Goal: Information Seeking & Learning: Learn about a topic

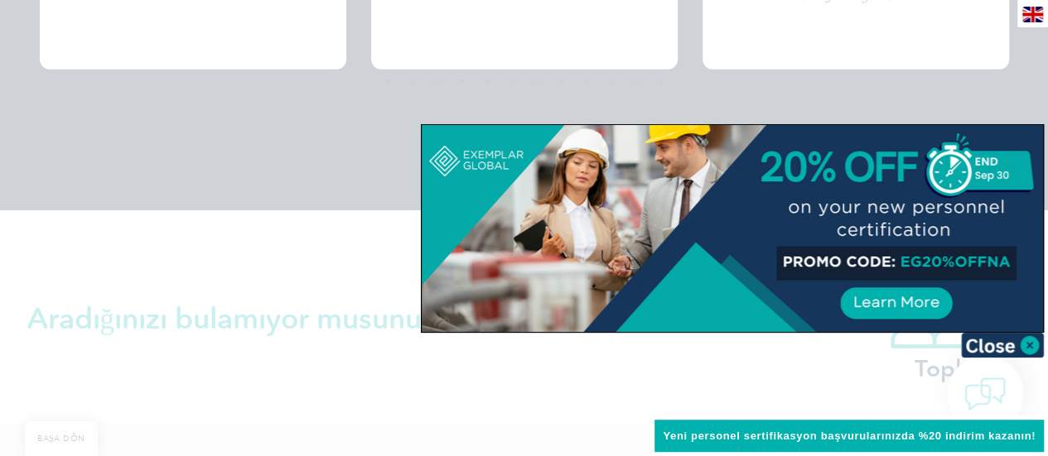
scroll to position [3571, 0]
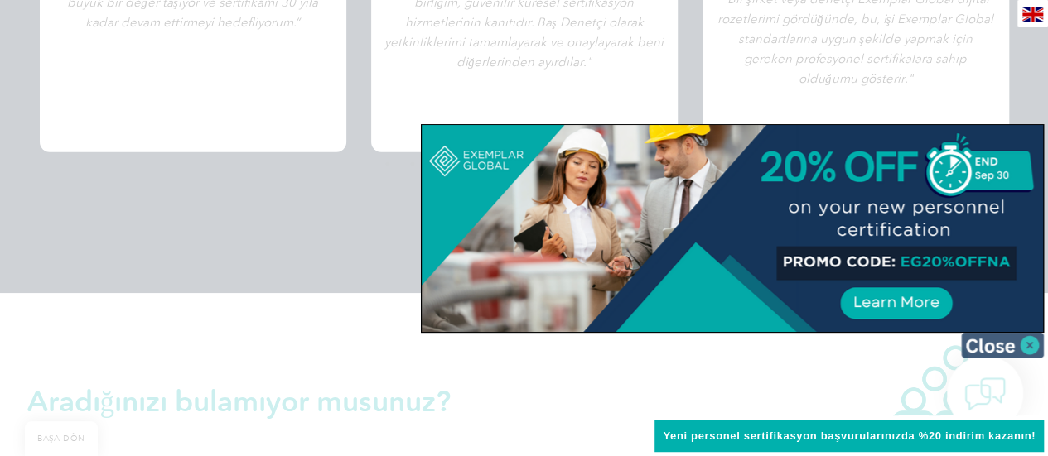
click at [994, 339] on img at bounding box center [1002, 345] width 83 height 25
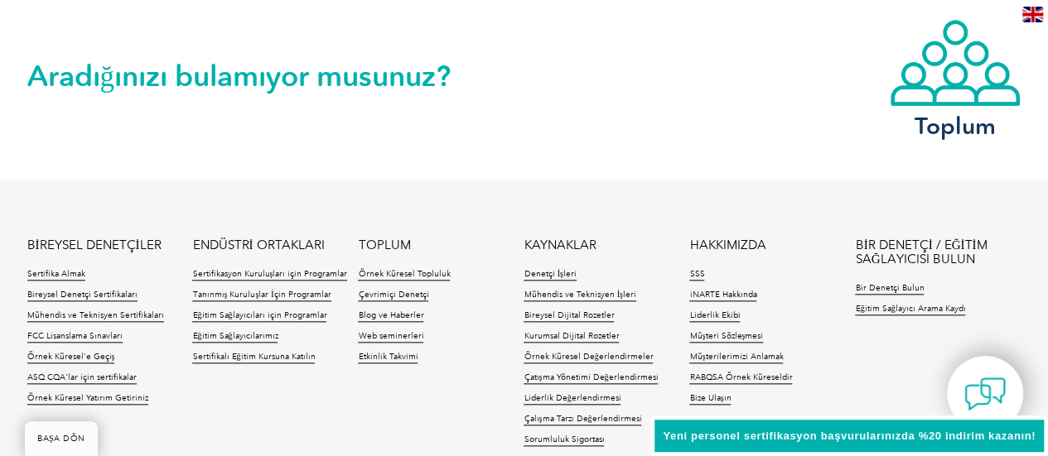
scroll to position [3985, 0]
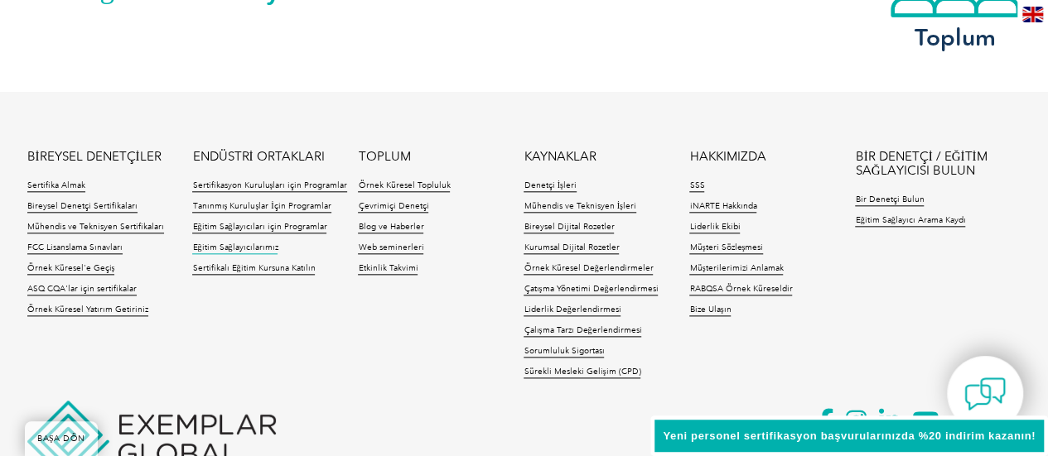
click at [224, 249] on font "Eğitim Sağlayıcılarımız" at bounding box center [234, 248] width 85 height 10
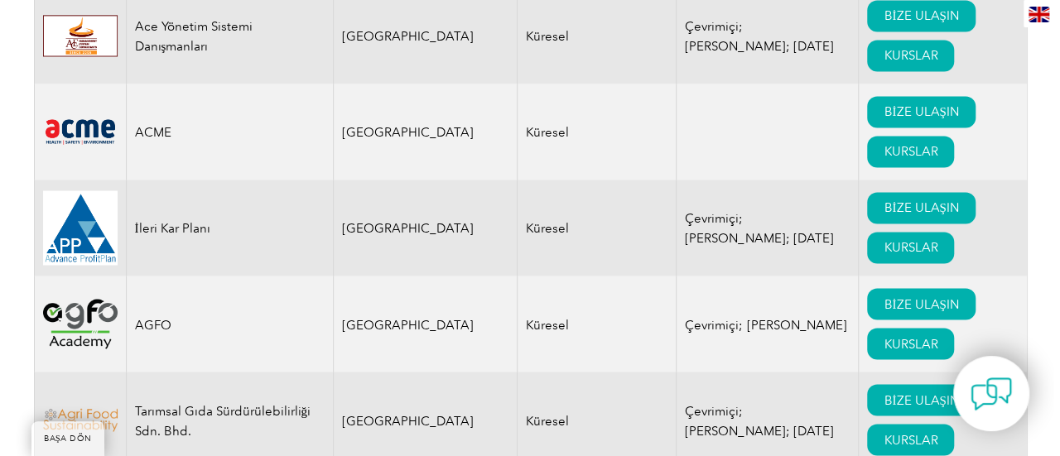
scroll to position [1325, 0]
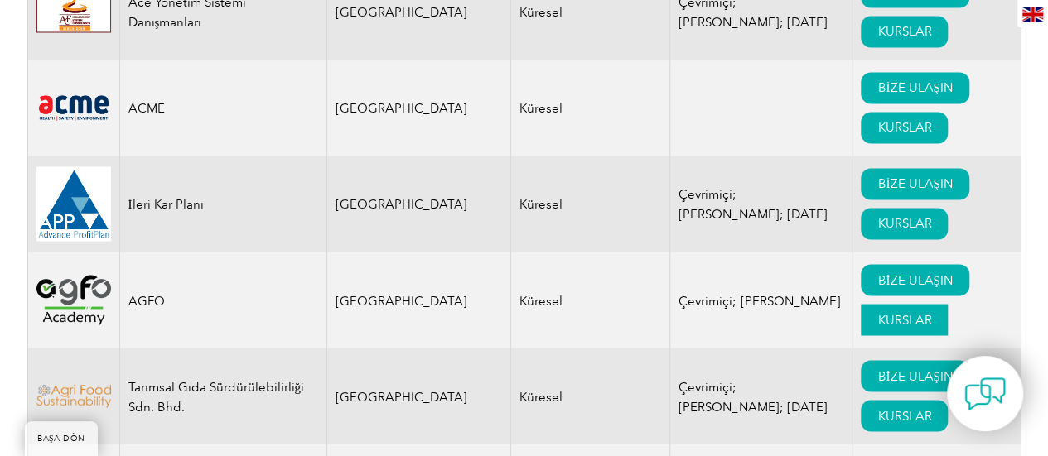
click at [877, 312] on font "KURSLAR" at bounding box center [904, 319] width 54 height 15
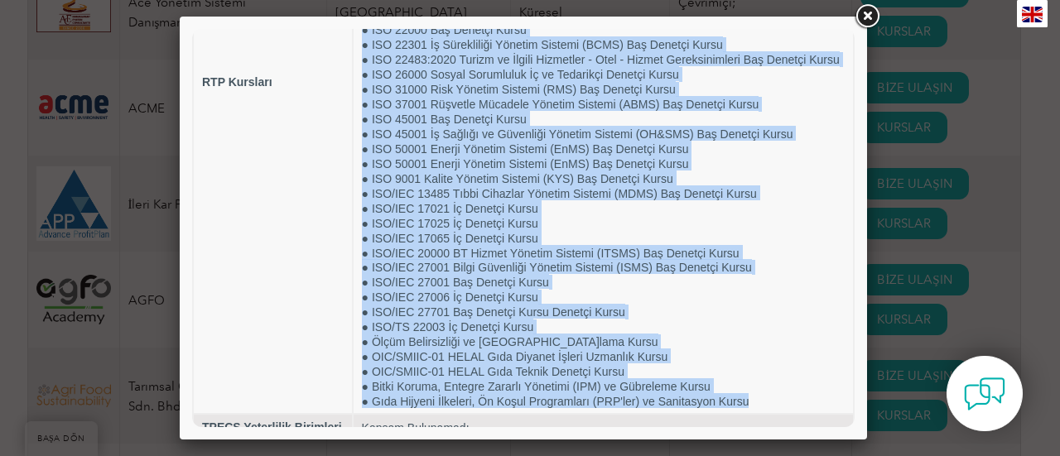
scroll to position [0, 0]
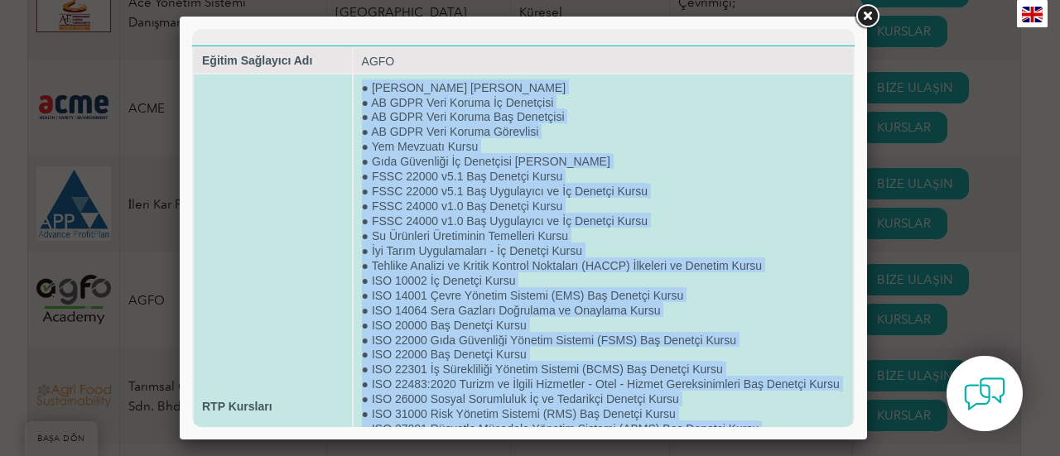
drag, startPoint x: 768, startPoint y: 375, endPoint x: 354, endPoint y: 88, distance: 504.7
click at [354, 88] on td "● Karbon Ayak İzi Kursu ● AB GDPR Veri Koruma İç Denetçisi ● AB GDPR Veri Korum…" at bounding box center [603, 406] width 499 height 663
click at [354, 214] on td "● Karbon Ayak İzi Kursu ● AB GDPR Veri Koruma İç Denetçisi ● AB GDPR Veri Korum…" at bounding box center [603, 406] width 499 height 663
drag, startPoint x: 756, startPoint y: 370, endPoint x: 356, endPoint y: 90, distance: 488.2
click at [356, 90] on td "● Karbon Ayak İzi Kursu ● AB GDPR Veri Koruma İç Denetçisi ● AB GDPR Veri Korum…" at bounding box center [603, 406] width 499 height 663
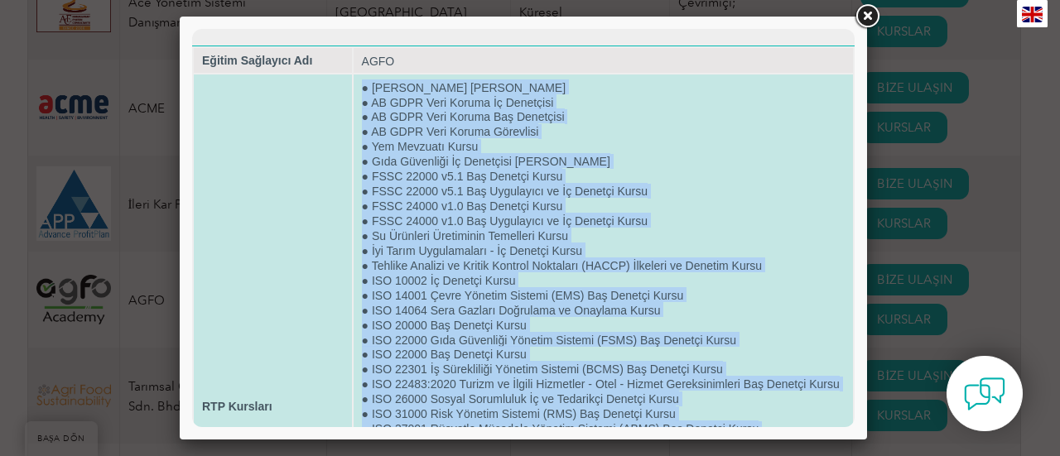
copy td "● Loremi Dolo Sit Ametc ● AD ELIT Sedd Eiusmo Te Incididun ● UT LABO Etdo Magna…"
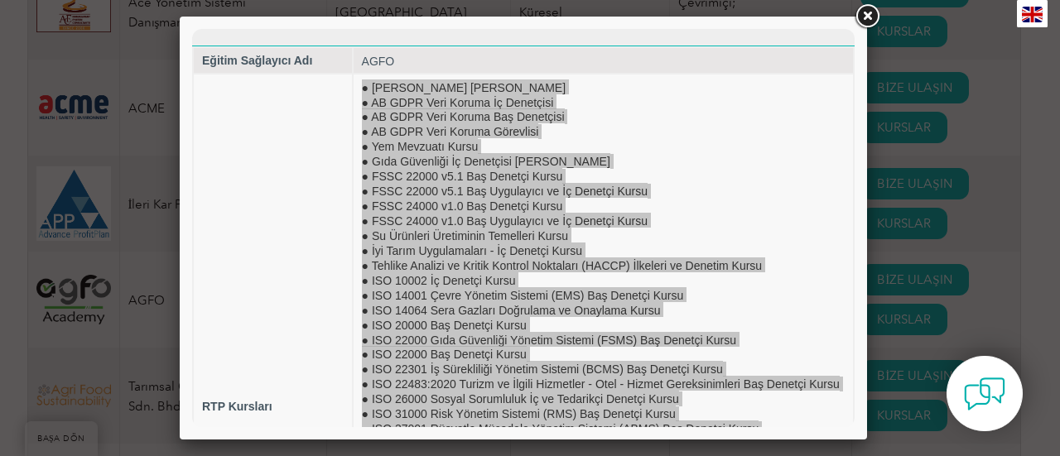
click at [868, 15] on link at bounding box center [867, 17] width 30 height 30
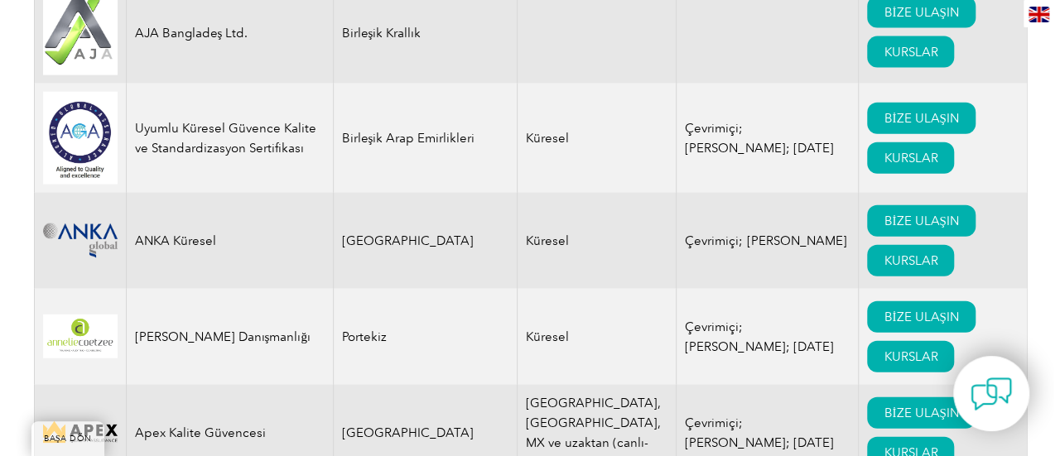
scroll to position [1905, 0]
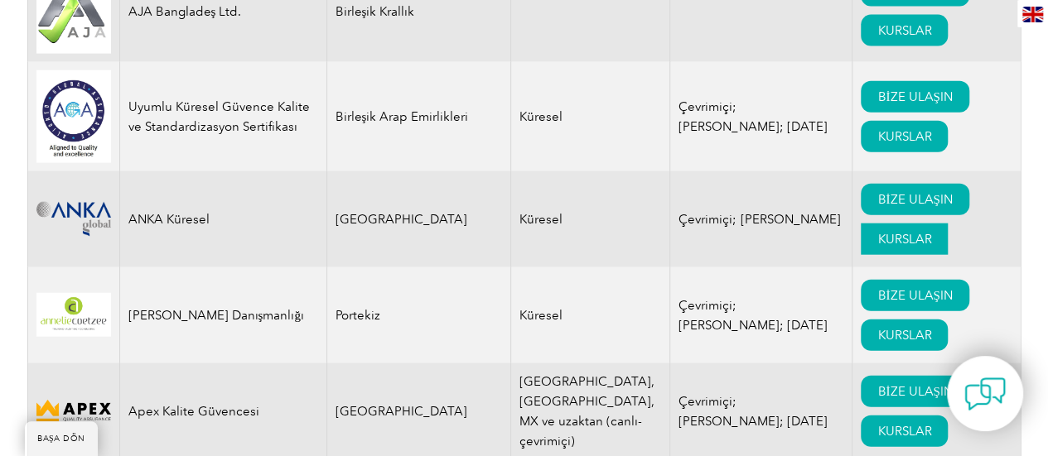
click at [877, 232] on font "KURSLAR" at bounding box center [904, 239] width 54 height 15
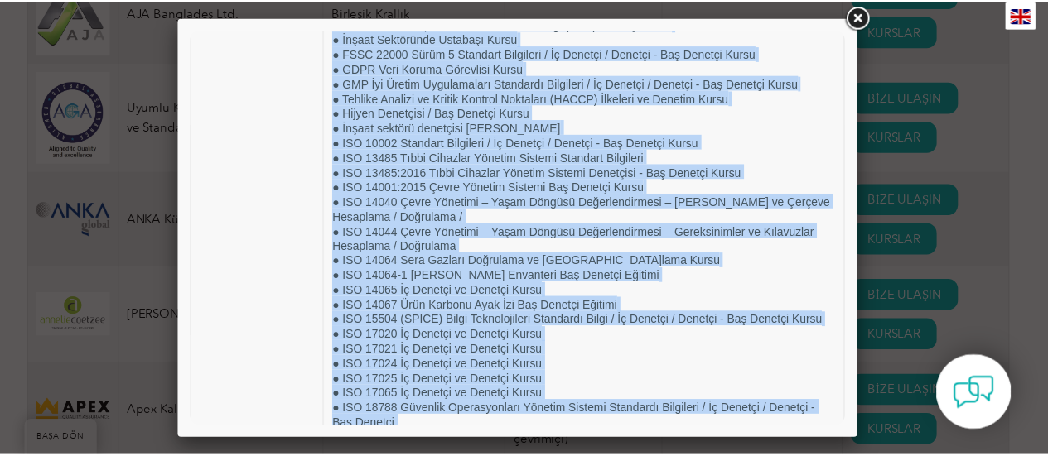
scroll to position [0, 0]
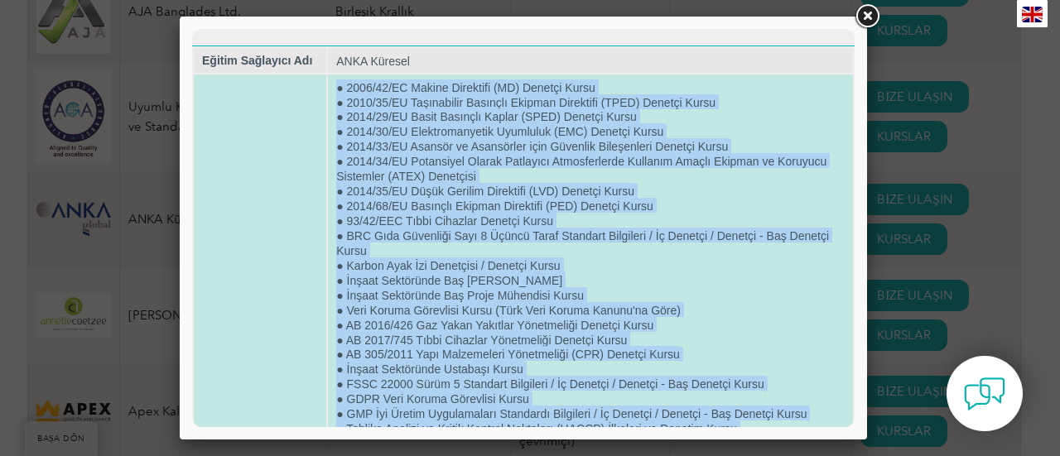
drag, startPoint x: 477, startPoint y: 374, endPoint x: 338, endPoint y: 89, distance: 317.0
copy td "● 1800/06/LO Ipsumd Sitametco (AD) Elitsed Doeiu ● 1444/00/TE Incididuntu Labor…"
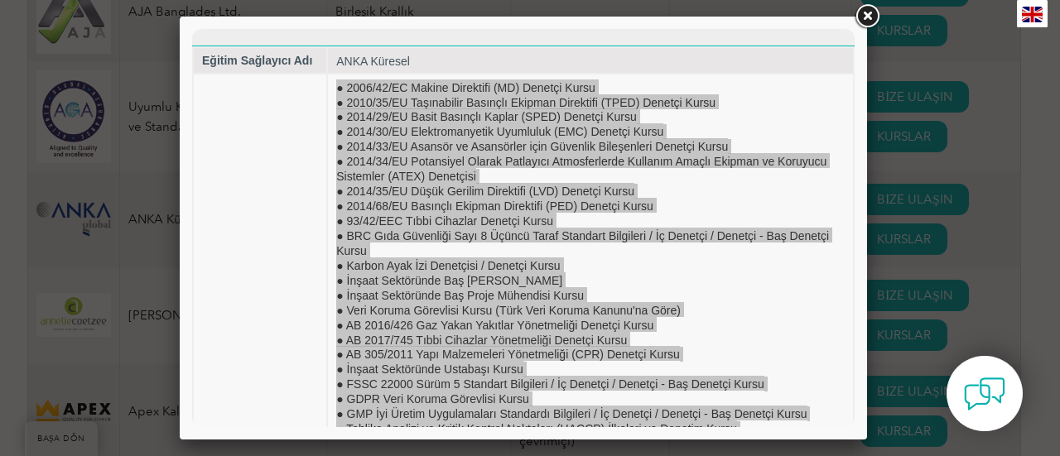
click at [871, 16] on link at bounding box center [867, 17] width 30 height 30
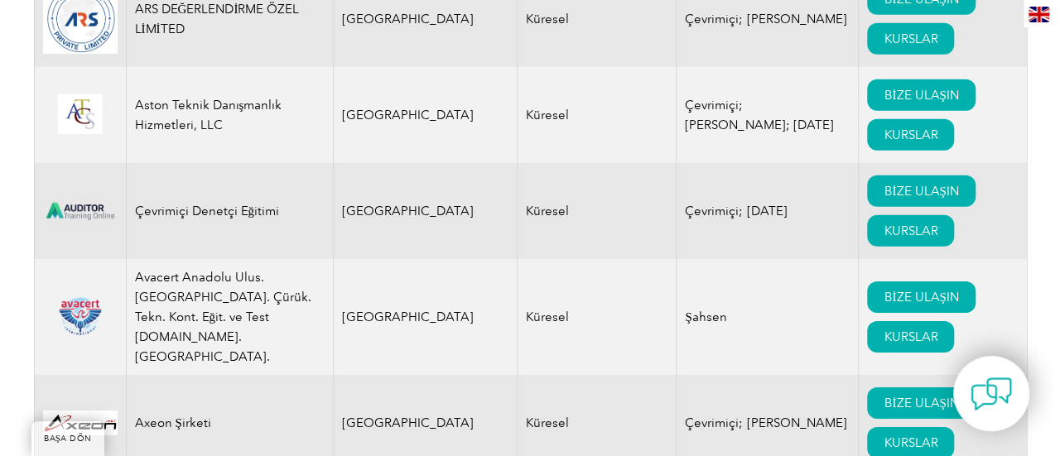
scroll to position [2567, 0]
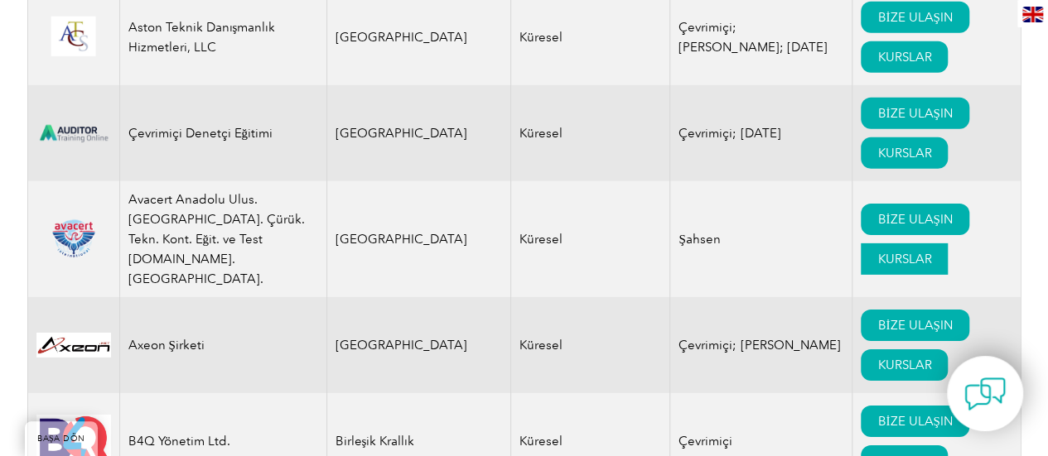
click at [877, 252] on font "KURSLAR" at bounding box center [904, 259] width 54 height 15
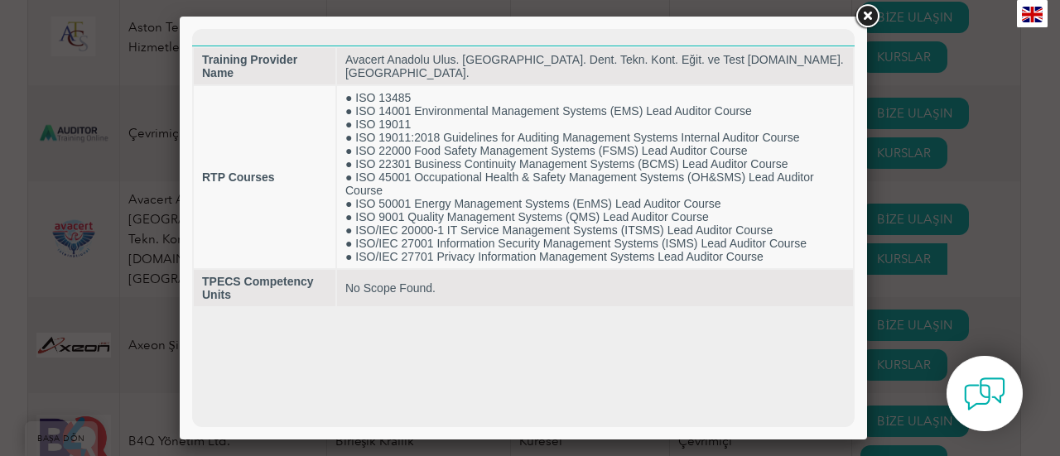
scroll to position [0, 0]
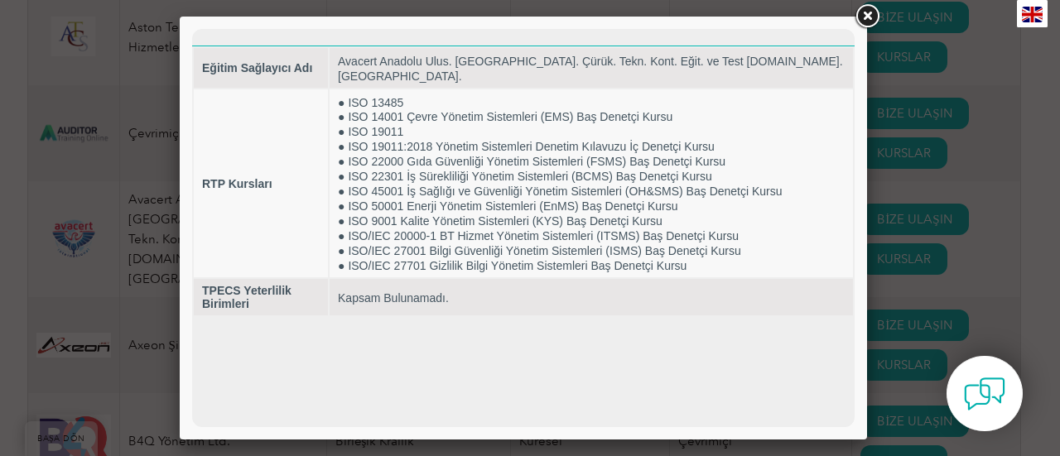
click at [871, 11] on link at bounding box center [867, 17] width 30 height 30
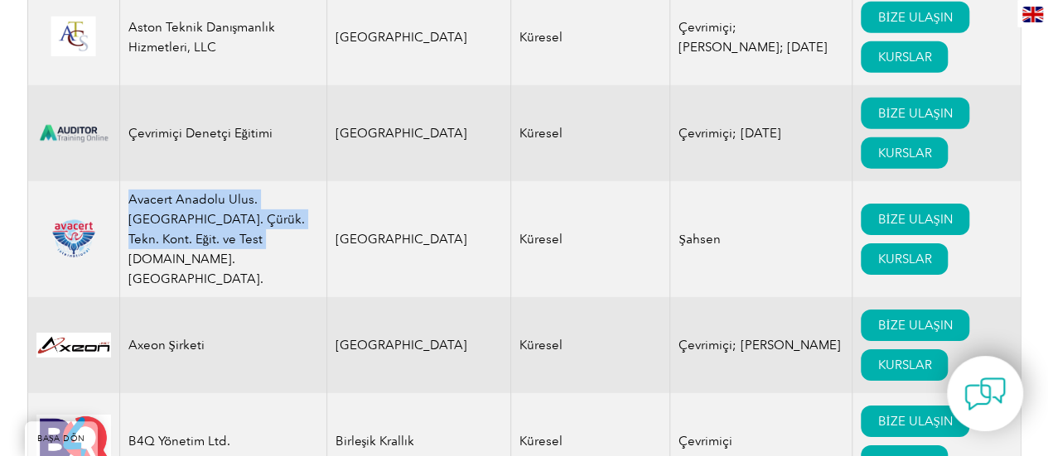
drag, startPoint x: 195, startPoint y: 229, endPoint x: 119, endPoint y: 191, distance: 84.8
click at [119, 191] on td "Avacert Anadolu Ulus. [GEOGRAPHIC_DATA]. Çürük. Tekn. Kont. Eğit. ve Test [DOMA…" at bounding box center [222, 239] width 207 height 116
copy font "Avacert Anadolu Ulus. [GEOGRAPHIC_DATA]. Çürük. Tekn. Kont. Eğit. ve Test [DOMA…"
click at [860, 243] on link "KURSLAR" at bounding box center [903, 258] width 87 height 31
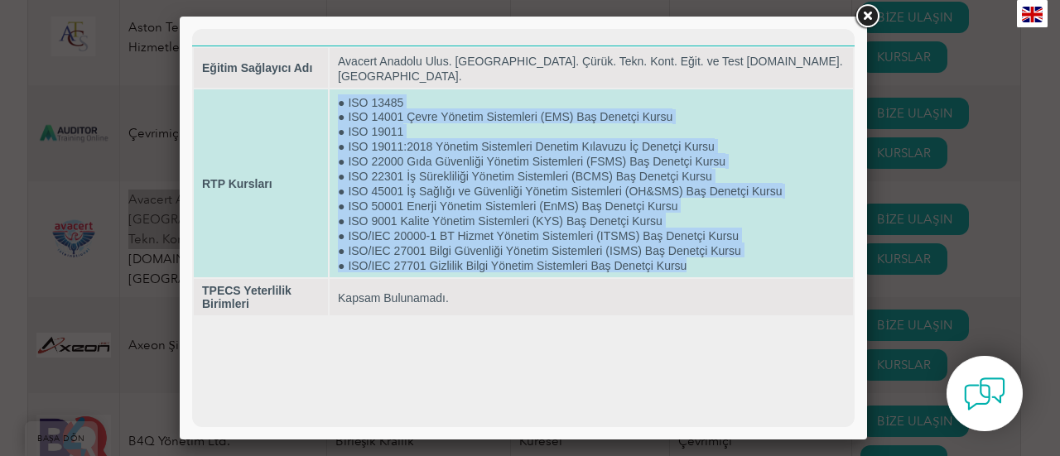
drag, startPoint x: 664, startPoint y: 241, endPoint x: 282, endPoint y: 108, distance: 405.1
click at [282, 108] on tr "RTP Kursları ● ISO 13485 ● ISO 14001 Çevre Yönetim Sistemleri (EMS) Baş Denetçi…" at bounding box center [523, 183] width 659 height 188
copy tr "RTP Kursları ● ISO 13485 ● ISO 14001 Çevre Yönetim Sistemleri (EMS) Baş Denetçi…"
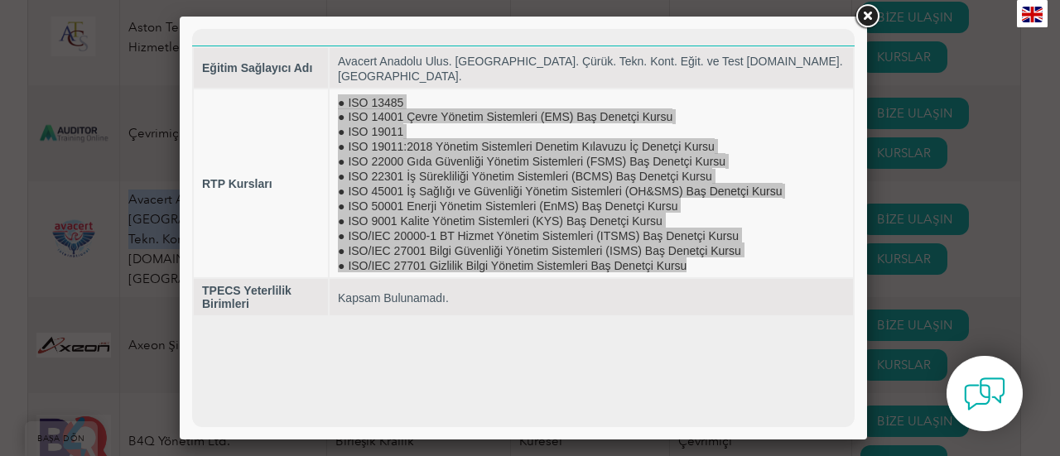
click at [864, 21] on link at bounding box center [867, 17] width 30 height 30
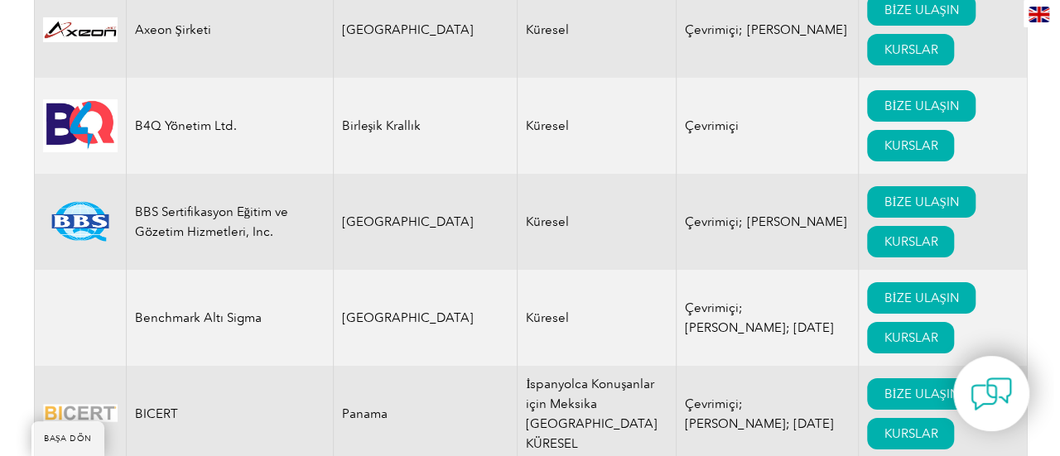
scroll to position [2898, 0]
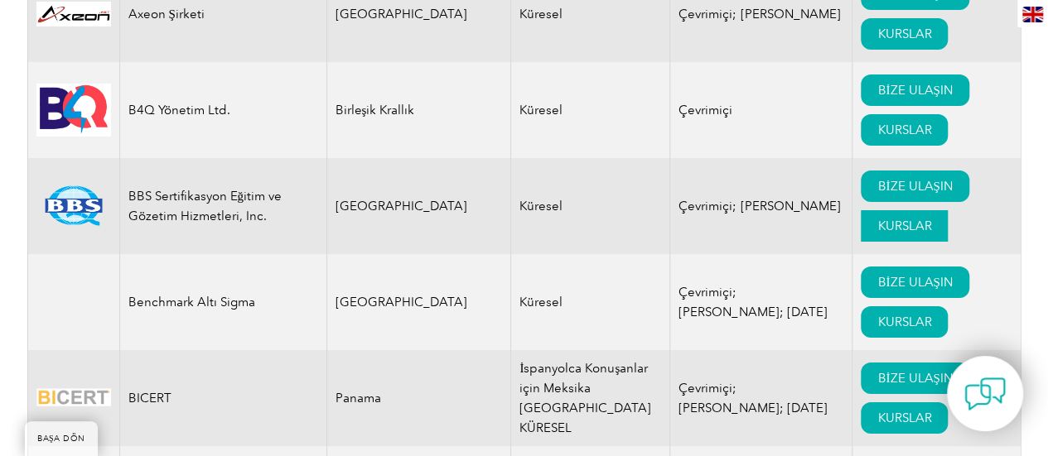
click at [877, 219] on font "KURSLAR" at bounding box center [904, 226] width 54 height 15
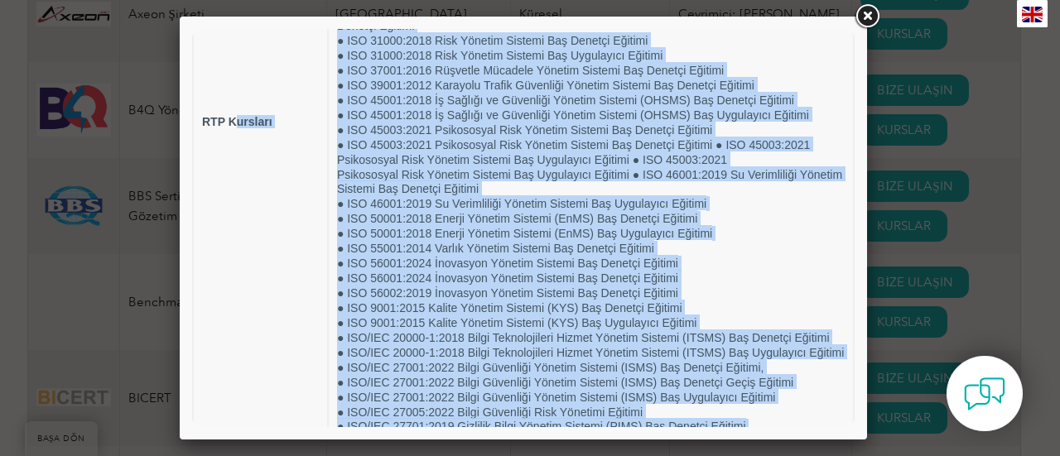
scroll to position [0, 0]
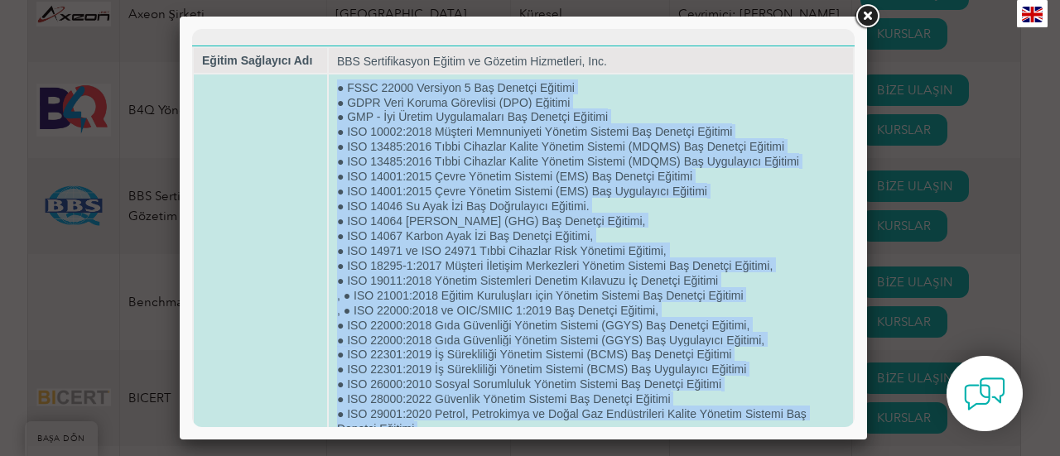
drag, startPoint x: 478, startPoint y: 375, endPoint x: 333, endPoint y: 90, distance: 319.6
copy td "● LORE 12794 Ipsumdol 8 Sit Ametcon Adipisc ● ELIT Sedd Eiusmo Temporinc (UTL) …"
click at [724, 126] on font "● ISO 10002:2018 Müşteri Memnuniyeti Yönetim Sistemi Baş Denetçi Eğitimi" at bounding box center [534, 132] width 395 height 13
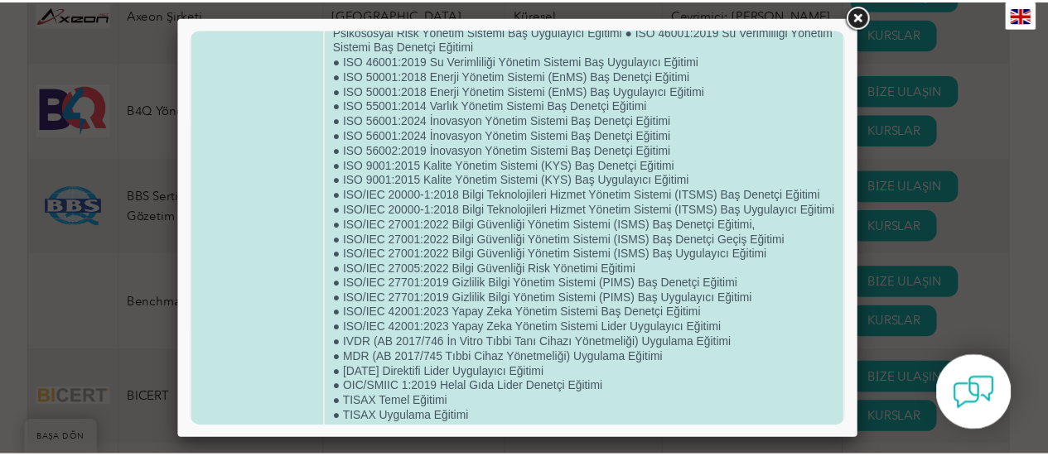
scroll to position [583, 0]
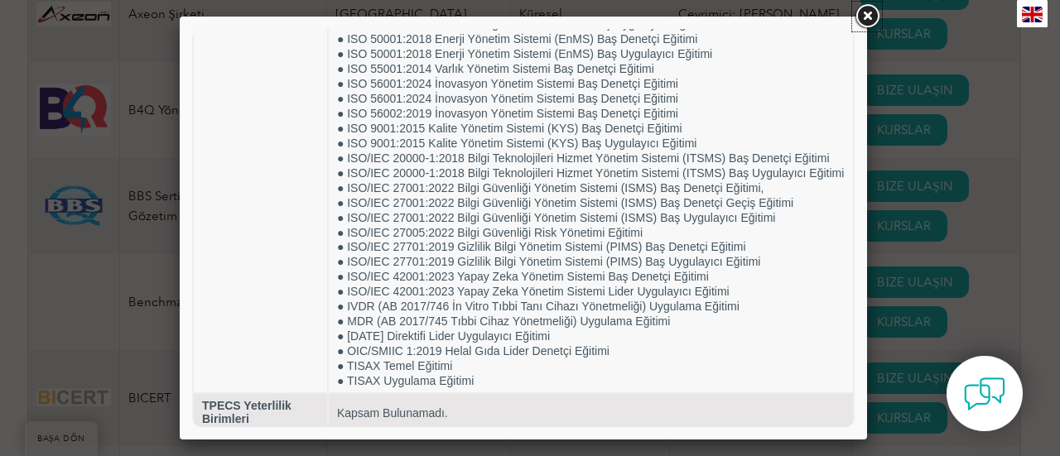
drag, startPoint x: 876, startPoint y: 5, endPoint x: 869, endPoint y: 12, distance: 10.0
click at [876, 5] on link at bounding box center [867, 17] width 30 height 30
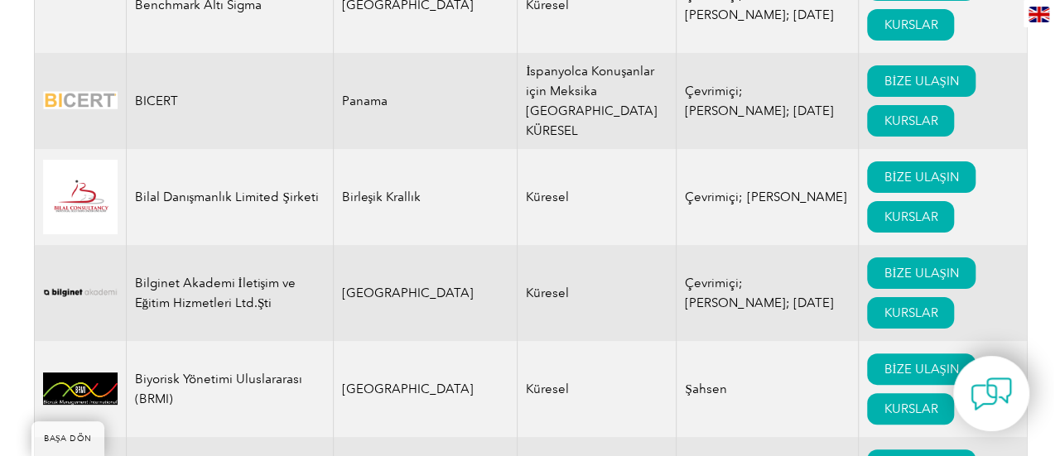
scroll to position [3229, 0]
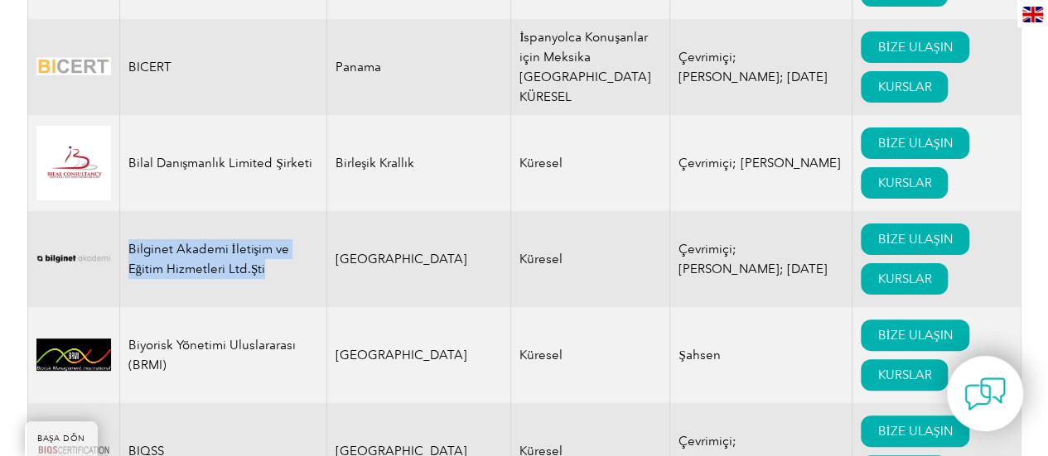
drag, startPoint x: 270, startPoint y: 229, endPoint x: 130, endPoint y: 208, distance: 141.6
click at [130, 211] on td "Bilginet Akademi İletişim ve Eğitim Hizmetleri Ltd.Şti" at bounding box center [222, 259] width 207 height 96
copy font "Bilginet Akademi İletişim ve Eğitim Hizmetleri Ltd.Şti"
click at [877, 272] on font "KURSLAR" at bounding box center [904, 279] width 54 height 15
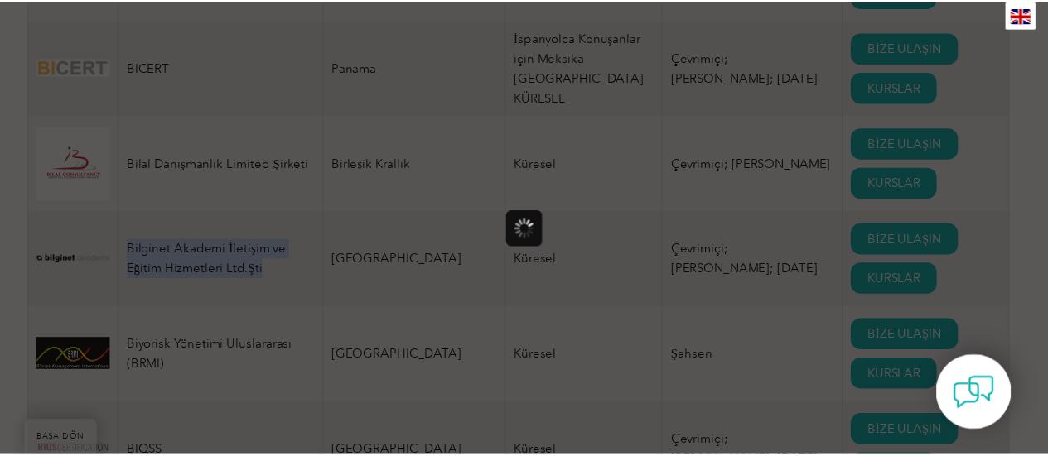
scroll to position [0, 0]
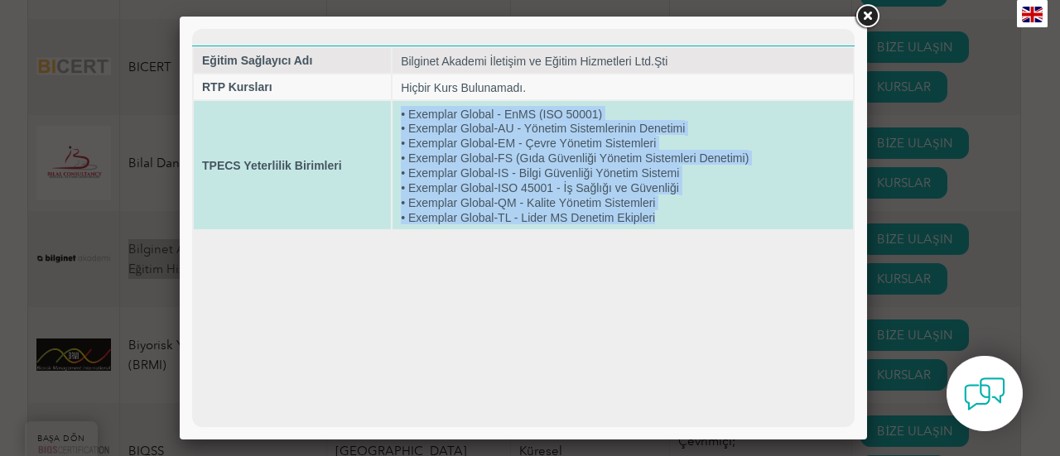
drag, startPoint x: 677, startPoint y: 210, endPoint x: 349, endPoint y: 137, distance: 335.3
click at [349, 137] on tr "TPECS Yeterlilik Birimleri • Exemplar Global - EnMS (ISO 50001) • Exemplar Glob…" at bounding box center [523, 165] width 659 height 129
copy tr "• Exemplar Global - EnMS (ISO 50001) • Exemplar Global-AU - Yönetim Sistemlerin…"
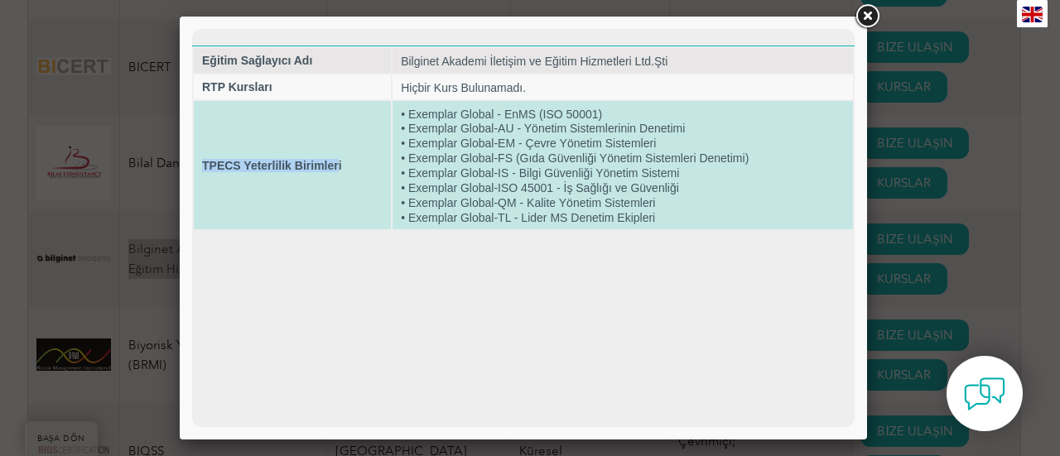
drag, startPoint x: 339, startPoint y: 161, endPoint x: 197, endPoint y: 161, distance: 141.6
click at [197, 161] on td "TPECS Yeterlilik Birimleri" at bounding box center [292, 165] width 197 height 129
copy font "TPECS Yeterlilik Birimler"
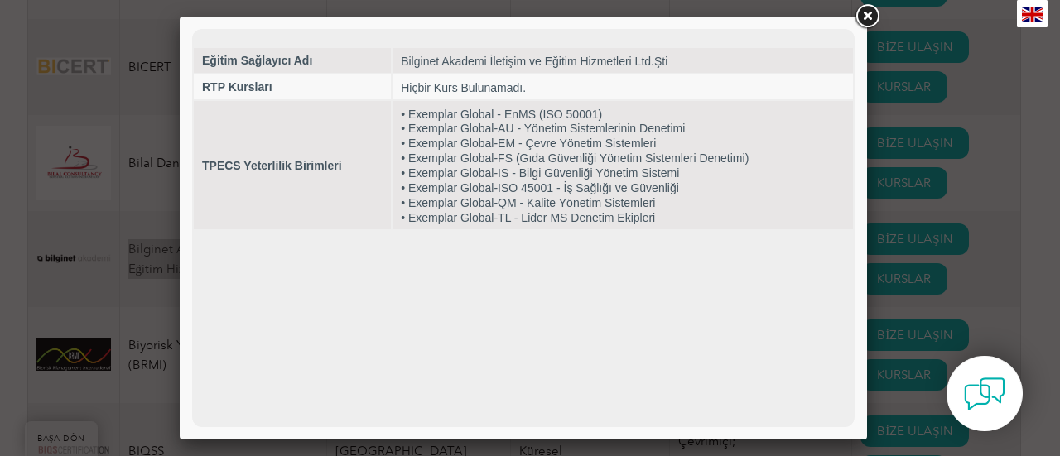
click at [285, 231] on html "Eğitim Sağlayıcı Adı Bilginet Akademi İletişim ve Eğitim Hizmetleri Ltd.Şti RTP…" at bounding box center [523, 130] width 662 height 202
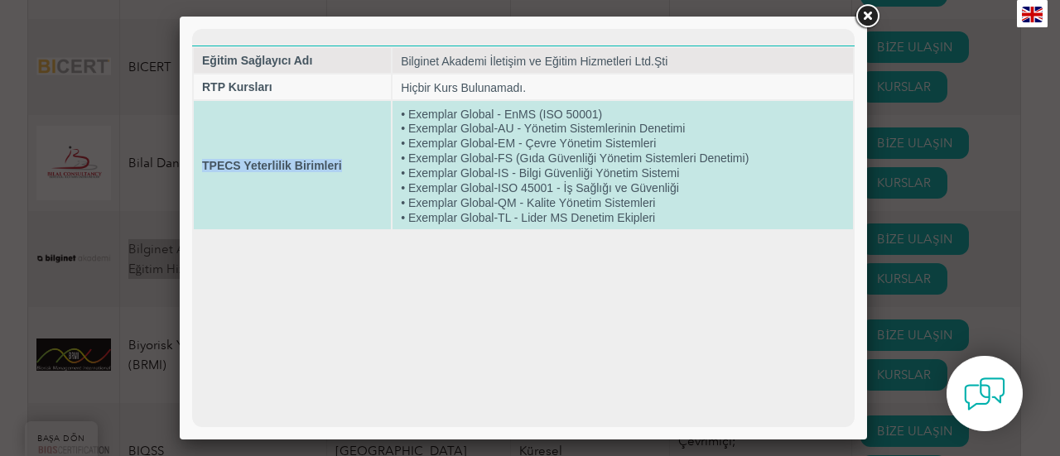
drag, startPoint x: 200, startPoint y: 160, endPoint x: 346, endPoint y: 177, distance: 146.8
click at [346, 177] on td "TPECS Yeterlilik Birimleri" at bounding box center [292, 165] width 197 height 129
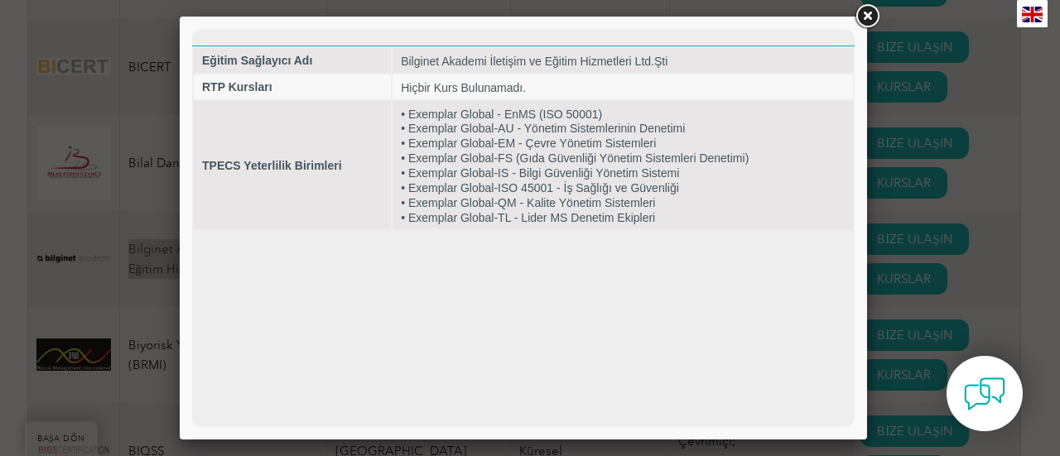
click at [412, 231] on html "Eğitim Sağlayıcı Adı Bilginet Akademi İletişim ve Eğitim Hizmetleri Ltd.Şti RTP…" at bounding box center [523, 130] width 662 height 202
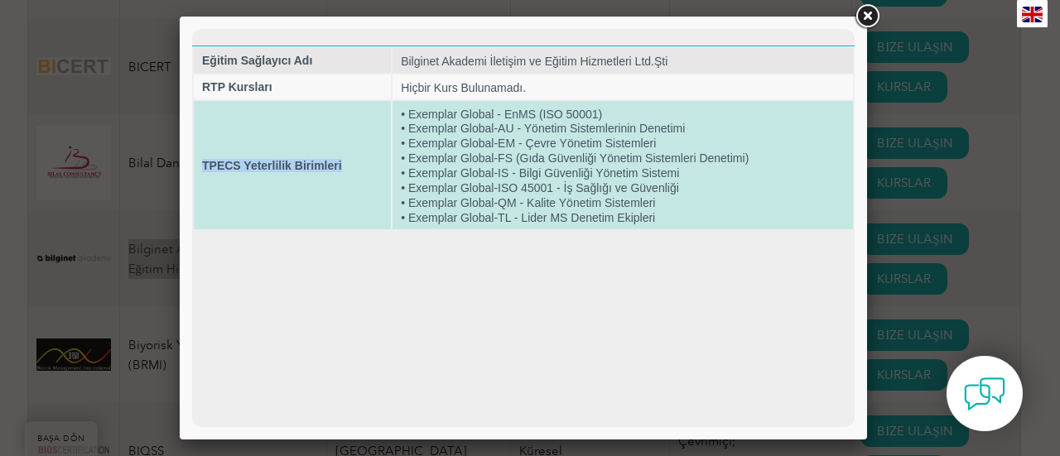
drag, startPoint x: 343, startPoint y: 161, endPoint x: 200, endPoint y: 174, distance: 143.9
click at [200, 174] on td "TPECS Yeterlilik Birimleri" at bounding box center [292, 165] width 197 height 129
copy font "TPECS Yeterlilik Birimleri"
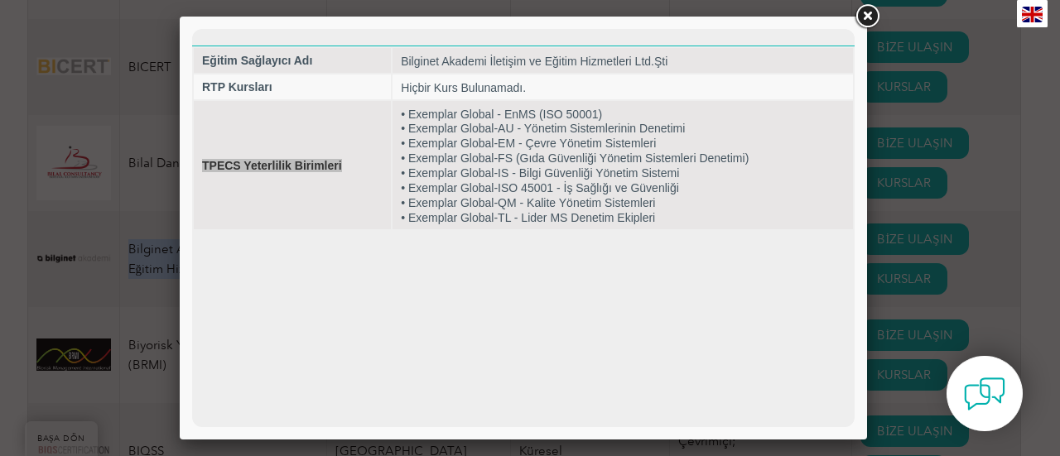
click at [874, 17] on link at bounding box center [867, 17] width 30 height 30
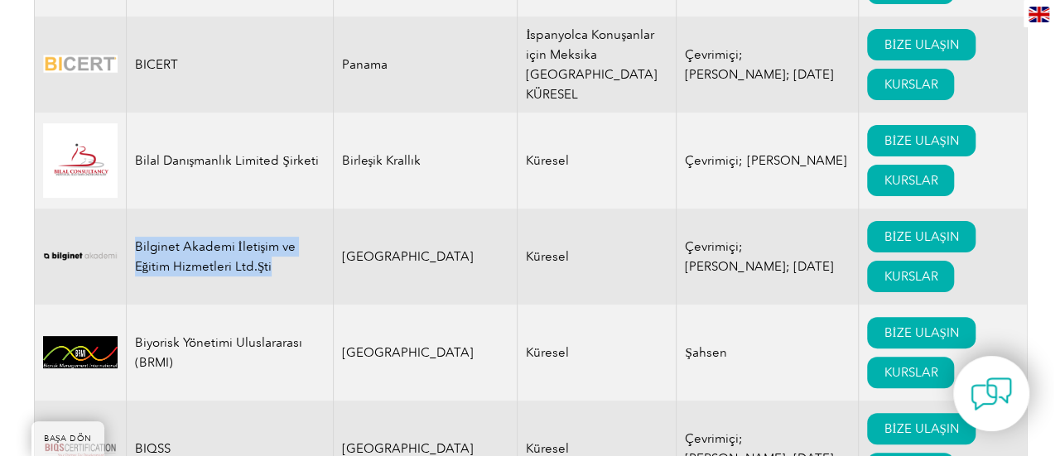
scroll to position [3229, 0]
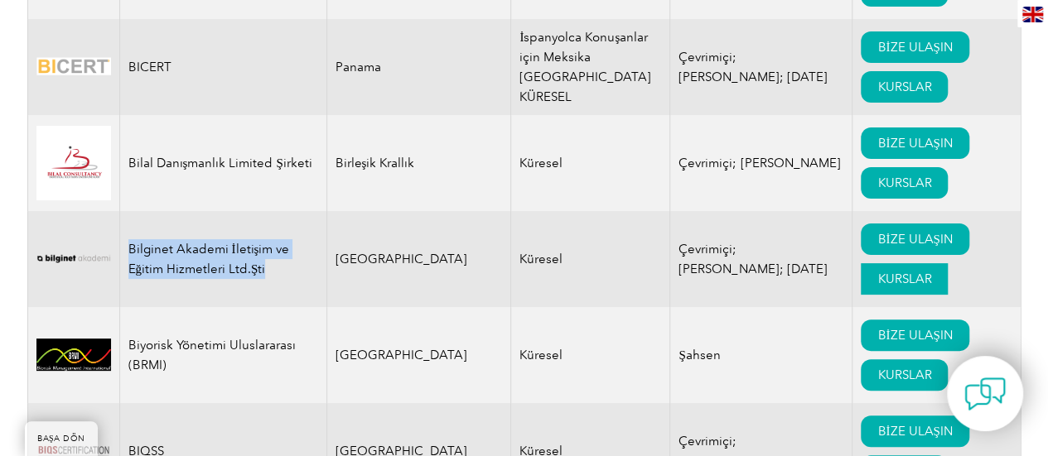
click at [877, 272] on font "KURSLAR" at bounding box center [904, 279] width 54 height 15
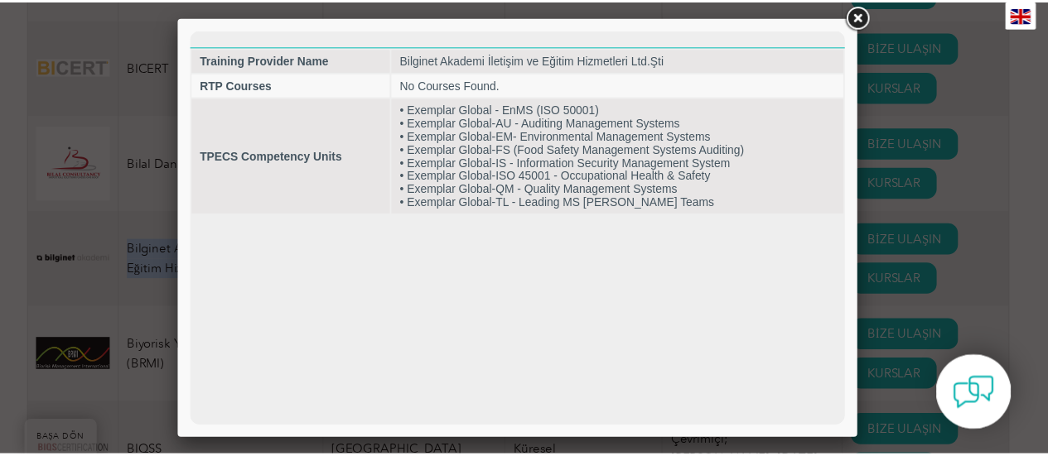
scroll to position [0, 0]
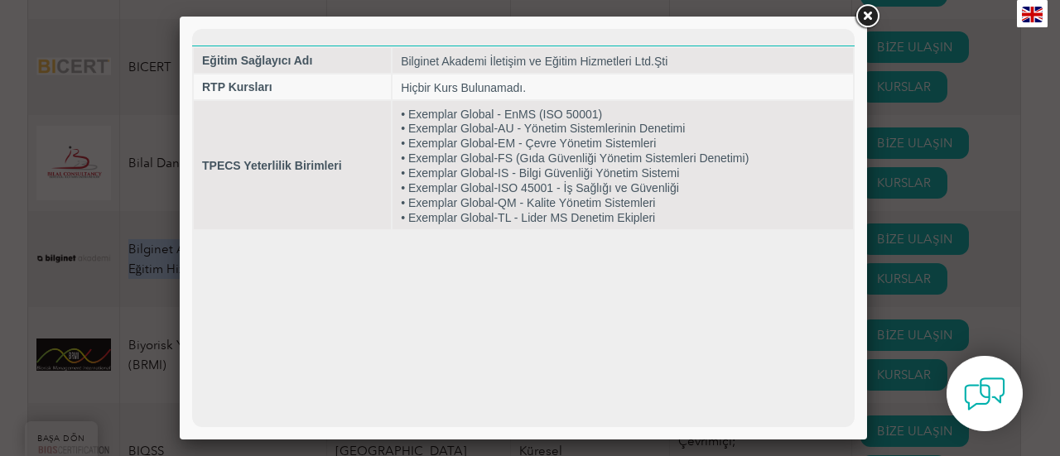
click at [869, 12] on link at bounding box center [867, 17] width 30 height 30
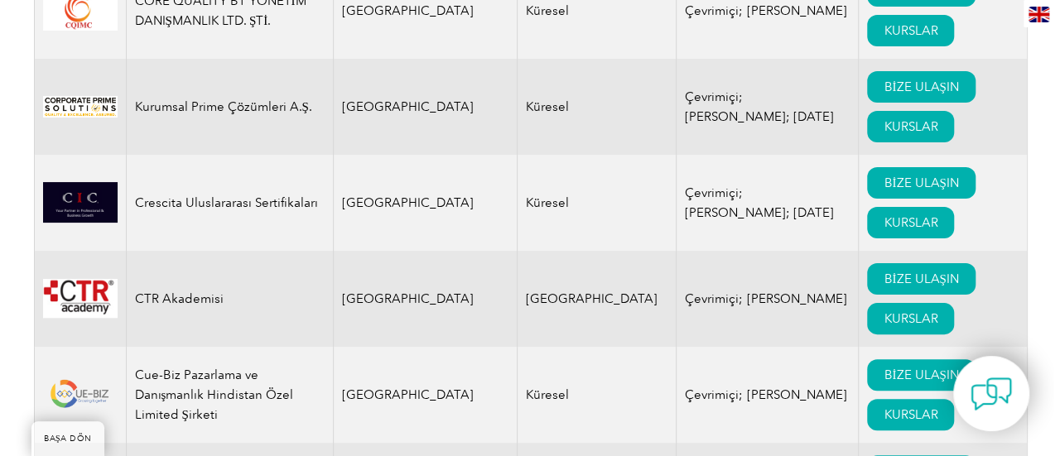
scroll to position [6376, 0]
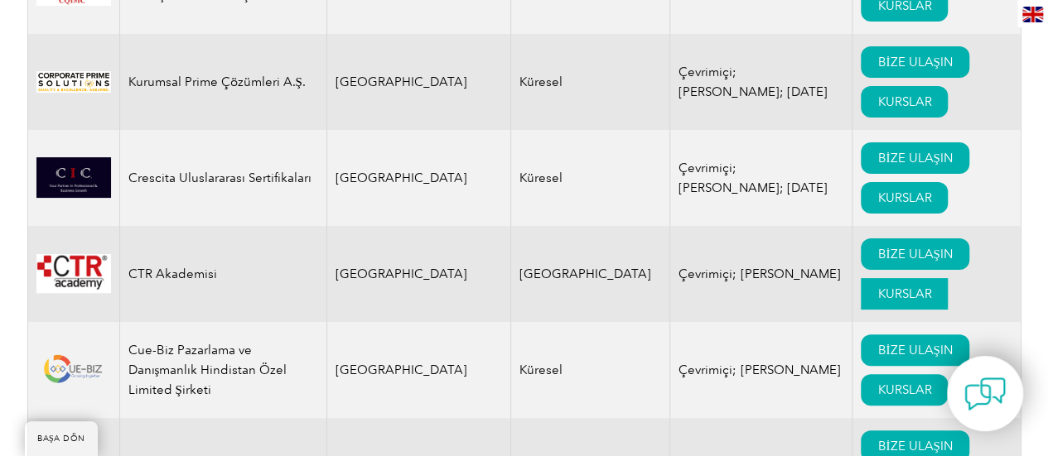
click at [877, 287] on font "KURSLAR" at bounding box center [904, 294] width 54 height 15
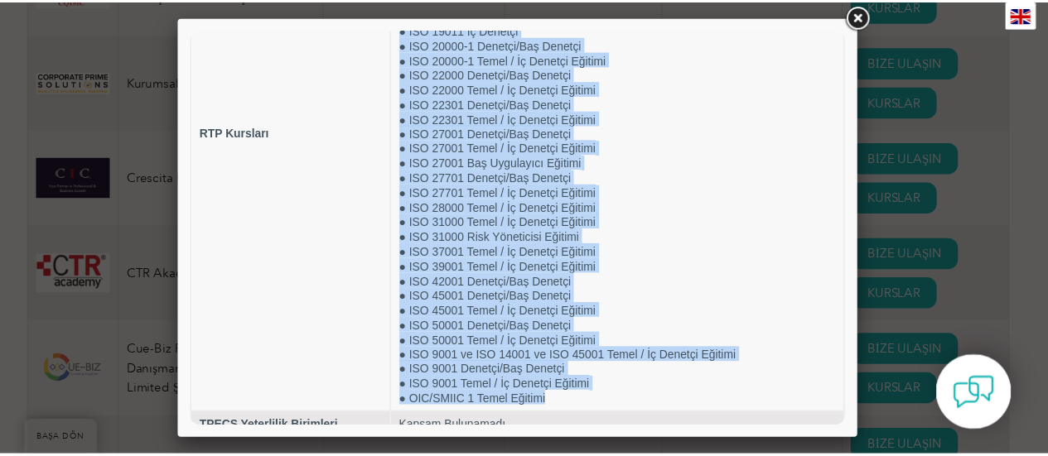
scroll to position [0, 0]
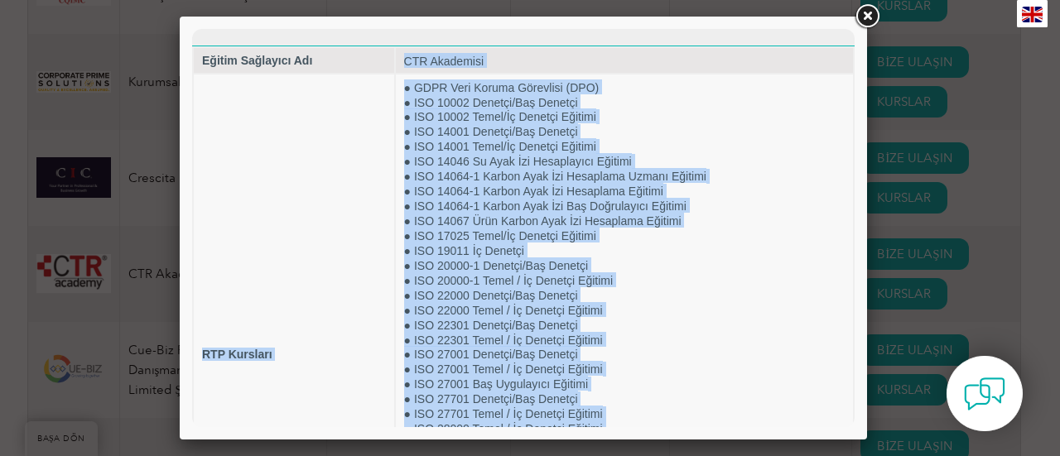
drag, startPoint x: 549, startPoint y: 392, endPoint x: 347, endPoint y: 46, distance: 400.1
click at [347, 46] on table "Eğitim Sağlayıcı Adı CTR Akademisi RTP Kursları ● GDPR Veri Koruma Görevlisi (D…" at bounding box center [523, 354] width 662 height 617
copy tbody "Loremi Dolorsita Con ADI Elitseddo EIU Temporin ● UTLA Etdo Magnaa Enimadmin (V…"
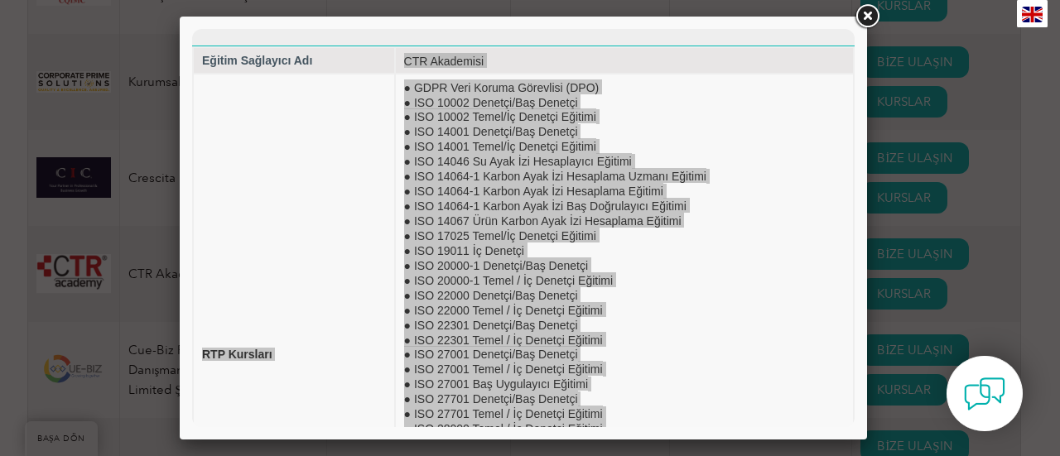
click at [876, 7] on link at bounding box center [867, 17] width 30 height 30
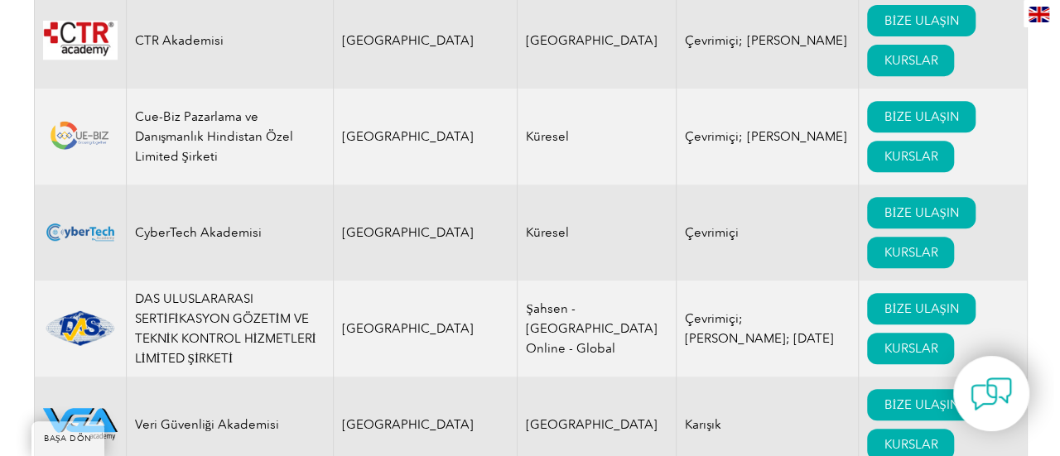
scroll to position [6707, 0]
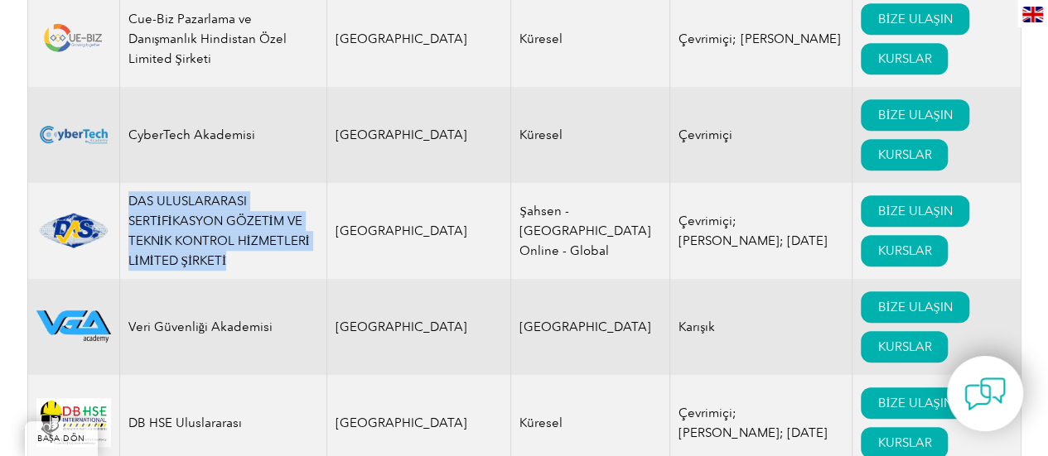
drag, startPoint x: 225, startPoint y: 163, endPoint x: 123, endPoint y: 108, distance: 116.3
click at [124, 183] on td "DAS ULUSLARARASI SERTİFİKASYON GÖZETİM VE TEKNİK KONTROL HİZMETLERİ LİMİTED ŞİR…" at bounding box center [222, 231] width 207 height 96
click at [877, 243] on font "KURSLAR" at bounding box center [904, 250] width 54 height 15
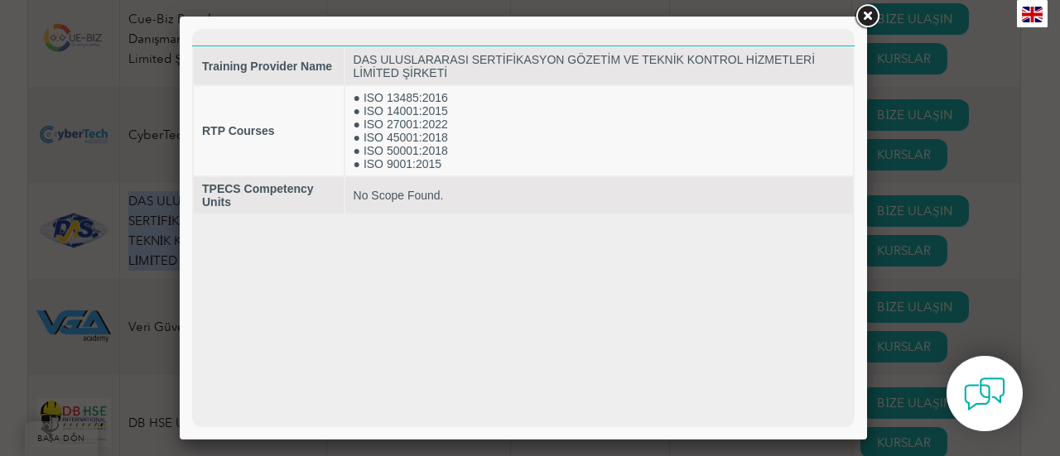
scroll to position [0, 0]
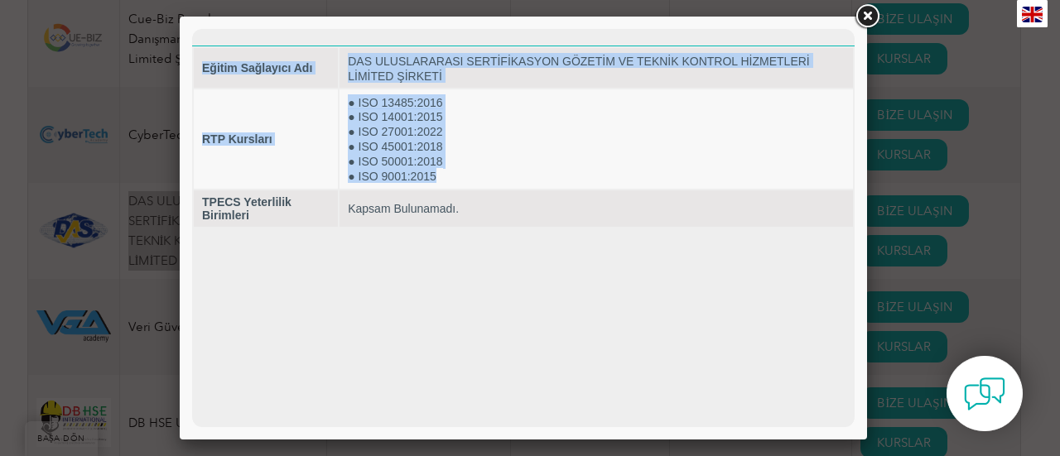
drag, startPoint x: 442, startPoint y: 173, endPoint x: 365, endPoint y: 93, distance: 111.3
click at [192, 68] on html "Eğitim Sağlayıcı Adı DAS ULUSLARARASI SERTİFİKASYON GÖZETİM VE TEKNİK KONTROL H…" at bounding box center [523, 129] width 662 height 200
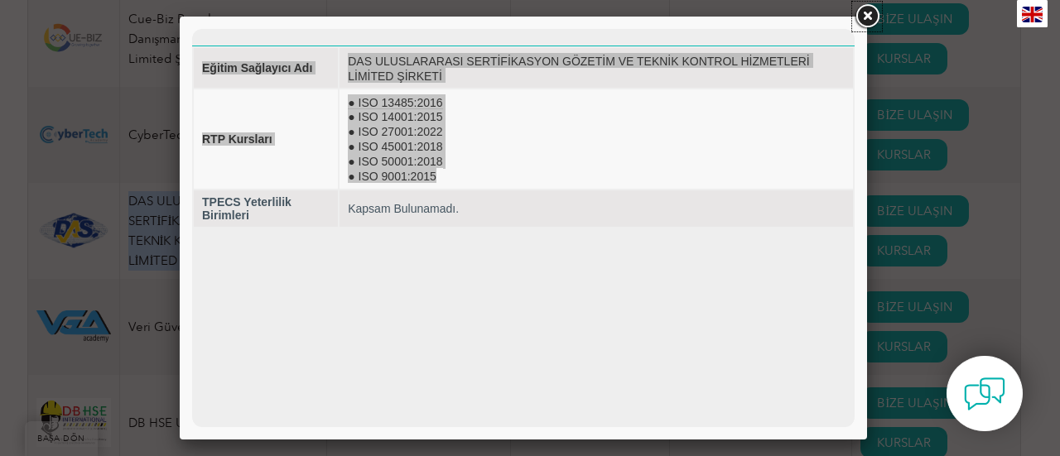
drag, startPoint x: 864, startPoint y: 11, endPoint x: 853, endPoint y: 24, distance: 17.6
click at [864, 11] on link at bounding box center [867, 17] width 30 height 30
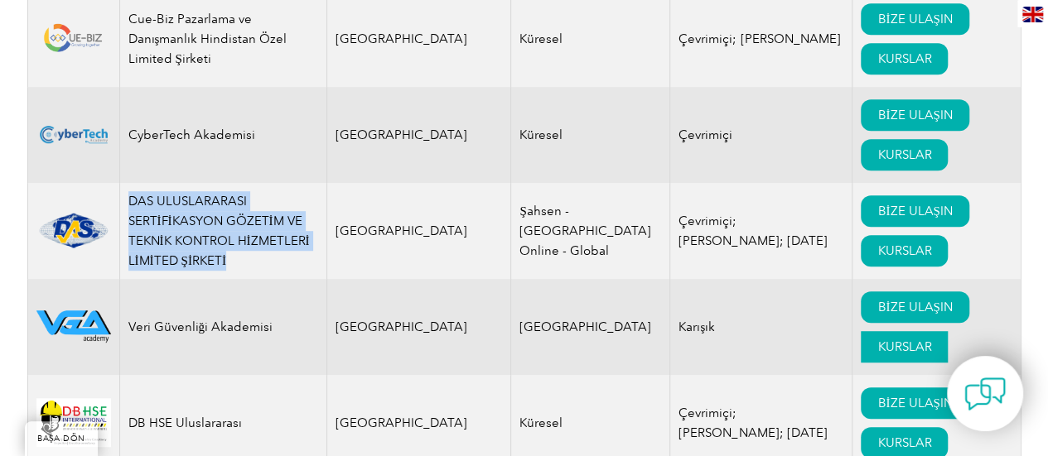
click at [860, 331] on link "KURSLAR" at bounding box center [903, 346] width 87 height 31
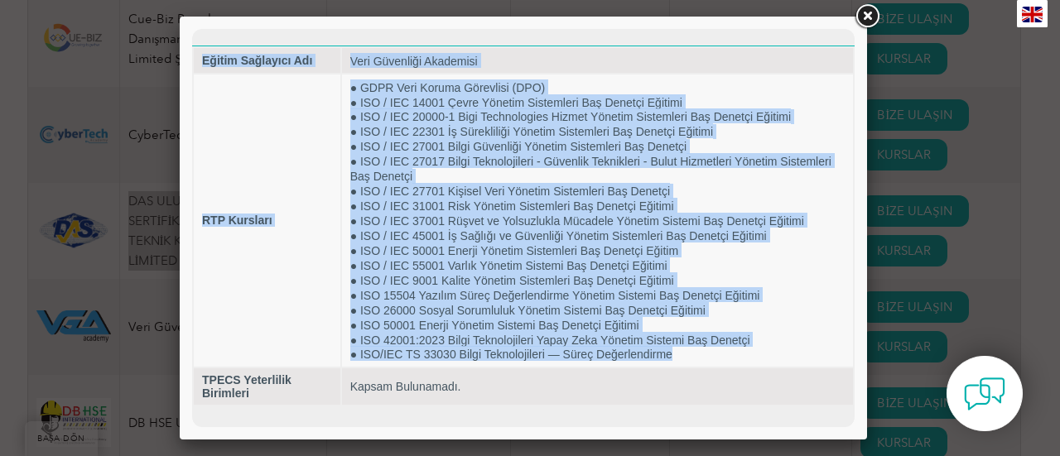
drag, startPoint x: 697, startPoint y: 349, endPoint x: 198, endPoint y: 132, distance: 544.1
click at [192, 104] on html "Eğitim Sağlayıcı Adı Veri Güvenliği Akademisi RTP Kursları ● GDPR Veri Koruma G…" at bounding box center [523, 218] width 662 height 378
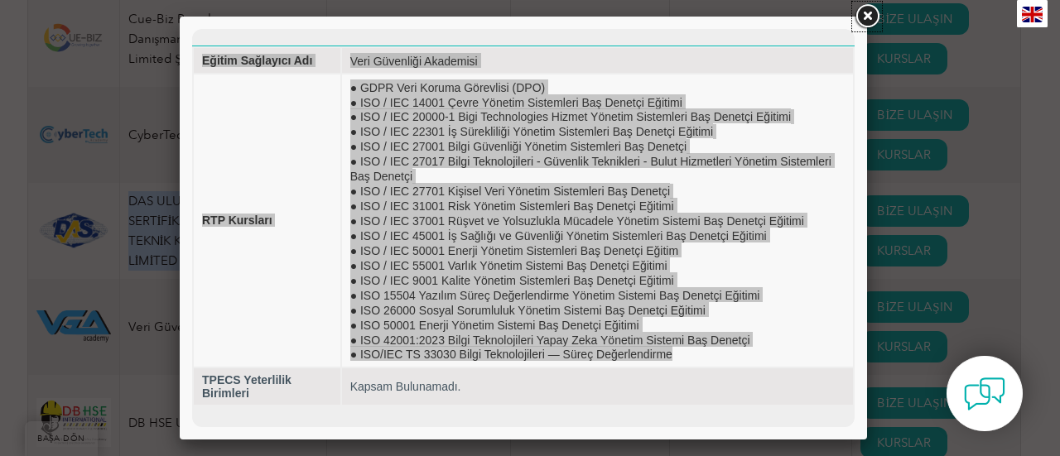
click at [874, 13] on link at bounding box center [867, 17] width 30 height 30
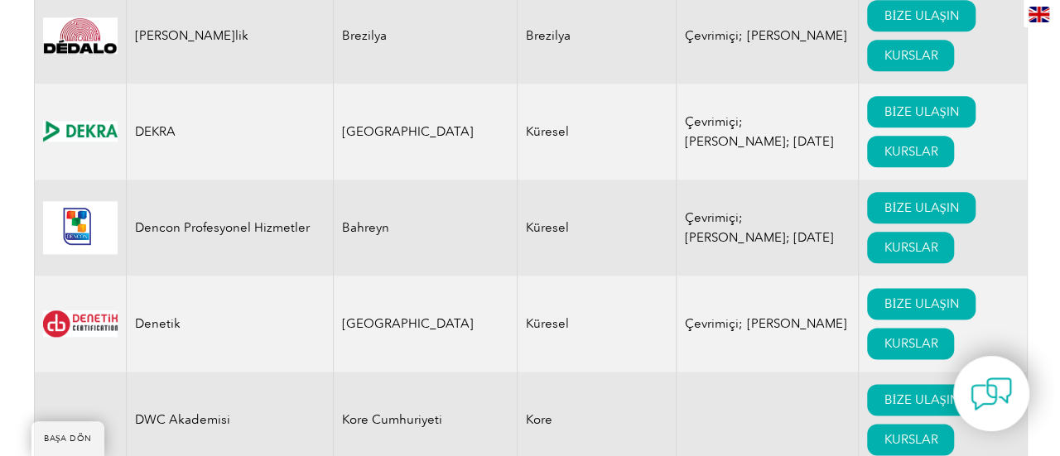
scroll to position [7287, 0]
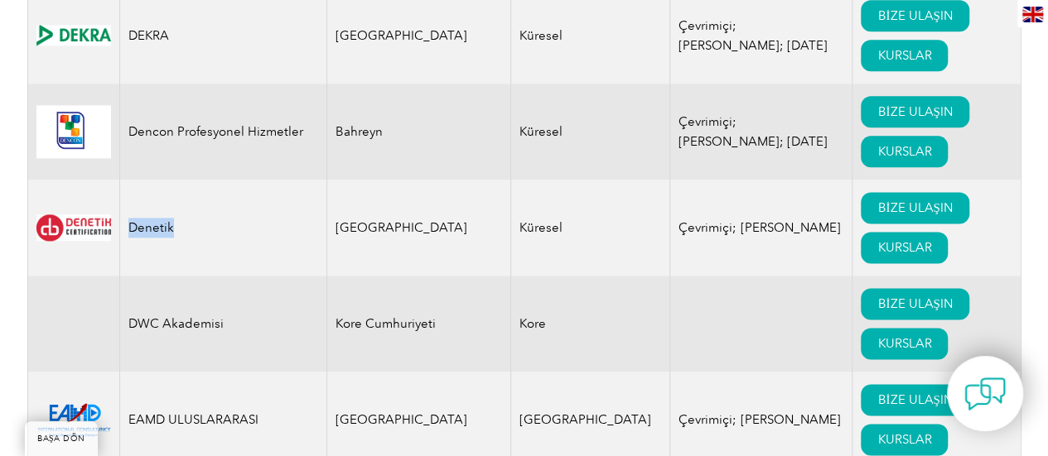
drag, startPoint x: 176, startPoint y: 125, endPoint x: 128, endPoint y: 133, distance: 48.7
click at [128, 180] on td "Denetik" at bounding box center [222, 228] width 207 height 96
click at [860, 232] on link "KURSLAR" at bounding box center [903, 247] width 87 height 31
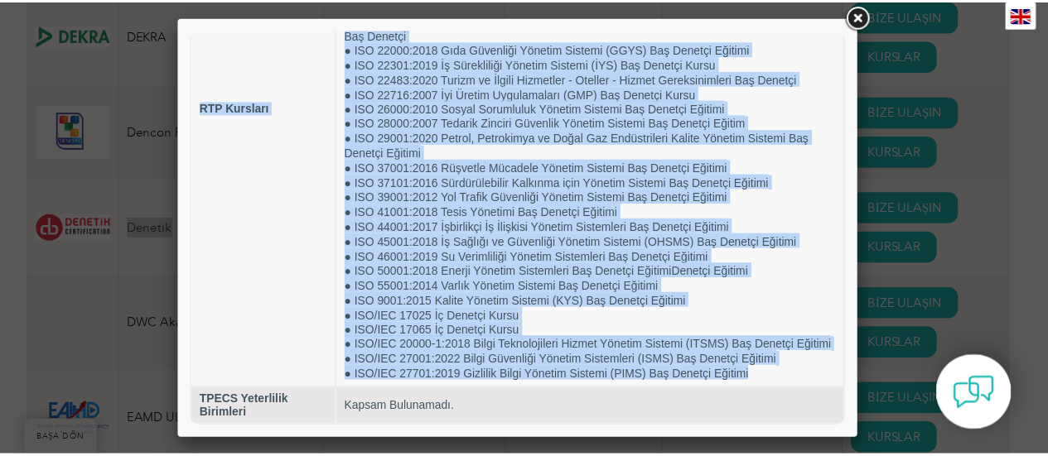
scroll to position [0, 0]
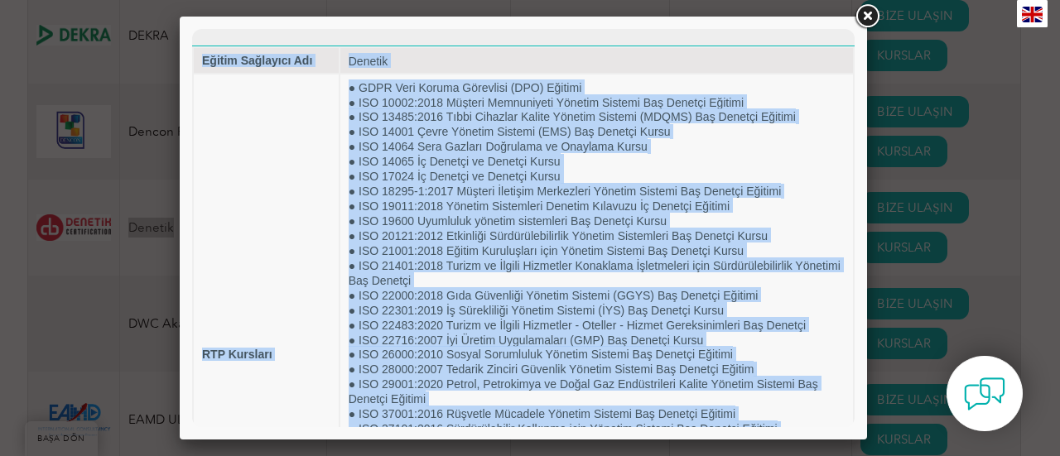
drag, startPoint x: 763, startPoint y: 375, endPoint x: 166, endPoint y: 104, distance: 656.7
click at [192, 104] on html "Eğitim Sağlayıcı Adı Denetik RTP Kursları ● GDPR Veri Koruma Görevlisi (DPO) Eğ…" at bounding box center [523, 351] width 662 height 645
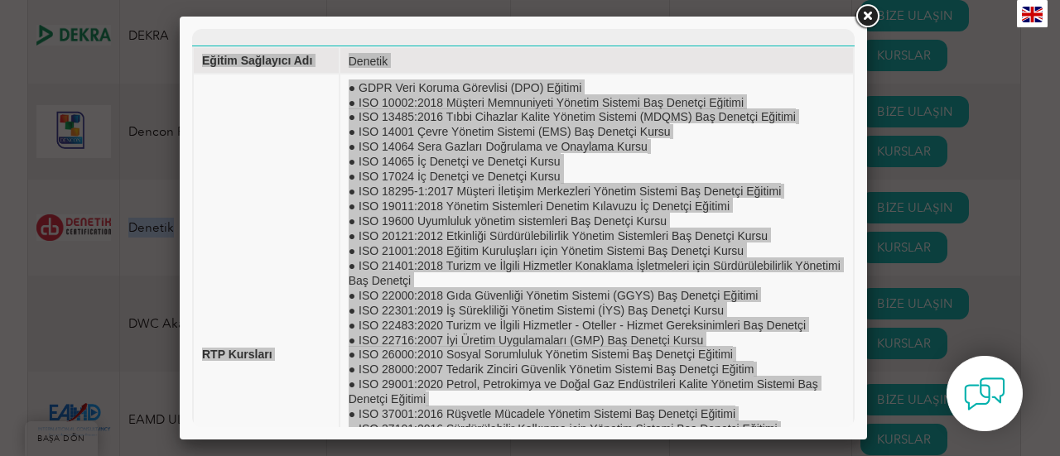
click at [876, 11] on link at bounding box center [867, 17] width 30 height 30
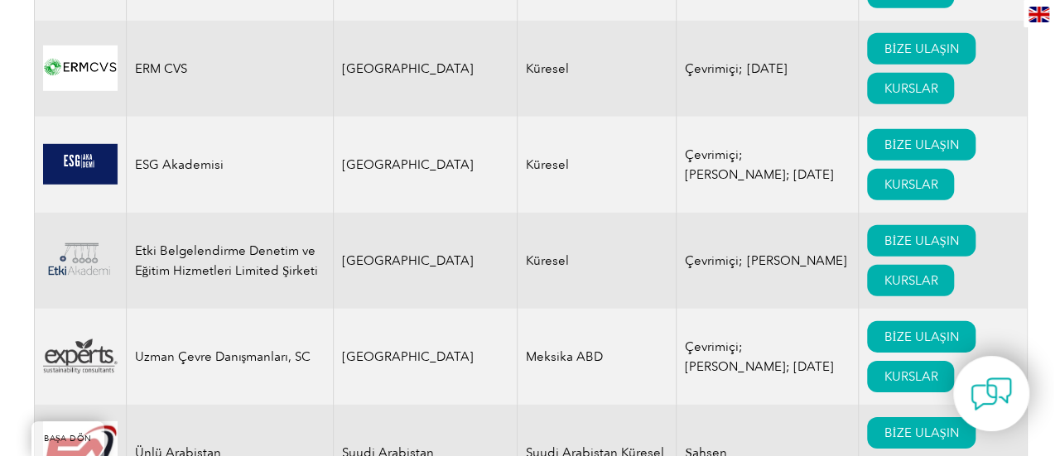
scroll to position [8612, 0]
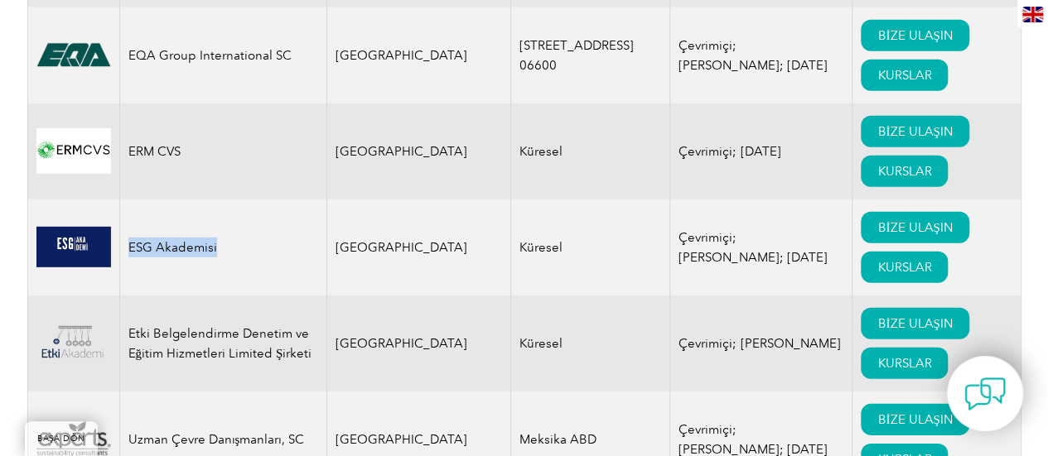
drag, startPoint x: 214, startPoint y: 190, endPoint x: 125, endPoint y: 193, distance: 89.5
click at [125, 200] on td "ESG Akademisi" at bounding box center [222, 248] width 207 height 96
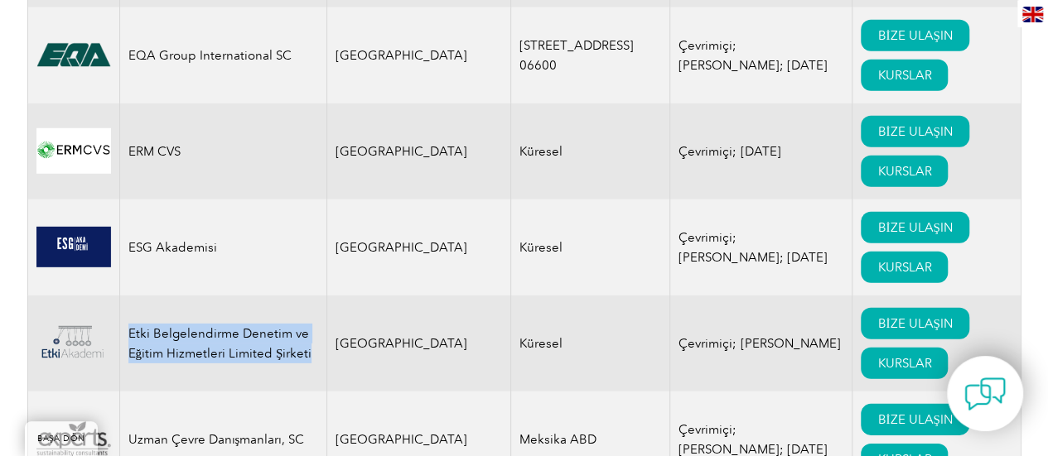
drag, startPoint x: 306, startPoint y: 295, endPoint x: 124, endPoint y: 279, distance: 182.9
click at [124, 296] on td "Etki Belgelendirme Denetim ve Eğitim Hizmetleri Limited Şirketi" at bounding box center [222, 344] width 207 height 96
click at [877, 260] on font "KURSLAR" at bounding box center [904, 267] width 54 height 15
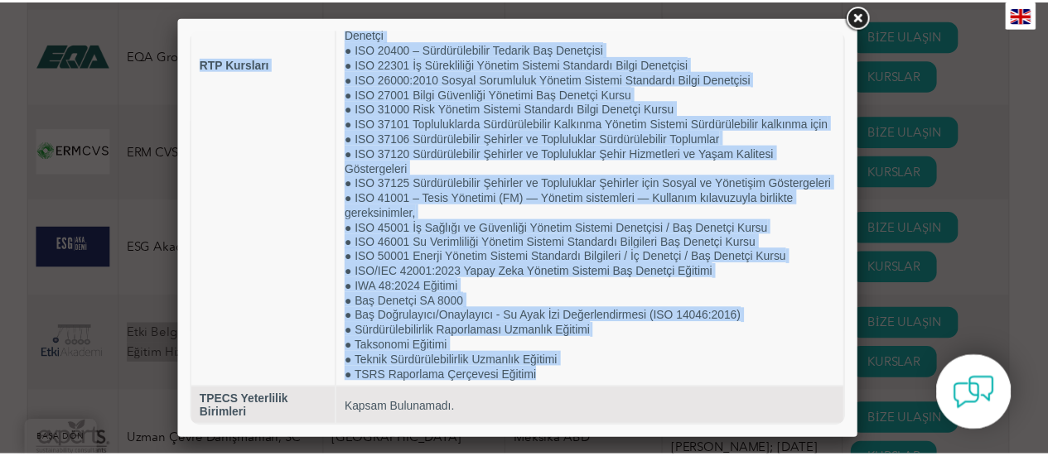
scroll to position [0, 0]
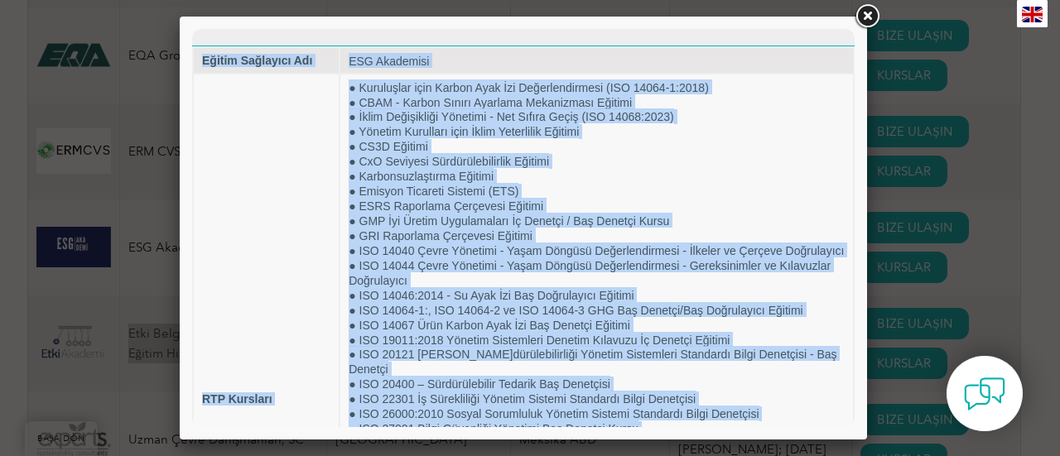
drag, startPoint x: 555, startPoint y: 385, endPoint x: 144, endPoint y: -7, distance: 567.5
click at [192, 29] on html "Eğitim Sağlayıcı Adı ESG Akademisi RTP Kursları ● Kuruluşlar için Karbon Ayak İ…" at bounding box center [523, 396] width 662 height 734
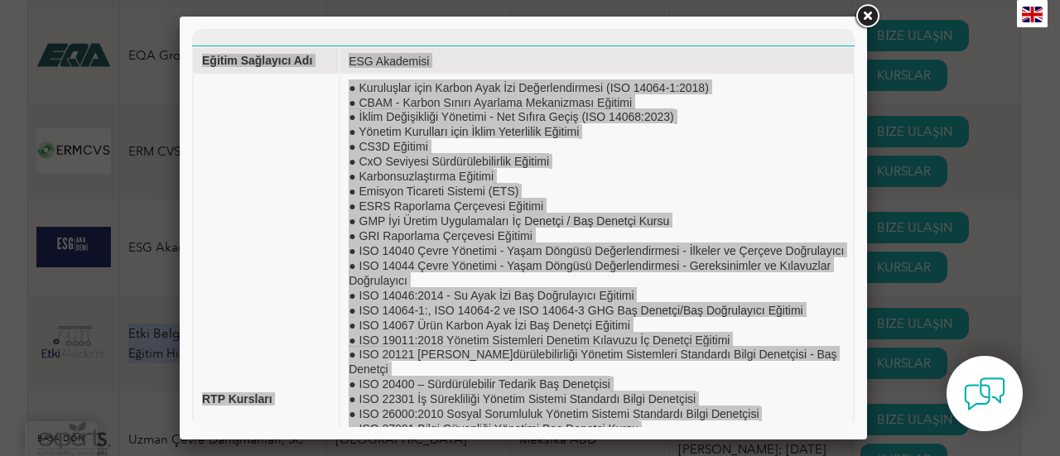
click at [880, 12] on link at bounding box center [867, 17] width 30 height 30
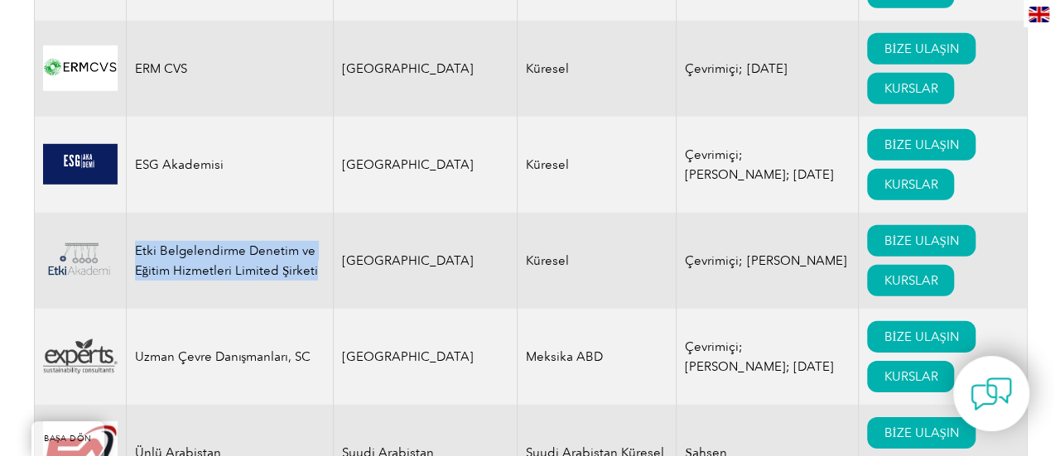
scroll to position [8777, 0]
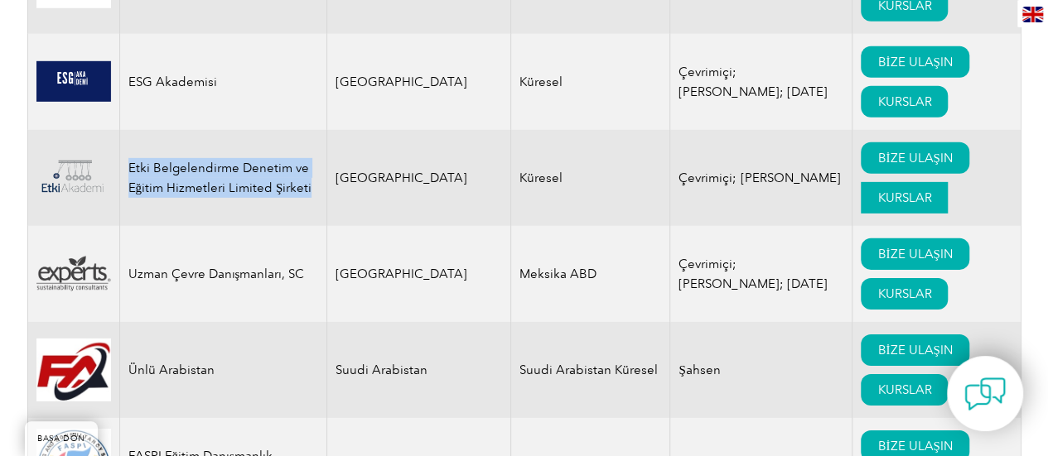
click at [877, 190] on font "KURSLAR" at bounding box center [904, 197] width 54 height 15
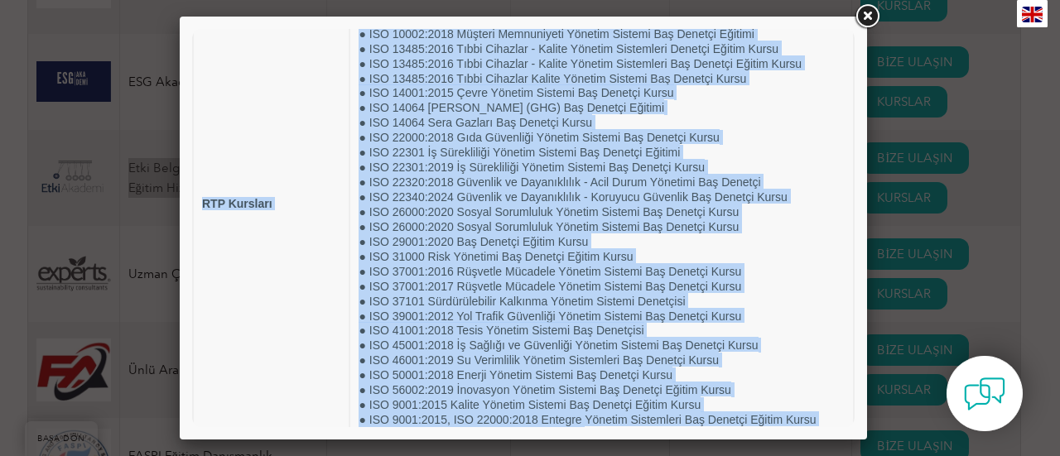
scroll to position [0, 0]
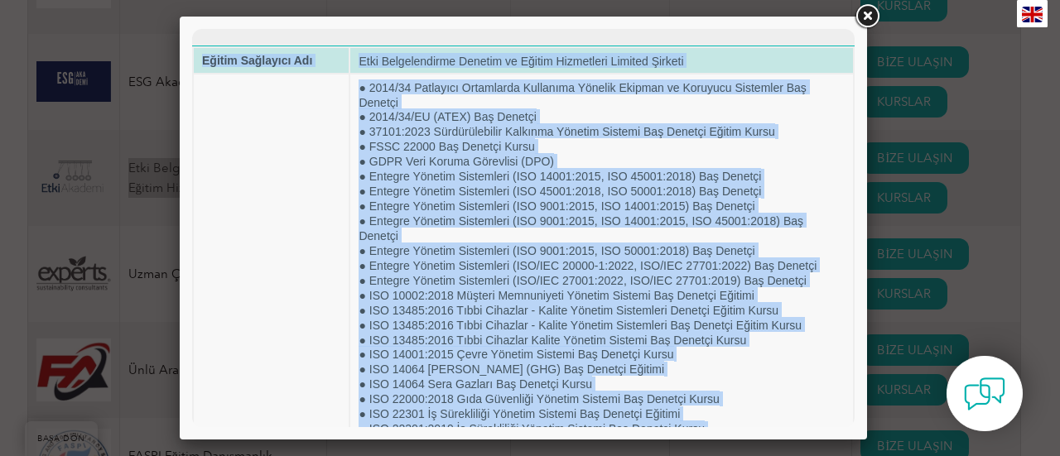
drag, startPoint x: 553, startPoint y: 375, endPoint x: 205, endPoint y: 60, distance: 469.6
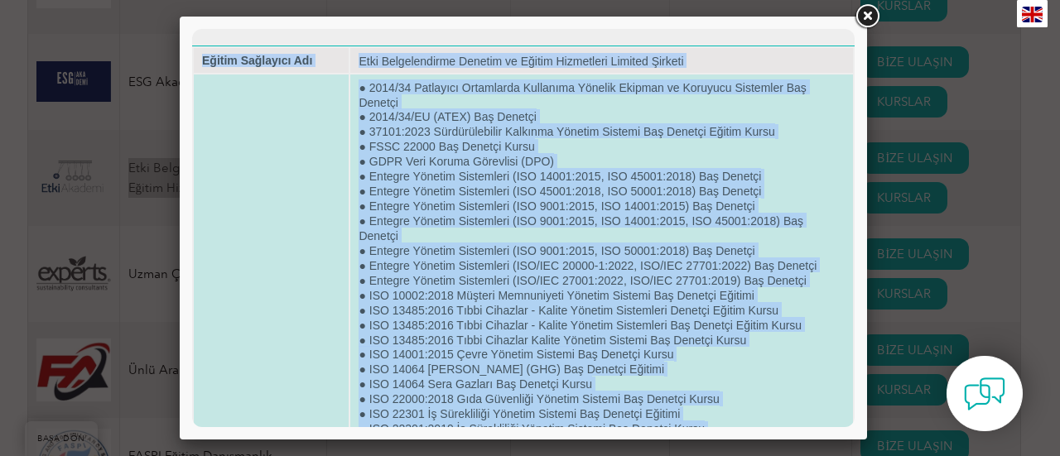
click at [588, 353] on font "● ISO 14001:2015 Çevre Yönetim Sistemi Baş Denetçi Kursu" at bounding box center [516, 355] width 315 height 13
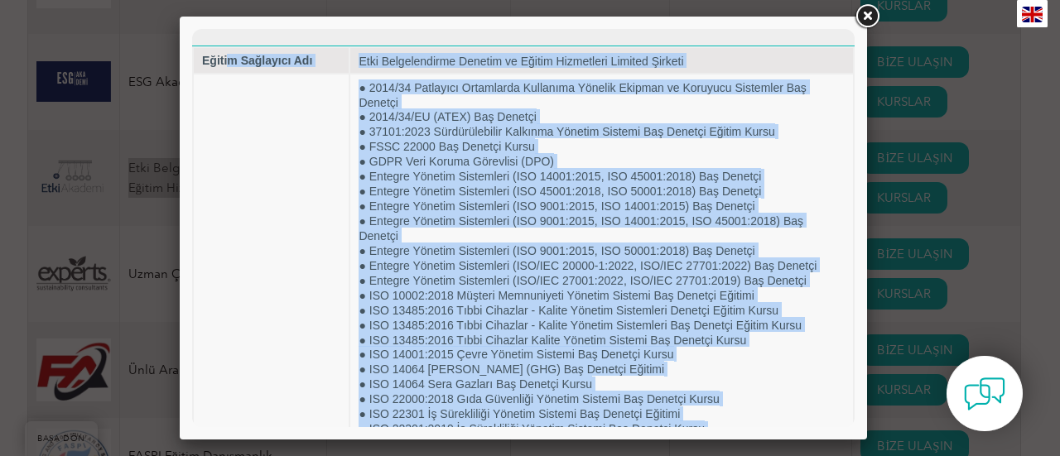
drag, startPoint x: 547, startPoint y: 375, endPoint x: 227, endPoint y: 46, distance: 459.1
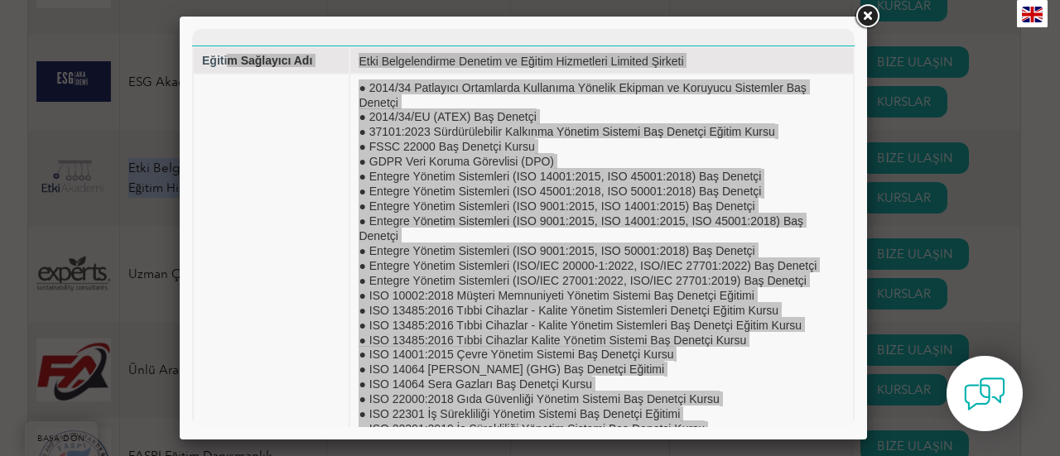
click at [864, 12] on link at bounding box center [867, 17] width 30 height 30
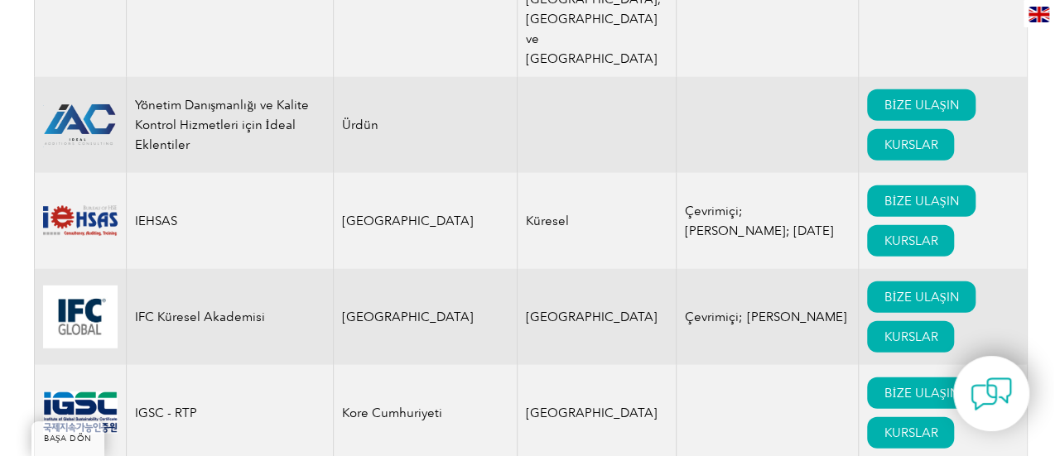
scroll to position [11676, 0]
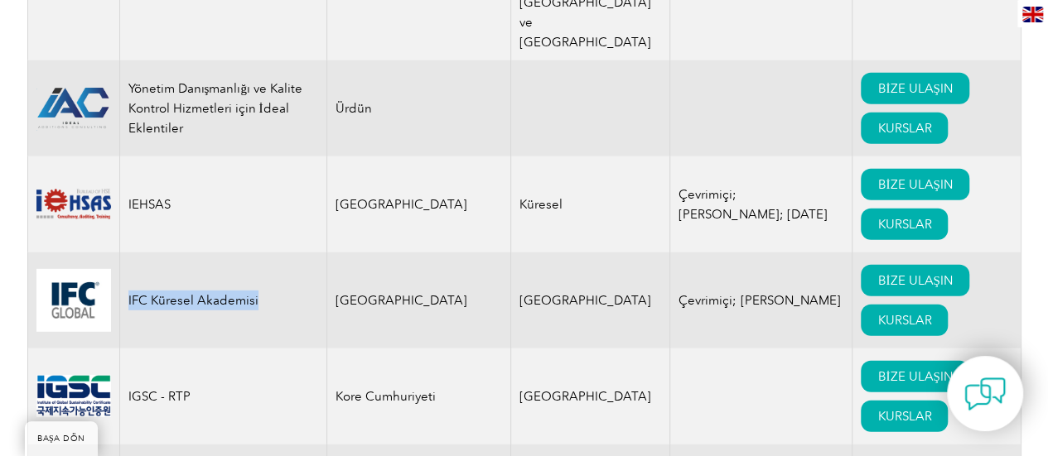
drag, startPoint x: 255, startPoint y: 162, endPoint x: 127, endPoint y: 161, distance: 128.4
click at [127, 253] on td "IFC Küresel Akademisi" at bounding box center [222, 301] width 207 height 96
click at [877, 313] on font "KURSLAR" at bounding box center [904, 320] width 54 height 15
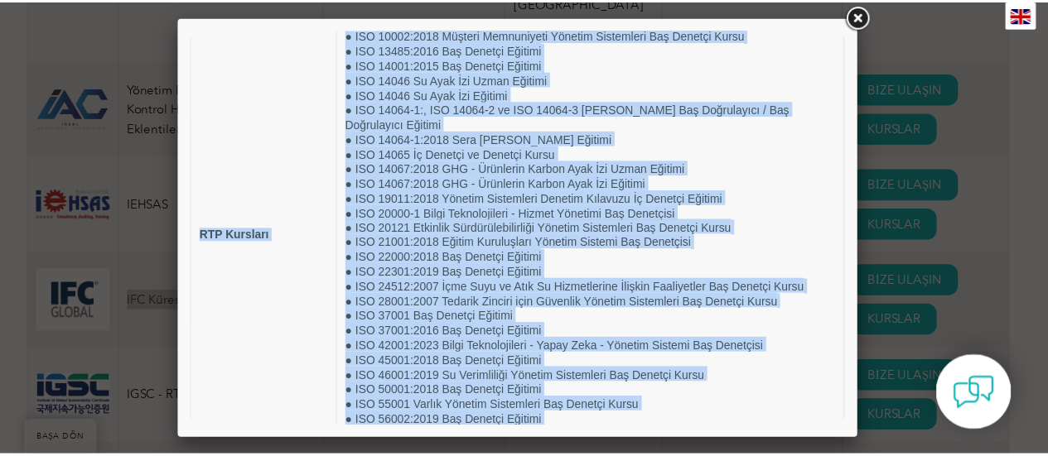
scroll to position [0, 0]
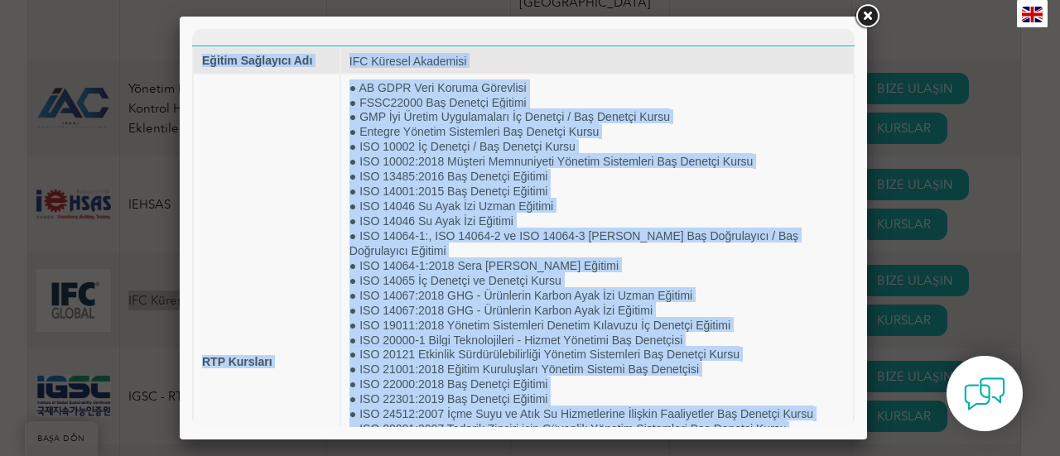
drag, startPoint x: 487, startPoint y: 377, endPoint x: 181, endPoint y: 41, distance: 454.9
click at [192, 41] on html "Eğitim Sağlayıcı Adı IFC Küresel Akademisi RTP Kursları ● AB GDPR Veri Koruma G…" at bounding box center [523, 359] width 662 height 660
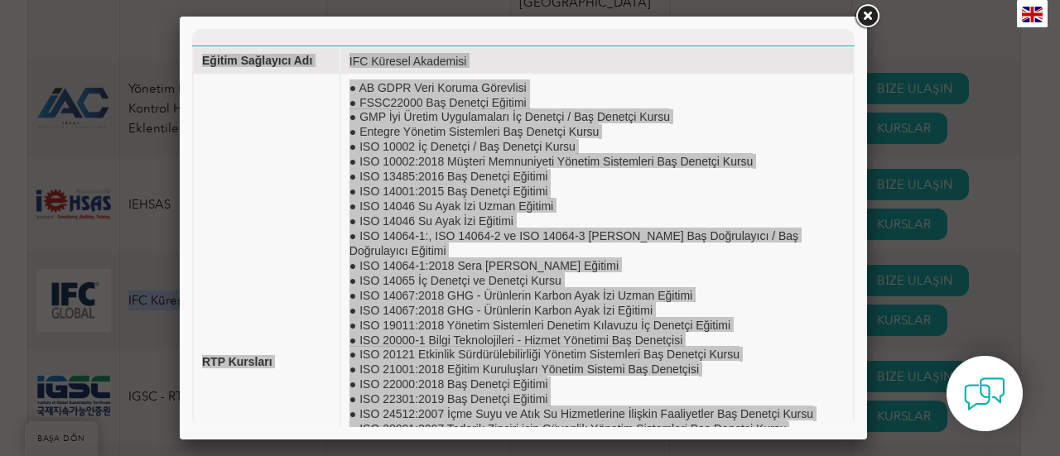
click at [869, 20] on link at bounding box center [867, 17] width 30 height 30
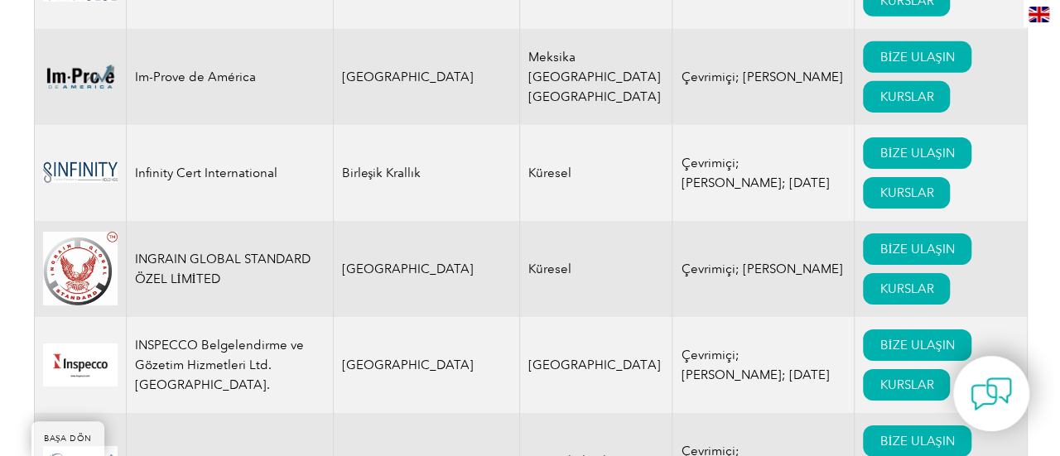
scroll to position [12090, 0]
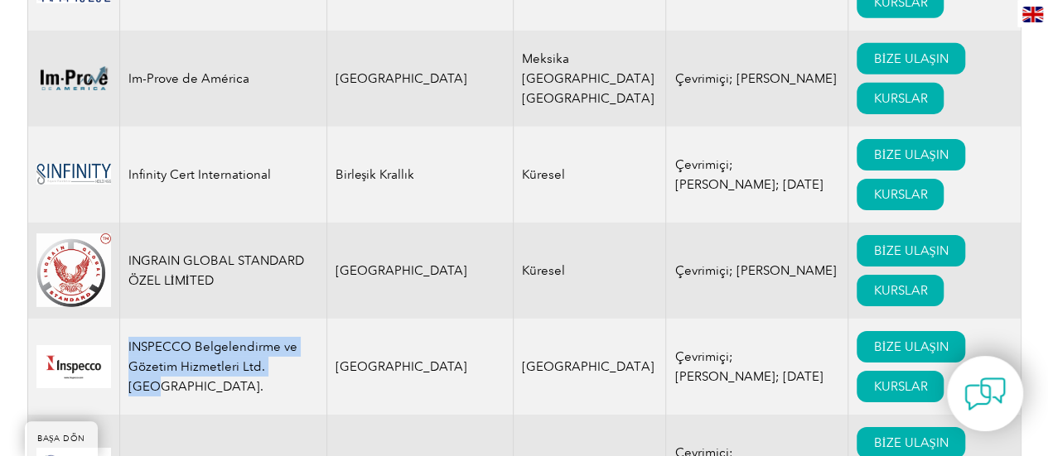
drag, startPoint x: 289, startPoint y: 245, endPoint x: 123, endPoint y: 219, distance: 168.5
click at [123, 319] on td "INSPECCO Belgelendirme ve Gözetim Hizmetleri Ltd. [GEOGRAPHIC_DATA]." at bounding box center [222, 367] width 207 height 96
click at [873, 379] on font "KURSLAR" at bounding box center [900, 386] width 54 height 15
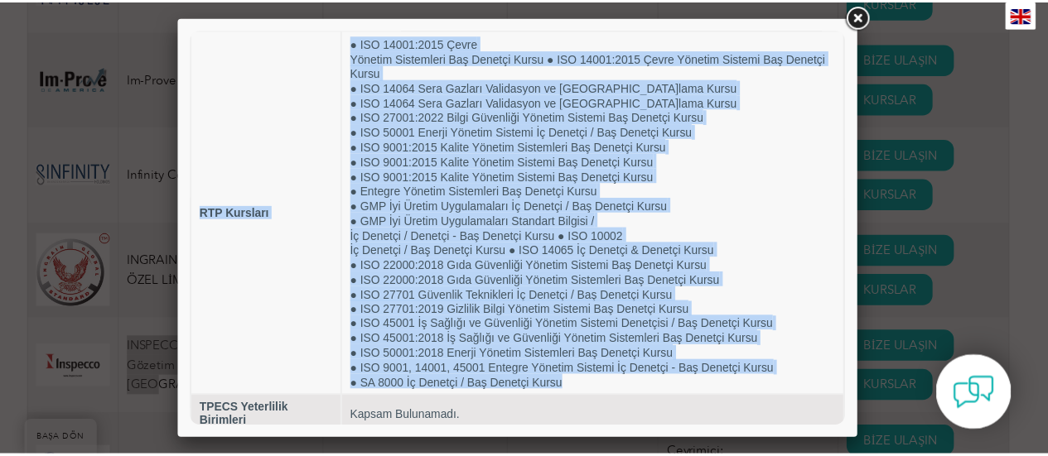
scroll to position [0, 0]
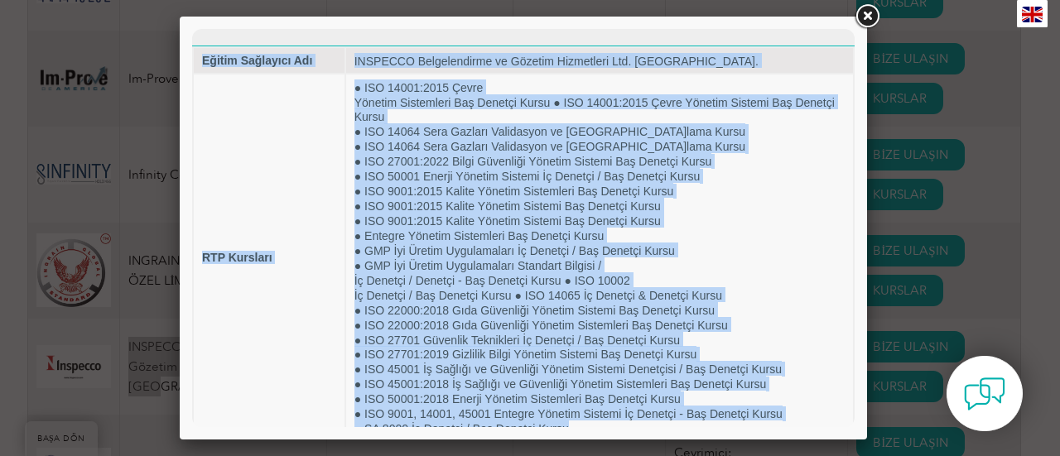
drag, startPoint x: 579, startPoint y: 377, endPoint x: 147, endPoint y: 30, distance: 553.6
click at [192, 30] on html "Eğitim Sağlayıcı Adı INSPECCO Belgelendirme ve Gözetim Hizmetleri Ltd. [GEOGRAP…" at bounding box center [523, 254] width 662 height 451
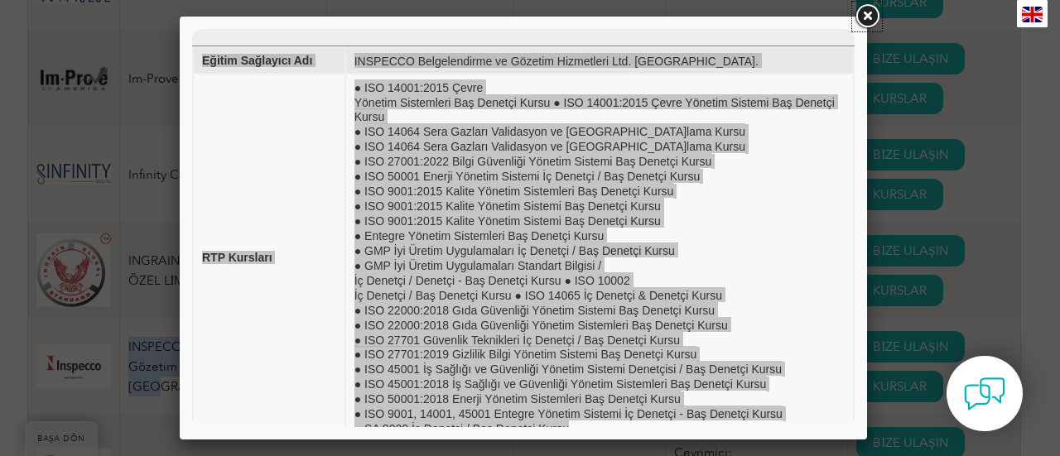
click at [874, 16] on link at bounding box center [867, 17] width 30 height 30
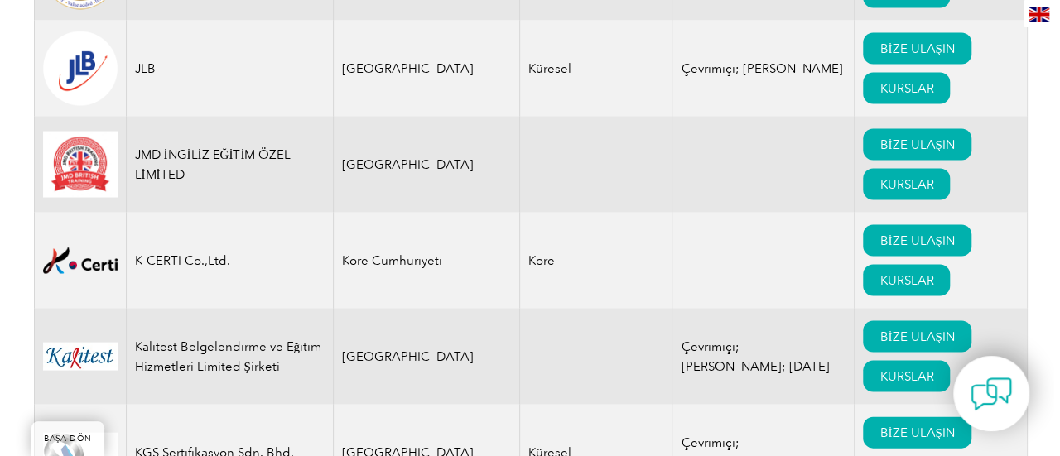
scroll to position [14160, 0]
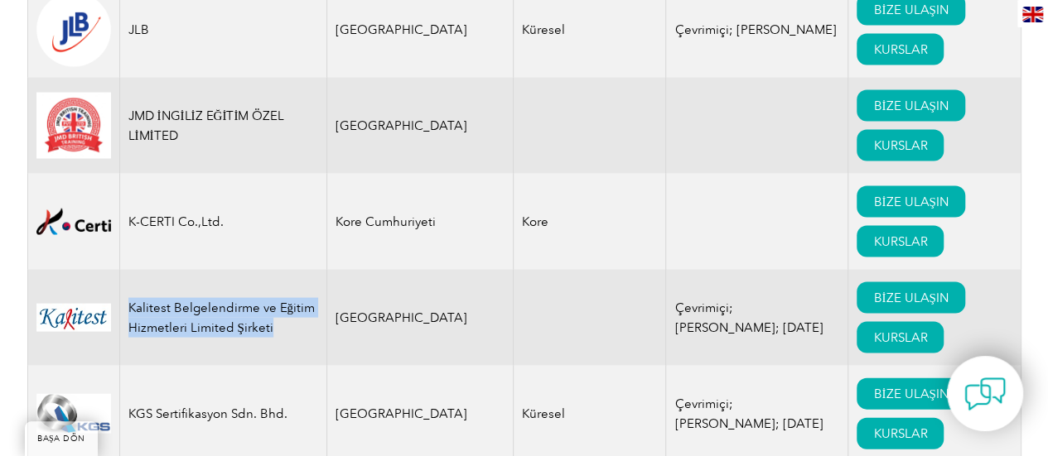
drag, startPoint x: 286, startPoint y: 193, endPoint x: 123, endPoint y: 166, distance: 165.3
click at [123, 270] on td "Kalitest Belgelendirme ve Eğitim Hizmetleri Limited Şirketi" at bounding box center [222, 318] width 207 height 96
click at [873, 330] on font "KURSLAR" at bounding box center [900, 337] width 54 height 15
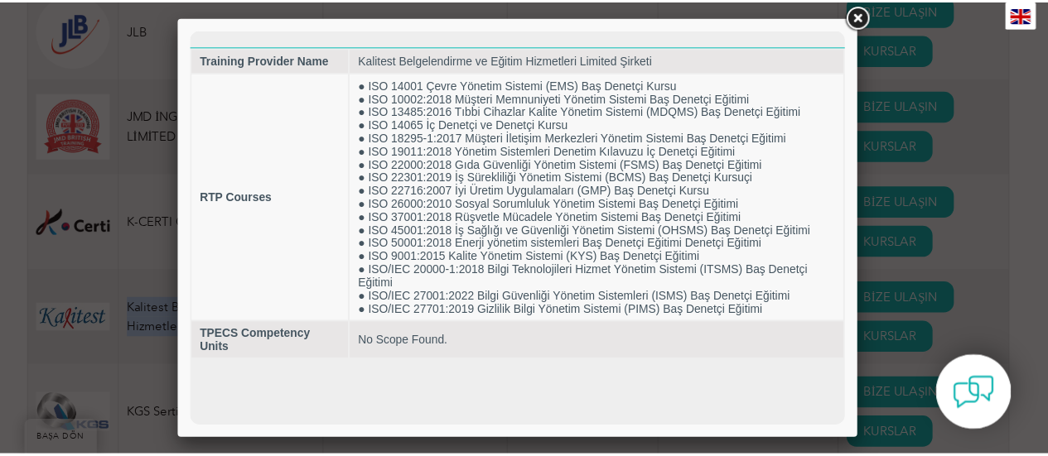
scroll to position [0, 0]
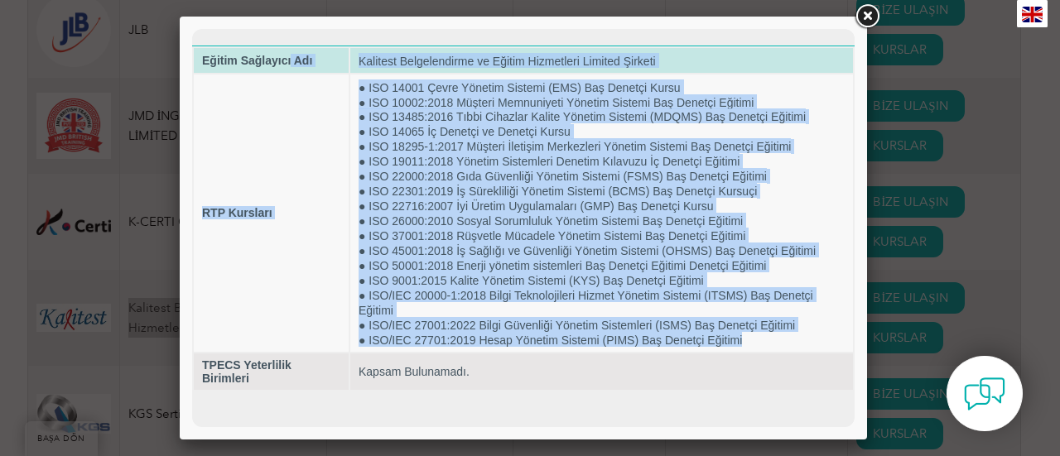
drag, startPoint x: 755, startPoint y: 336, endPoint x: 291, endPoint y: 59, distance: 540.4
click at [291, 59] on tbody "Eğitim Sağlayıcı Adı Kalitest Belgelendirme ve Eğitim Hizmetleri Limited Şirket…" at bounding box center [523, 219] width 659 height 342
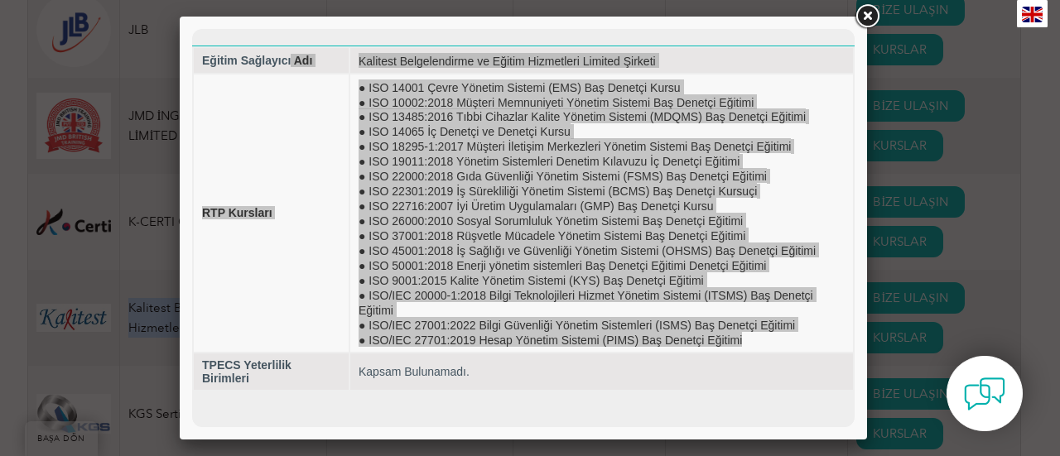
click at [864, 17] on link at bounding box center [867, 17] width 30 height 30
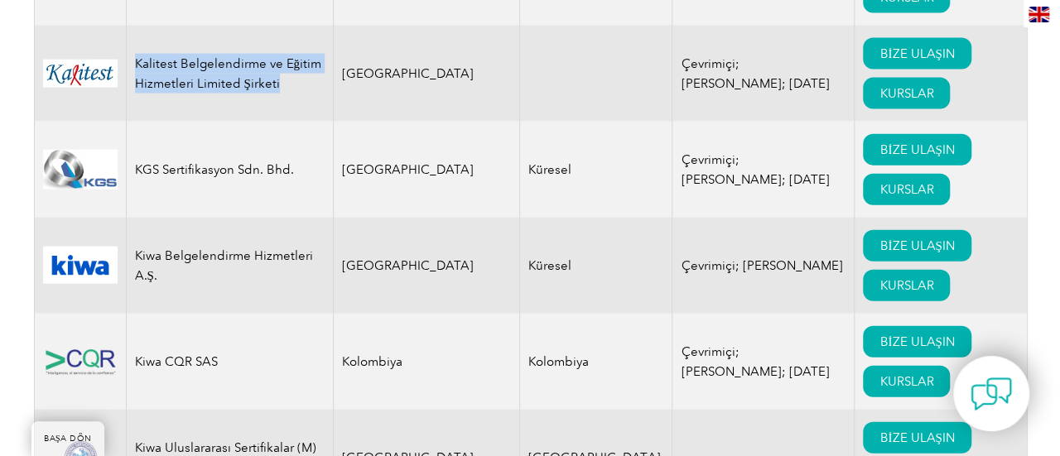
scroll to position [14408, 0]
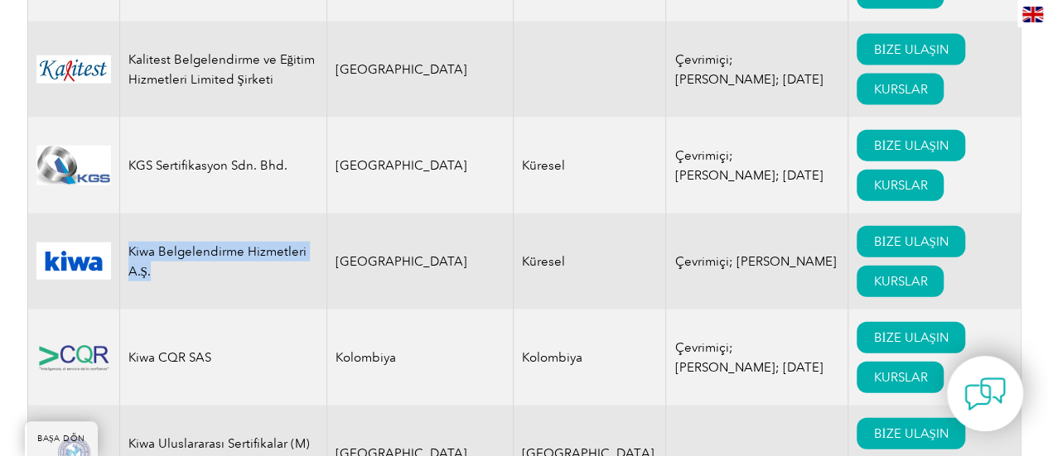
drag, startPoint x: 146, startPoint y: 132, endPoint x: 126, endPoint y: 110, distance: 29.3
click at [126, 214] on td "Kiwa Belgelendirme Hizmetleri A.Ş." at bounding box center [222, 262] width 207 height 96
click at [856, 266] on link "KURSLAR" at bounding box center [899, 281] width 87 height 31
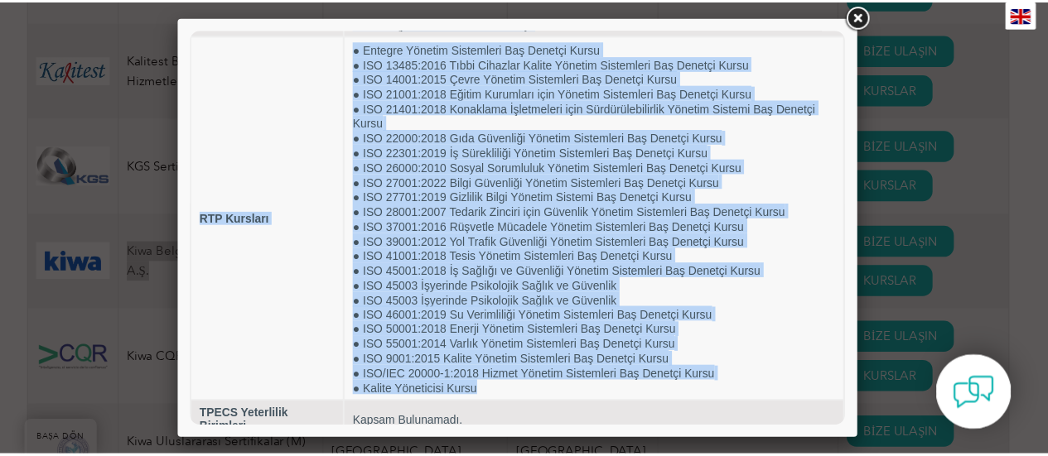
scroll to position [0, 0]
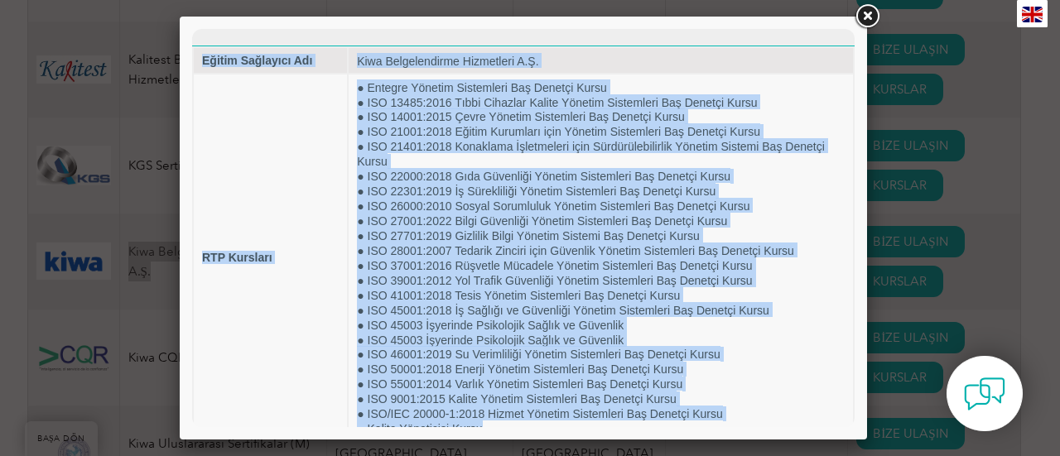
drag, startPoint x: 486, startPoint y: 380, endPoint x: 164, endPoint y: 16, distance: 486.3
click at [192, 29] on html "Eğitim Sağlayıcı Adı Kiwa Belgelendirme Hizmetleri A.Ş. RTP Kursları ● Entegre …" at bounding box center [523, 254] width 662 height 451
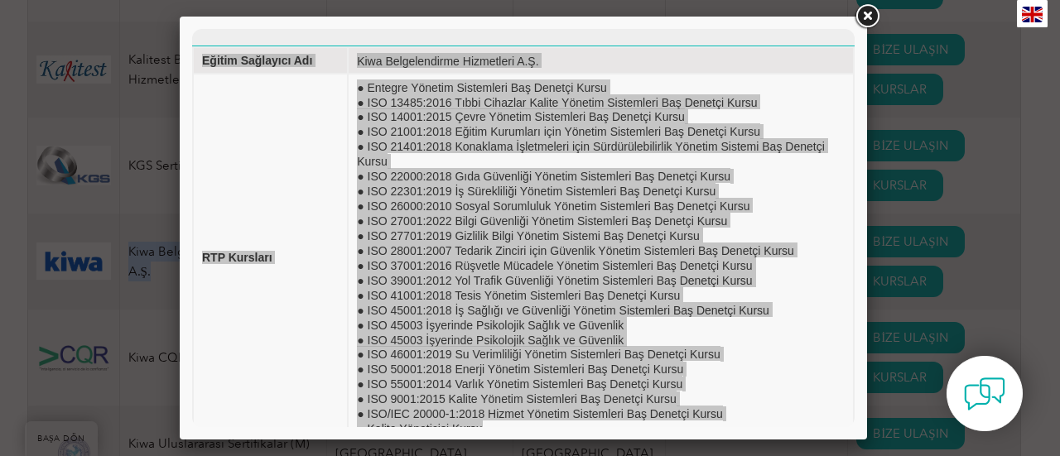
click at [874, 12] on link at bounding box center [867, 17] width 30 height 30
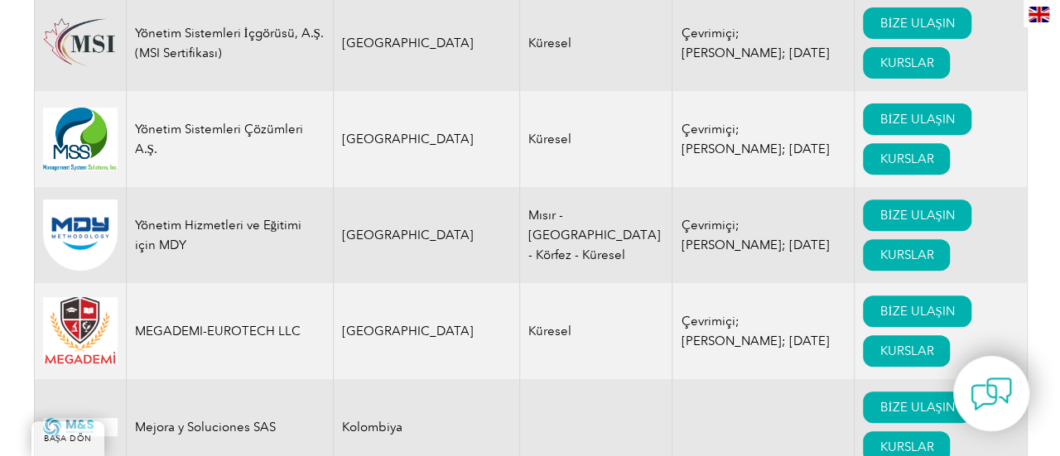
scroll to position [15982, 0]
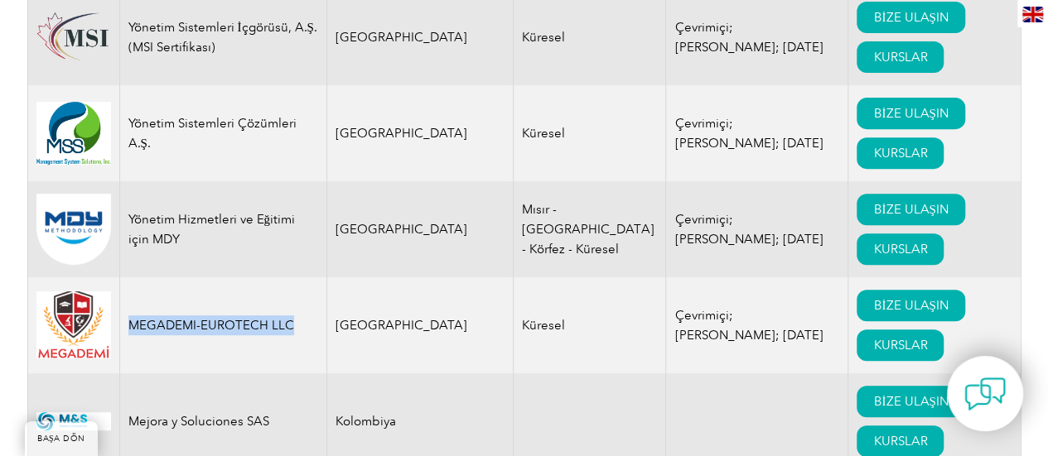
drag, startPoint x: 303, startPoint y: 183, endPoint x: 124, endPoint y: 195, distance: 179.2
click at [124, 277] on td "MEGADEMI-EUROTECH LLC" at bounding box center [222, 325] width 207 height 96
click at [848, 277] on td "BİZE ULAŞIN KURSLAR" at bounding box center [934, 325] width 172 height 96
click at [873, 338] on font "KURSLAR" at bounding box center [900, 345] width 54 height 15
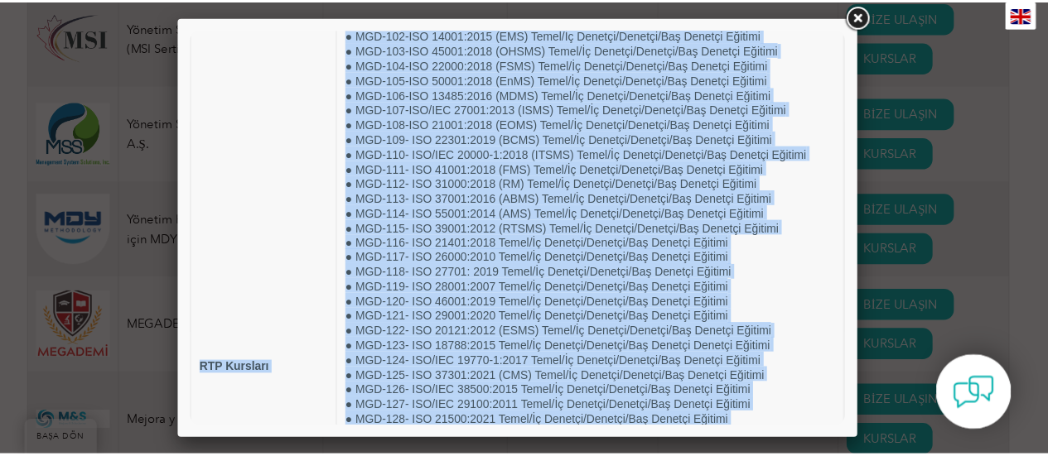
scroll to position [0, 0]
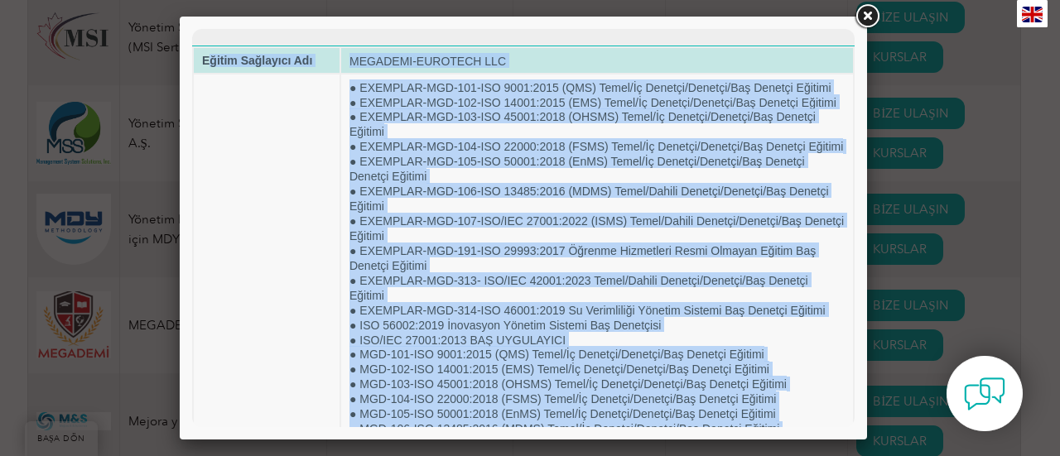
drag, startPoint x: 783, startPoint y: 383, endPoint x: 209, endPoint y: 66, distance: 656.4
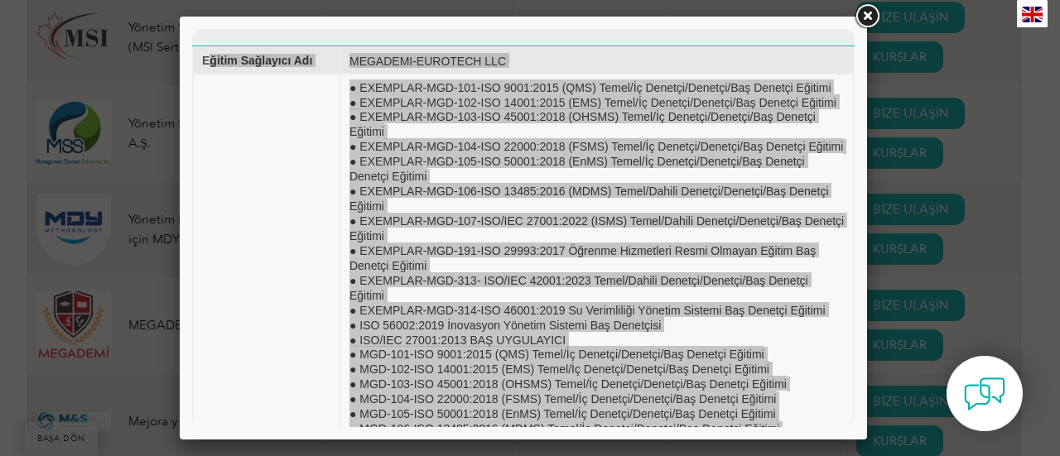
click at [871, 14] on link at bounding box center [867, 17] width 30 height 30
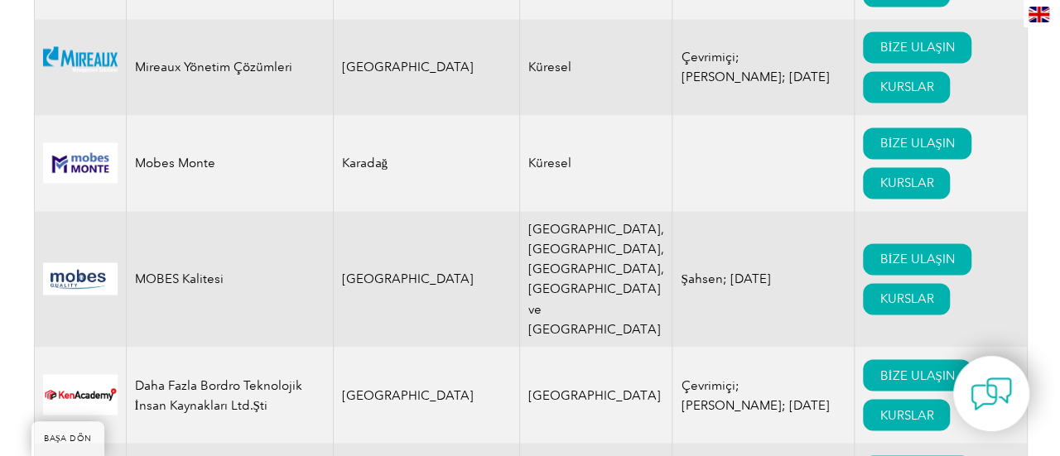
scroll to position [17058, 0]
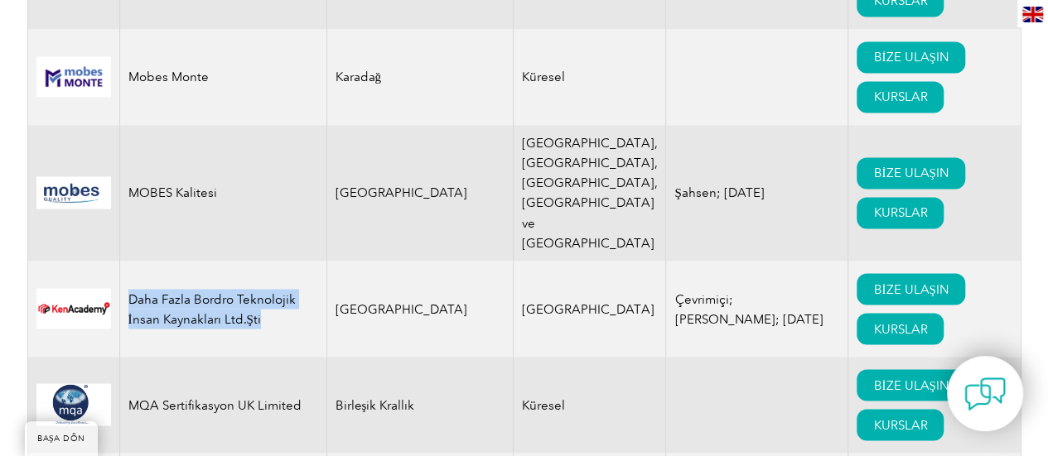
drag, startPoint x: 252, startPoint y: 147, endPoint x: 130, endPoint y: 123, distance: 123.9
click at [130, 261] on td "Daha Fazla Bordro Teknolojik İnsan Kaynakları Ltd.Şti" at bounding box center [222, 309] width 207 height 96
click at [873, 321] on font "KURSLAR" at bounding box center [900, 328] width 54 height 15
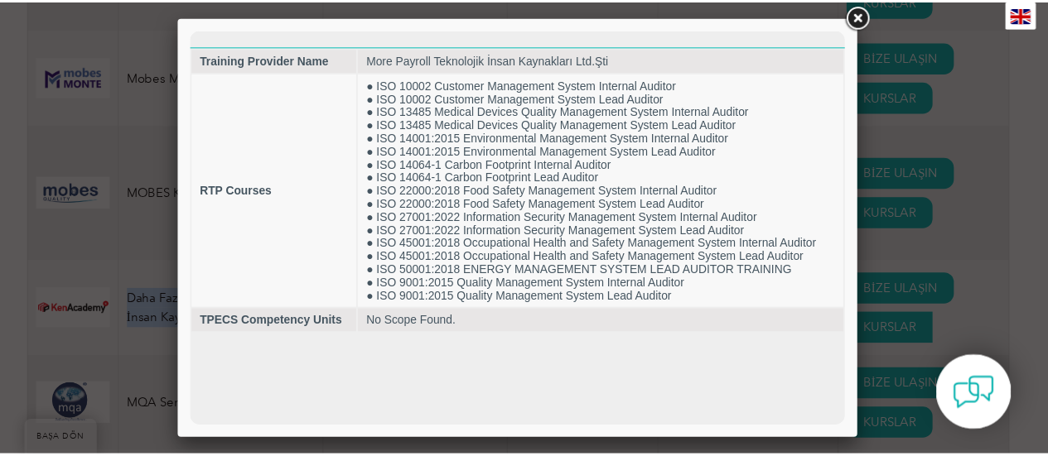
scroll to position [0, 0]
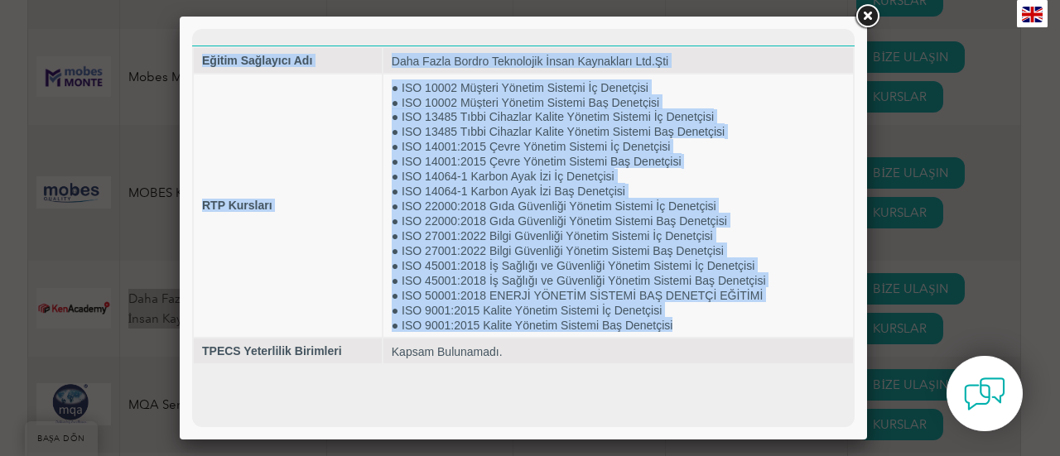
drag, startPoint x: 684, startPoint y: 318, endPoint x: 192, endPoint y: 65, distance: 553.3
click at [192, 65] on table "Eğitim Sağlayıcı Adı Daha Fazla Bordro Teknolojik İnsan Kaynakları Ltd.Şti RTP …" at bounding box center [523, 206] width 662 height 320
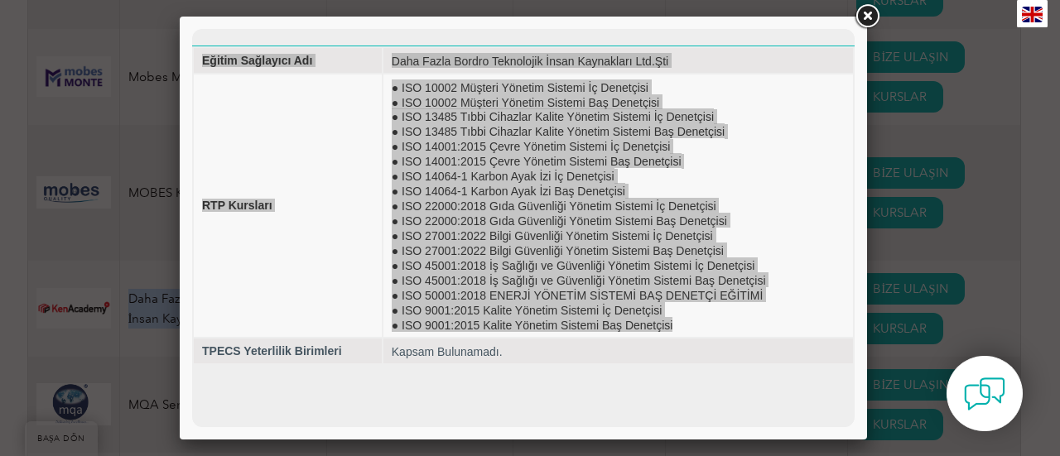
click at [868, 22] on link at bounding box center [867, 17] width 30 height 30
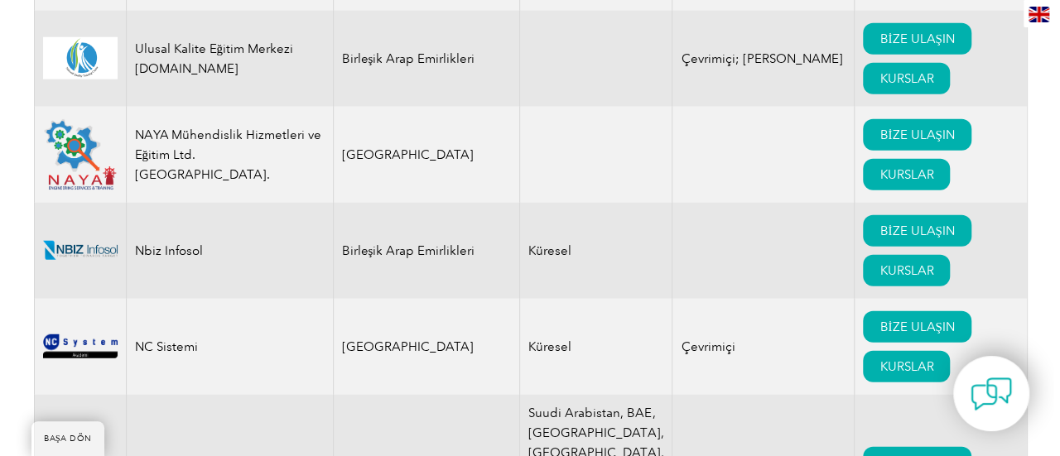
scroll to position [17803, 0]
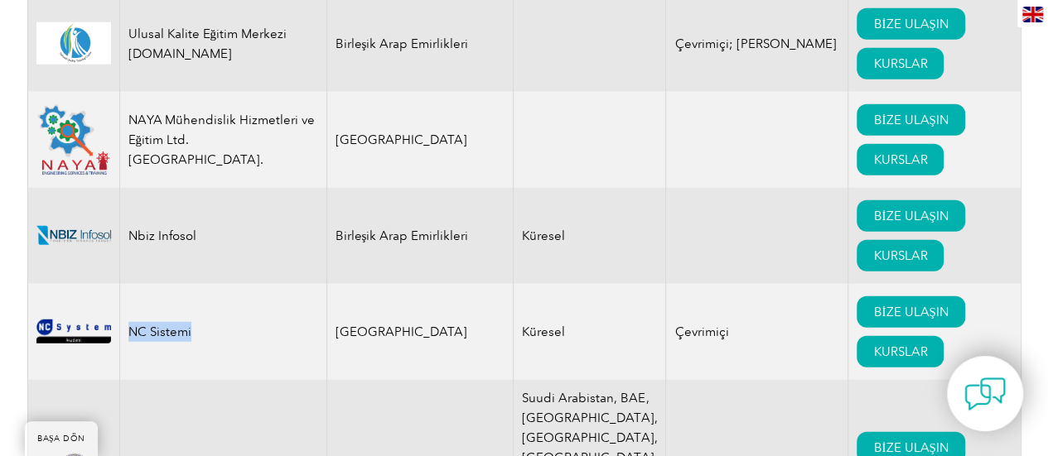
drag, startPoint x: 200, startPoint y: 160, endPoint x: 129, endPoint y: 157, distance: 70.5
click at [129, 284] on td "NC Sistemi" at bounding box center [222, 332] width 207 height 96
click at [873, 344] on font "KURSLAR" at bounding box center [900, 351] width 54 height 15
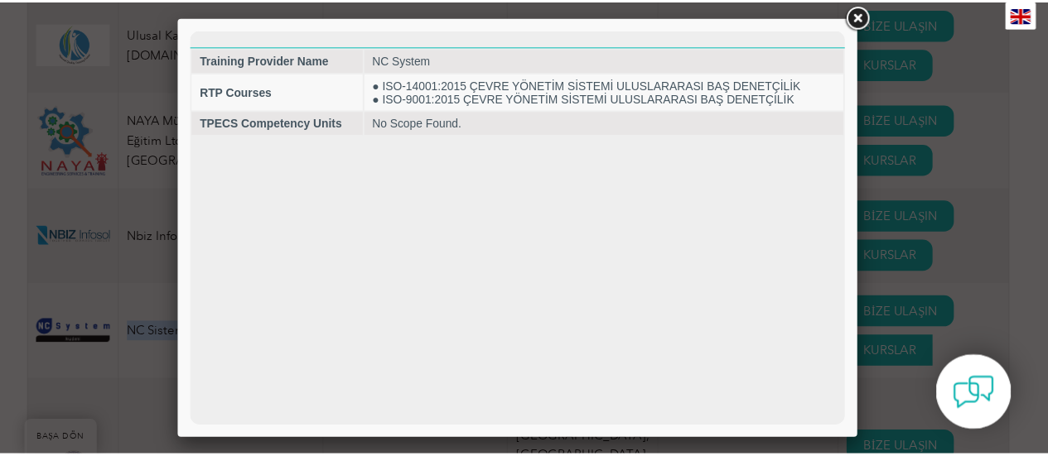
scroll to position [0, 0]
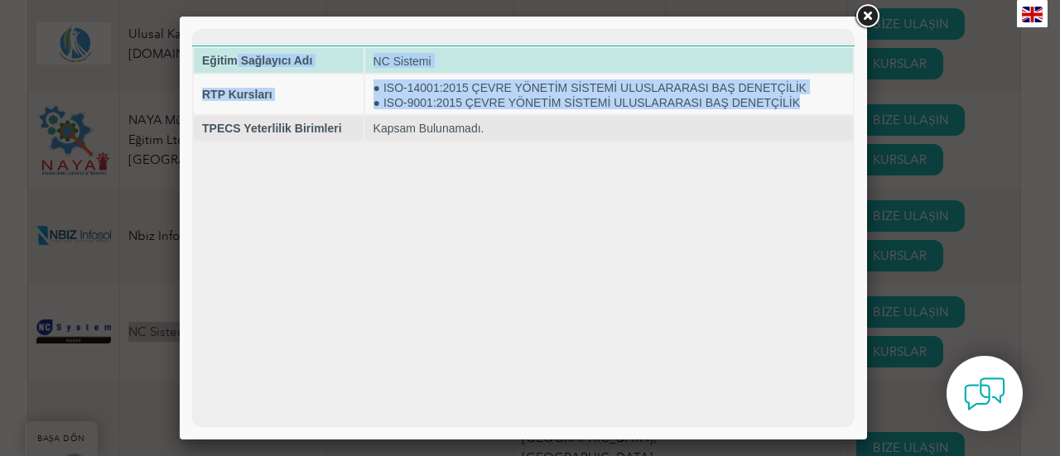
drag, startPoint x: 805, startPoint y: 100, endPoint x: 238, endPoint y: 58, distance: 568.8
click at [238, 58] on tbody "Eğitim Sağlayıcı Adı NC Sistemi RTP Kursları ● ISO-14001:2015 ÇEVRE YÖNETİM SİS…" at bounding box center [523, 94] width 659 height 93
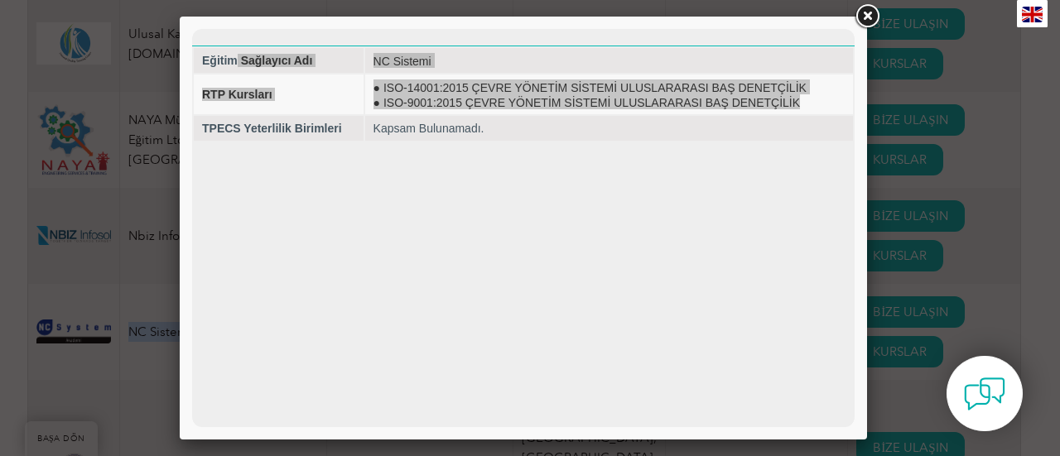
click at [863, 17] on link at bounding box center [867, 17] width 30 height 30
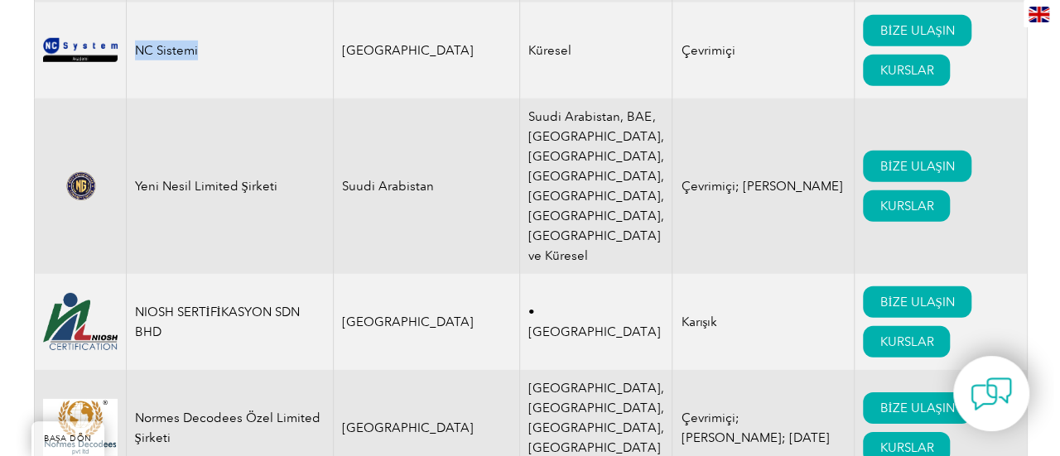
scroll to position [18135, 0]
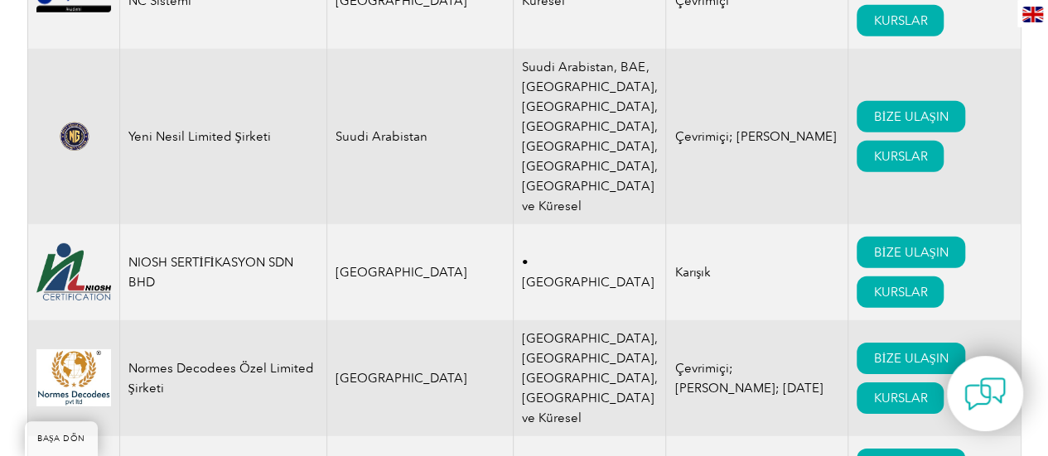
drag, startPoint x: 177, startPoint y: 240, endPoint x: 125, endPoint y: 219, distance: 56.1
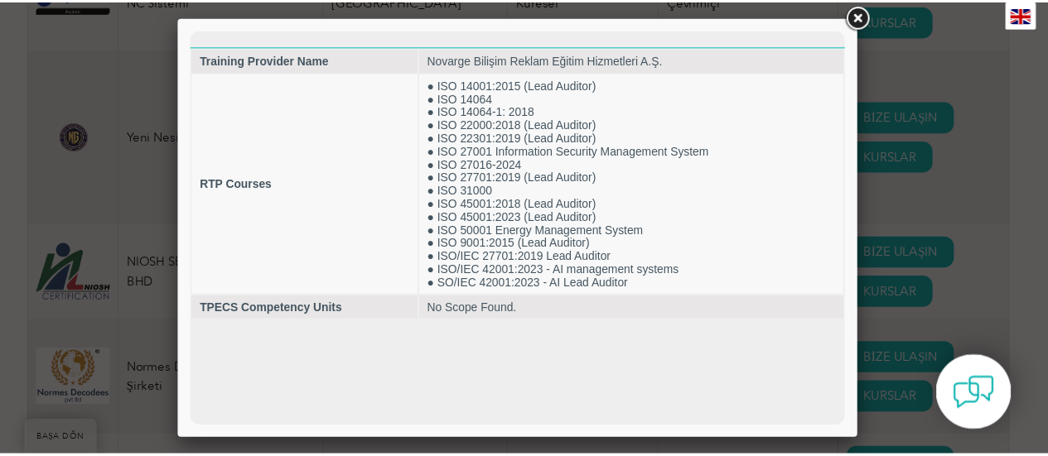
scroll to position [0, 0]
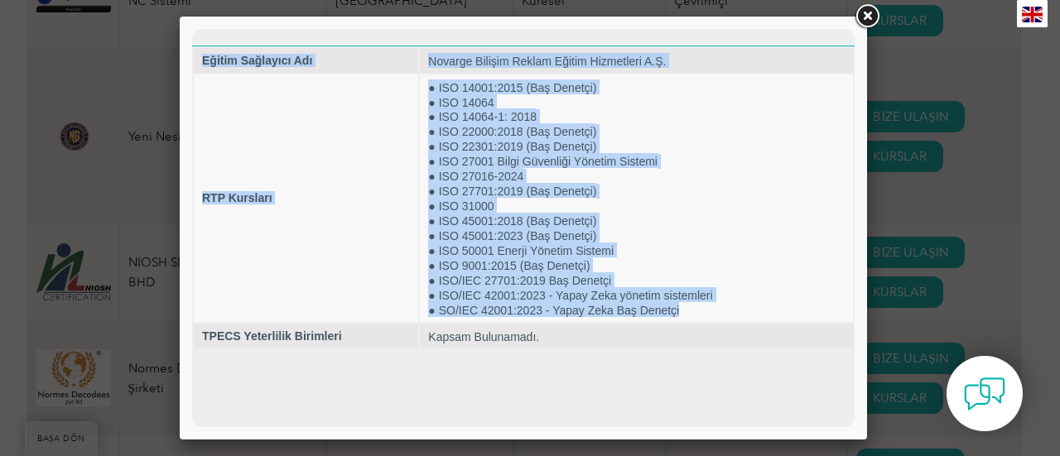
drag, startPoint x: 683, startPoint y: 306, endPoint x: 184, endPoint y: 42, distance: 564.9
click at [192, 42] on html "Eğitim Sağlayıcı Adı Novarge Bilişim Reklam Eğitim Hizmetleri A.Ş. RTP Kursları…" at bounding box center [523, 189] width 662 height 321
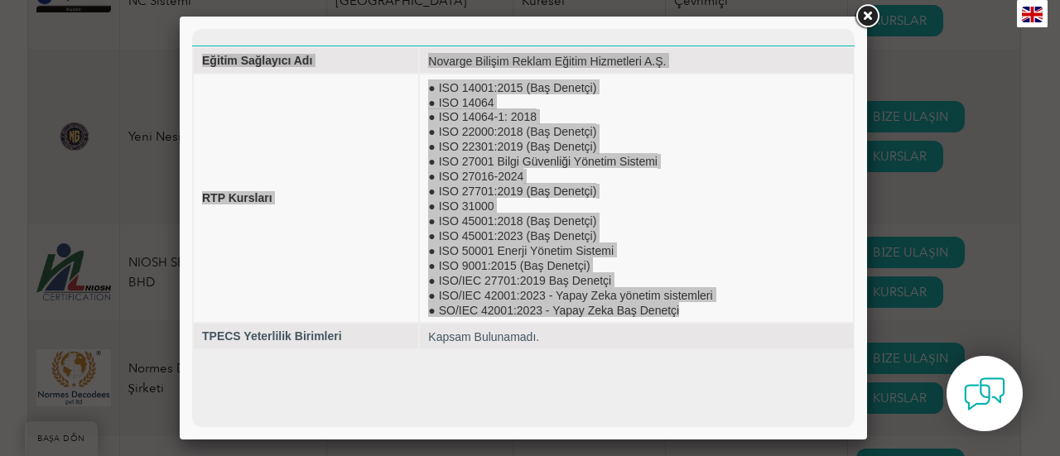
click at [865, 17] on link at bounding box center [867, 17] width 30 height 30
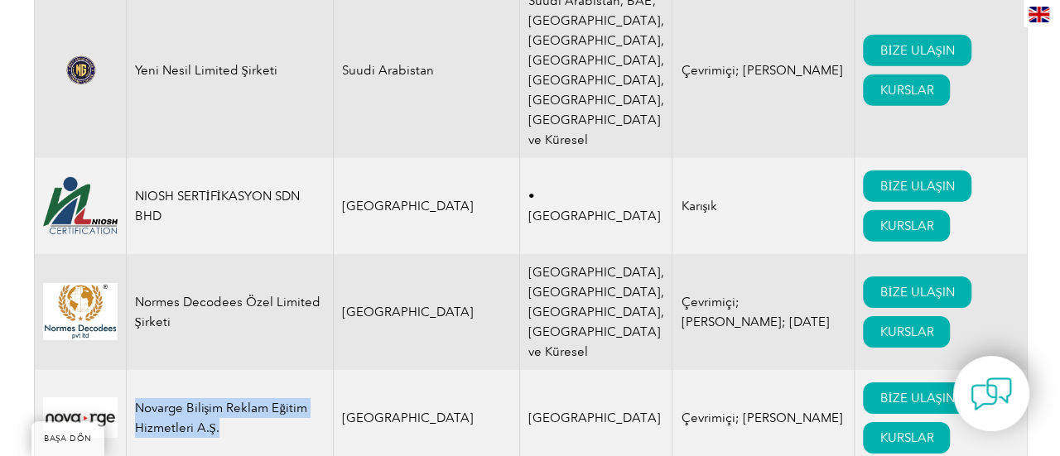
scroll to position [18300, 0]
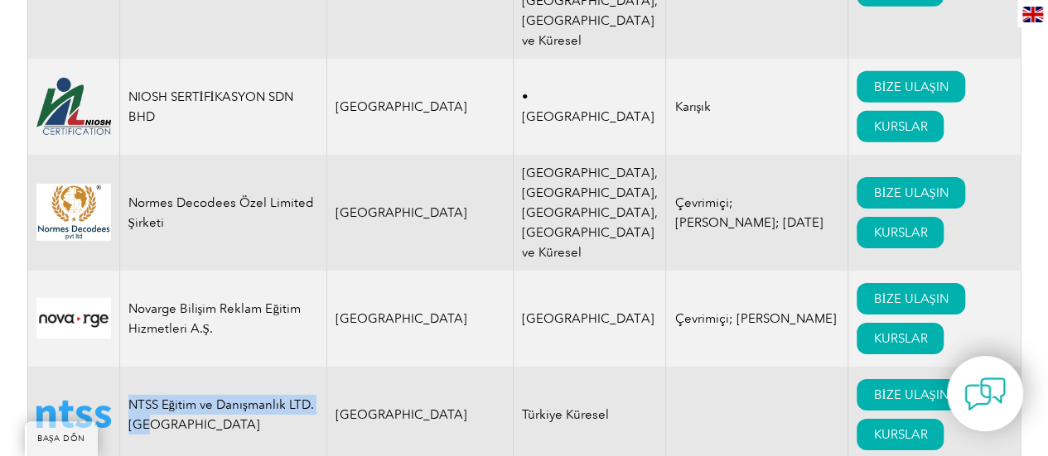
drag, startPoint x: 156, startPoint y: 176, endPoint x: 127, endPoint y: 146, distance: 42.2
click at [127, 367] on td "NTSS Eğitim ve Danışmanlık LTD. [GEOGRAPHIC_DATA]" at bounding box center [222, 415] width 207 height 96
click at [873, 427] on font "KURSLAR" at bounding box center [900, 434] width 54 height 15
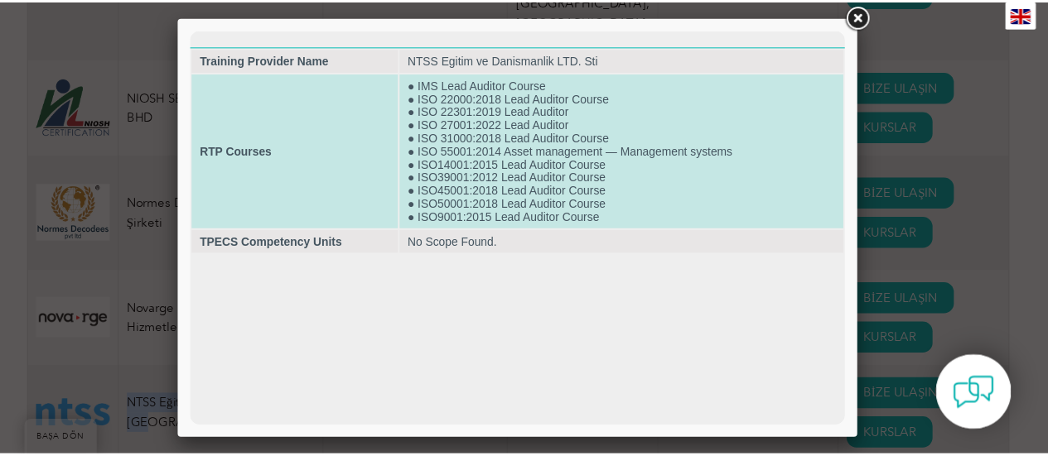
scroll to position [0, 0]
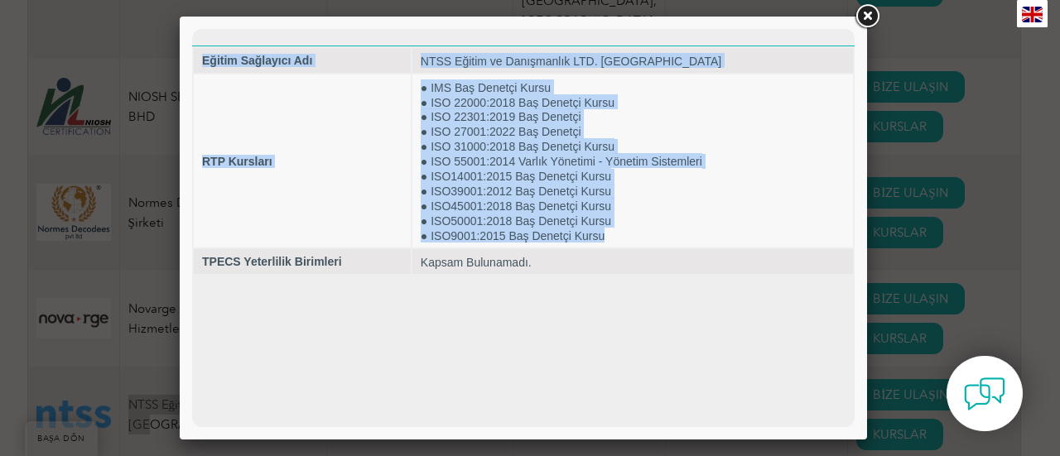
drag, startPoint x: 627, startPoint y: 230, endPoint x: 185, endPoint y: 58, distance: 473.8
click at [192, 58] on html "Eğitim Sağlayıcı Adı NTSS Eğitim ve Danışmanlık LTD. [GEOGRAPHIC_DATA] RTP Kurs…" at bounding box center [523, 152] width 662 height 247
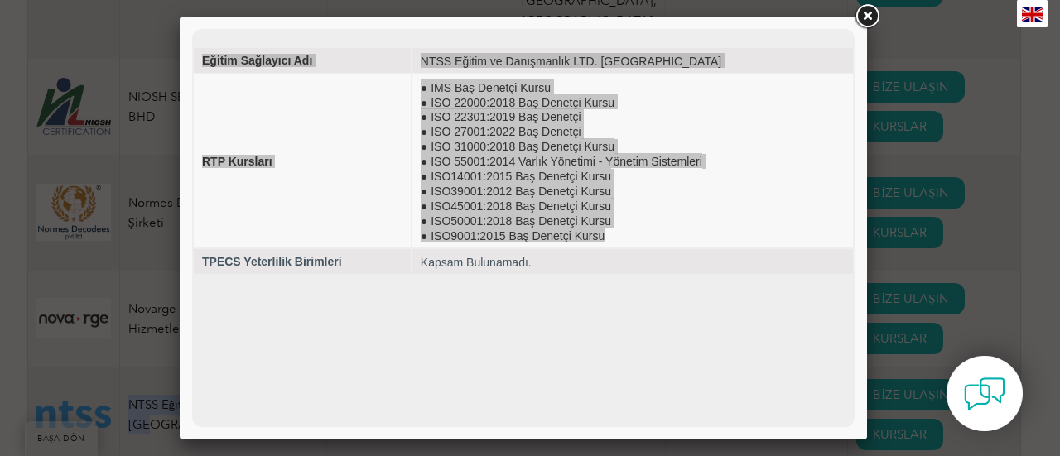
click at [868, 11] on link at bounding box center [867, 17] width 30 height 30
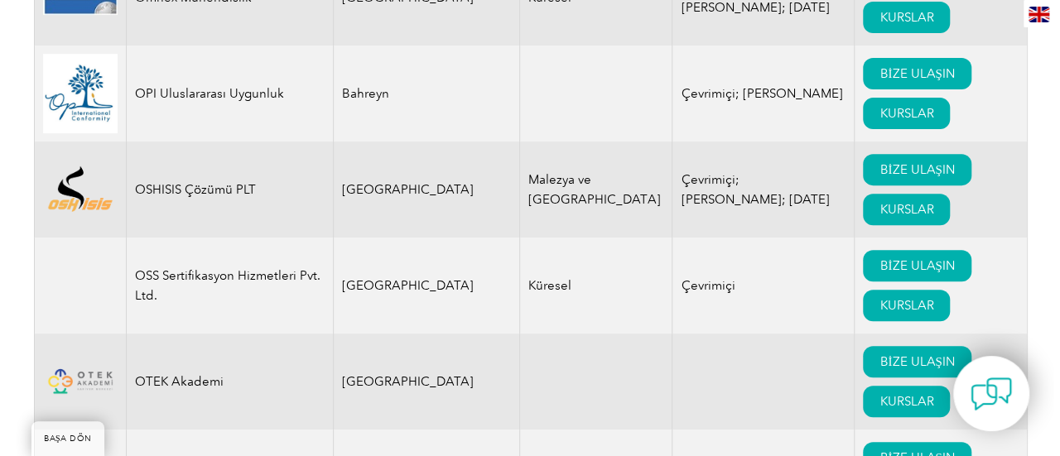
scroll to position [19128, 0]
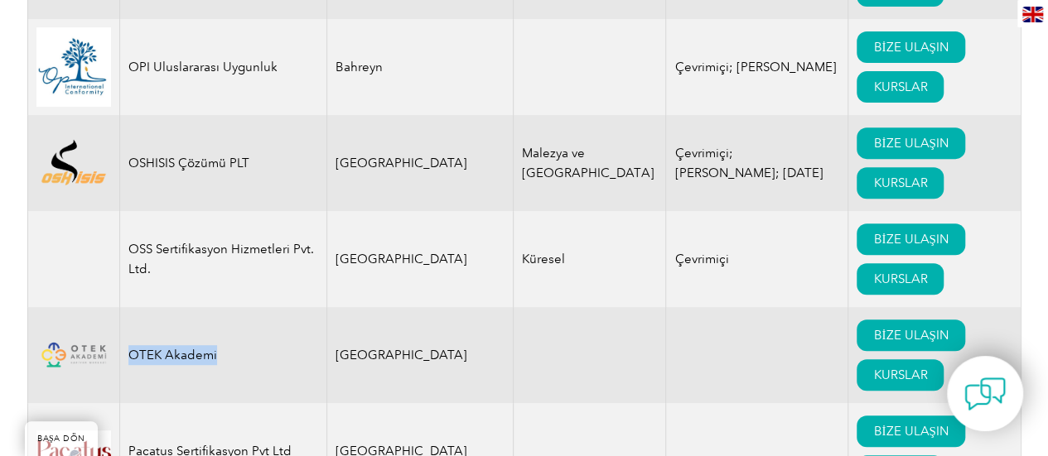
drag, startPoint x: 214, startPoint y: 97, endPoint x: 130, endPoint y: 94, distance: 83.7
click at [130, 307] on td "OTEK Akademi" at bounding box center [222, 355] width 207 height 96
click at [856, 359] on link "KURSLAR" at bounding box center [899, 374] width 87 height 31
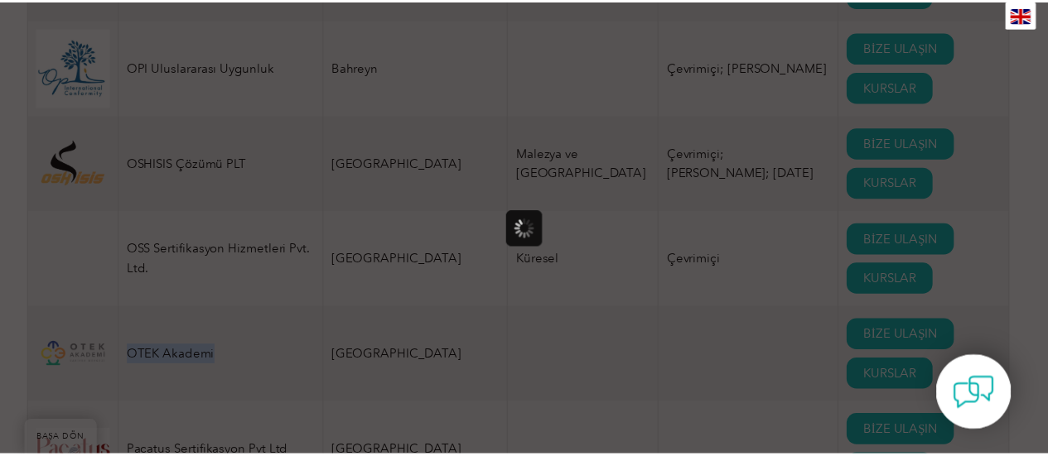
scroll to position [0, 0]
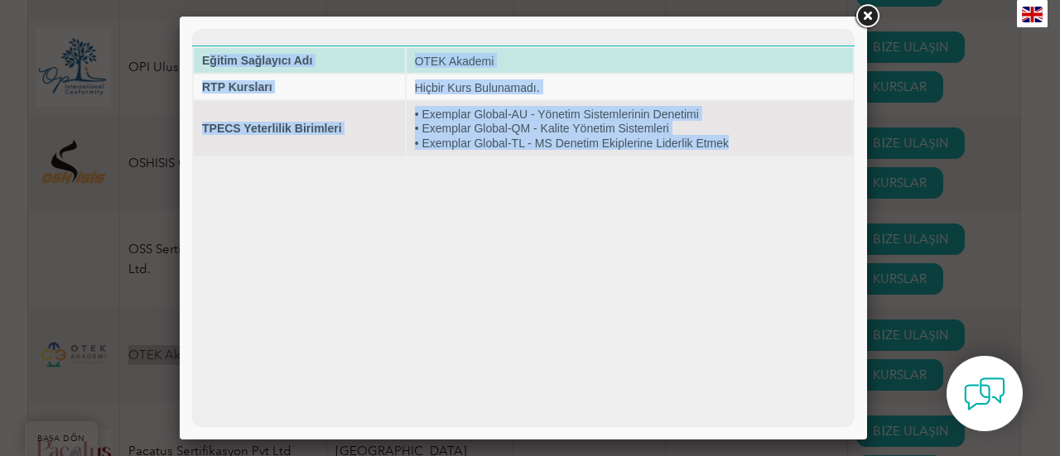
drag, startPoint x: 745, startPoint y: 144, endPoint x: 209, endPoint y: 72, distance: 541.4
click at [209, 72] on tbody "Eğitim Sağlayıcı Adı OTEK Akademi RTP Kursları Hiçbir Kurs Bulunamadı. TPECS Ye…" at bounding box center [523, 102] width 659 height 108
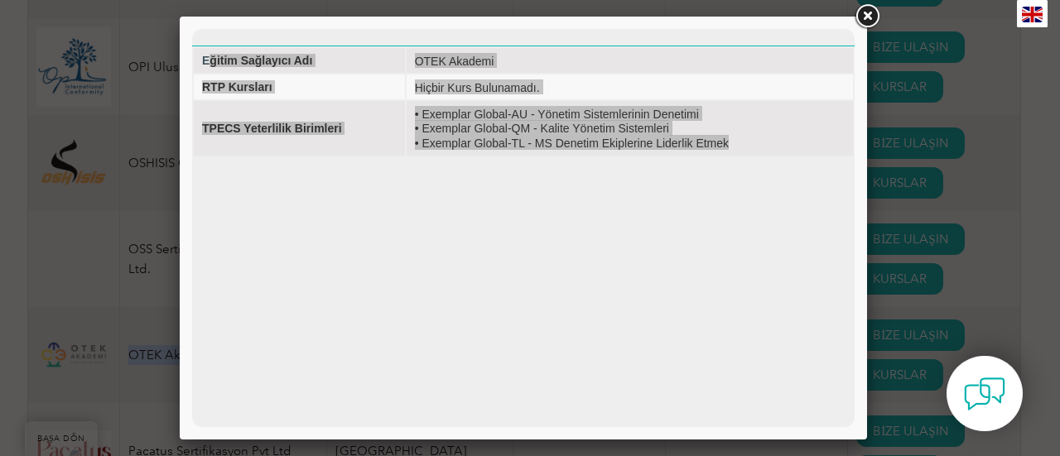
click at [871, 22] on link at bounding box center [867, 17] width 30 height 30
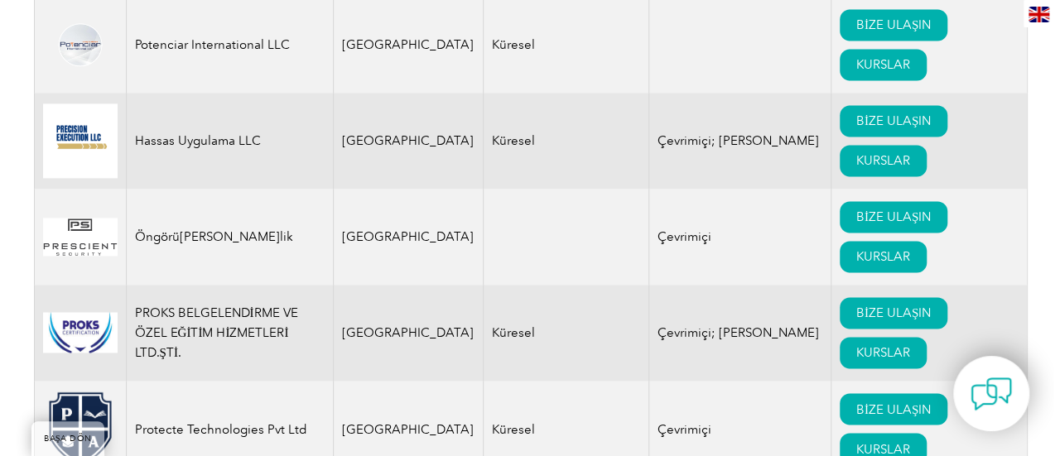
scroll to position [20039, 0]
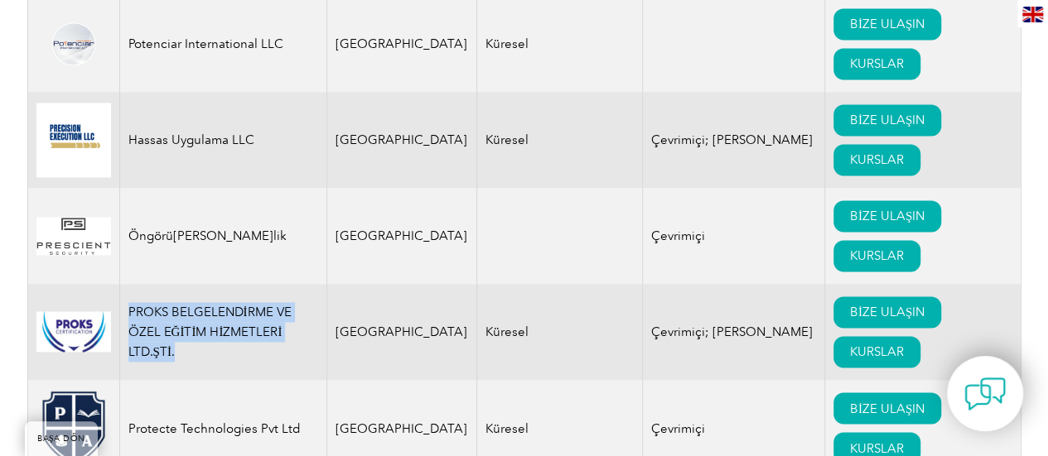
drag, startPoint x: 174, startPoint y: 178, endPoint x: 124, endPoint y: 139, distance: 63.1
click at [124, 284] on td "PROKS BELGELENDİRME VE ÖZEL EĞİTİM HİZMETLERİ LTD.ŞTİ." at bounding box center [222, 332] width 207 height 96
click at [855, 344] on font "KURSLAR" at bounding box center [877, 351] width 54 height 15
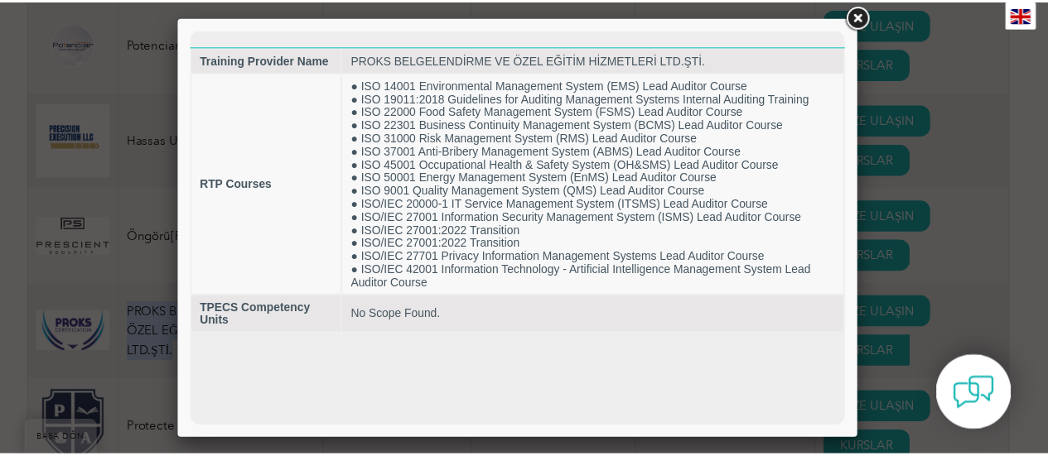
scroll to position [0, 0]
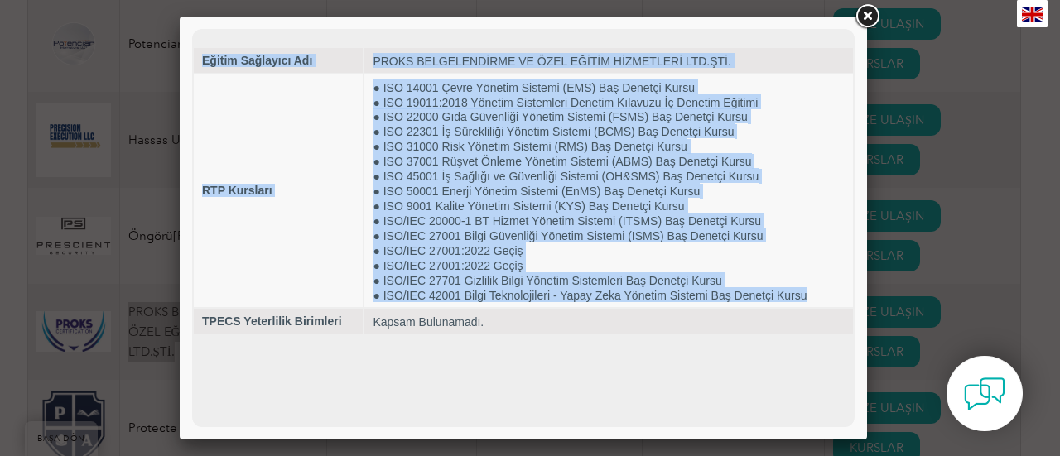
drag, startPoint x: 812, startPoint y: 291, endPoint x: 166, endPoint y: 63, distance: 685.9
click at [192, 63] on html "Eğitim Sağlayıcı Adı PROKS BELGELENDİRME VE ÖZEL EĞİTİM HİZMETLERİ LTD.ŞTİ. RTP…" at bounding box center [523, 182] width 662 height 306
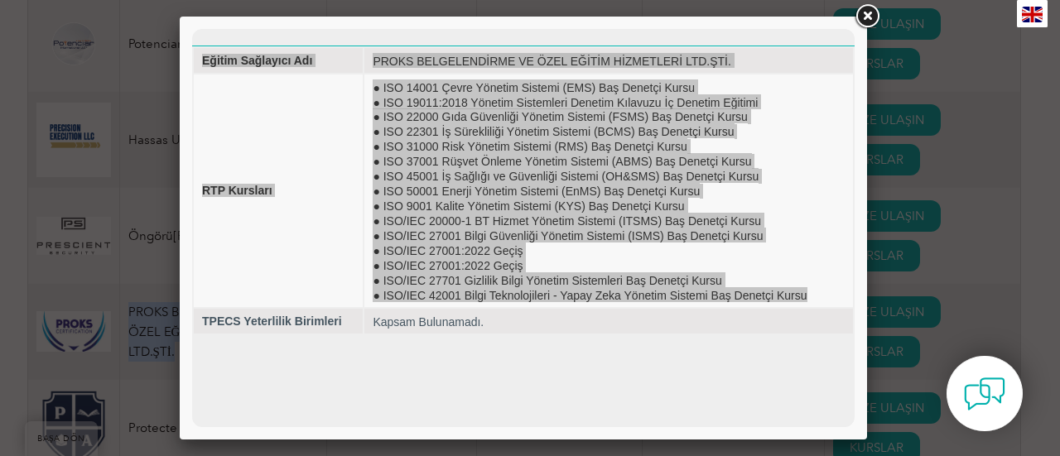
click at [872, 8] on link at bounding box center [867, 17] width 30 height 30
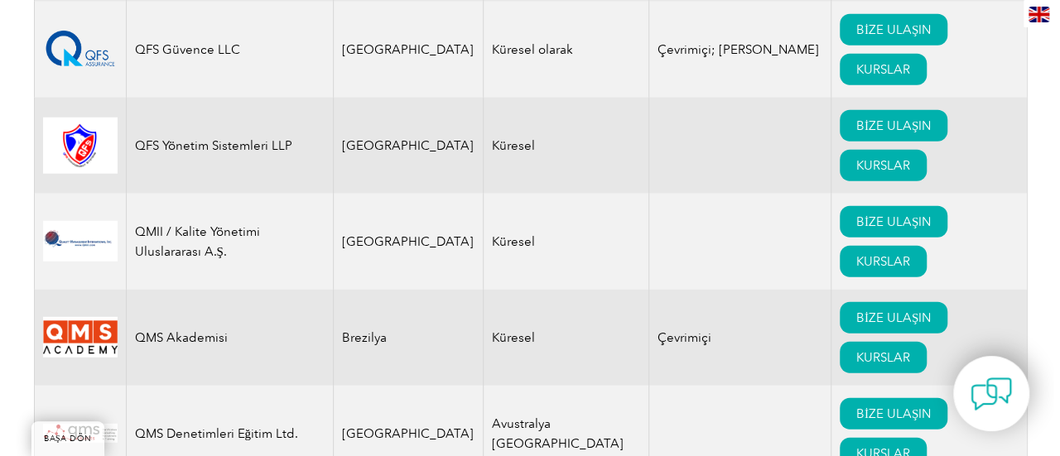
scroll to position [21116, 0]
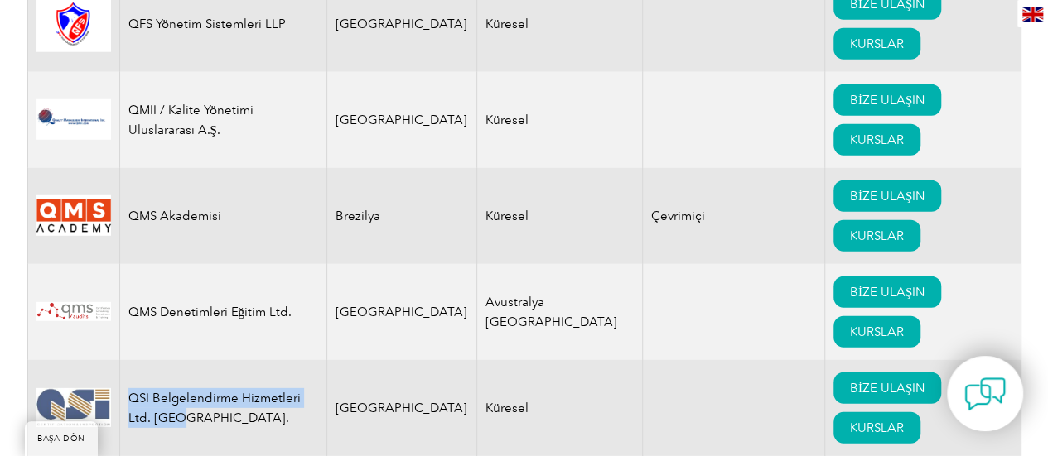
drag, startPoint x: 190, startPoint y: 239, endPoint x: 129, endPoint y: 224, distance: 63.3
click at [129, 360] on td "QSI Belgelendirme Hizmetleri Ltd. [GEOGRAPHIC_DATA]." at bounding box center [222, 408] width 207 height 96
click at [836, 412] on link "KURSLAR" at bounding box center [876, 427] width 87 height 31
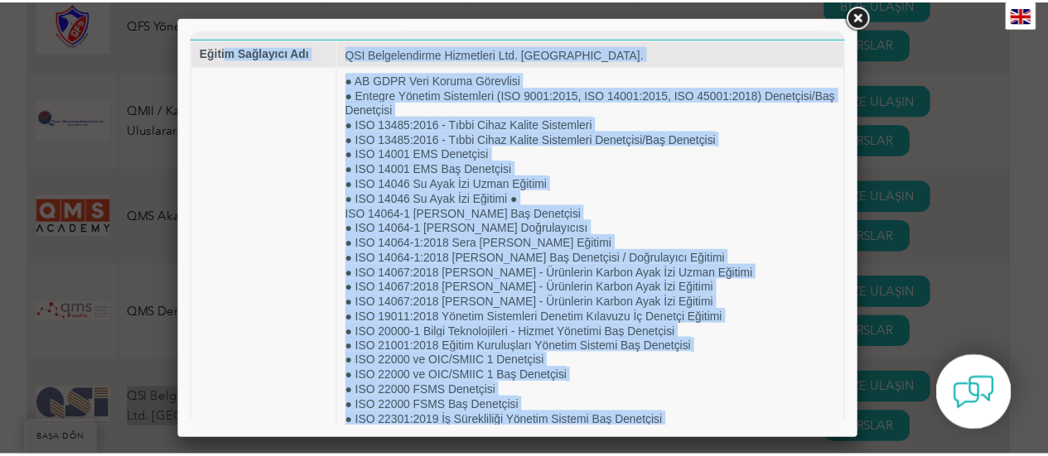
scroll to position [0, 0]
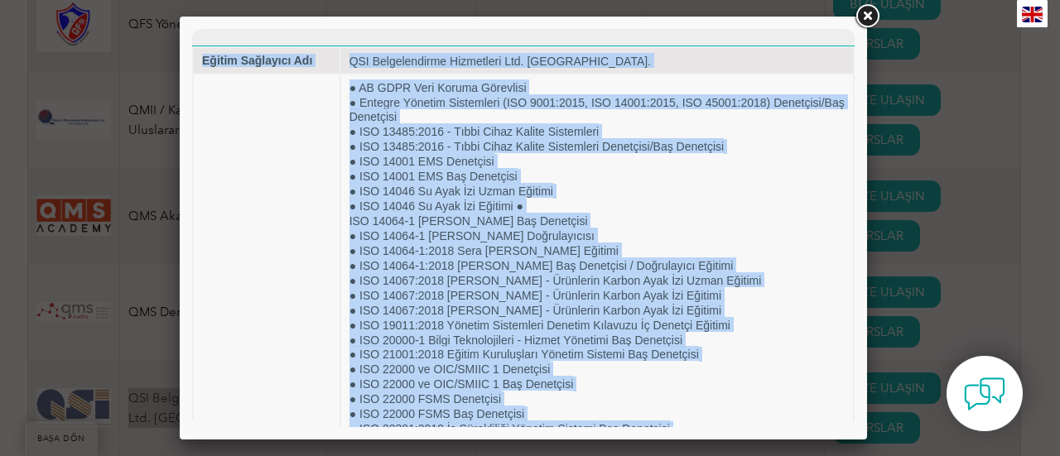
drag, startPoint x: 479, startPoint y: 375, endPoint x: 229, endPoint y: 32, distance: 424.3
click at [229, 32] on html "Eğitim Sağlayıcı Adı QSI Belgelendirme Hizmetleri Ltd. [GEOGRAPHIC_DATA]. RTP K…" at bounding box center [523, 448] width 662 height 838
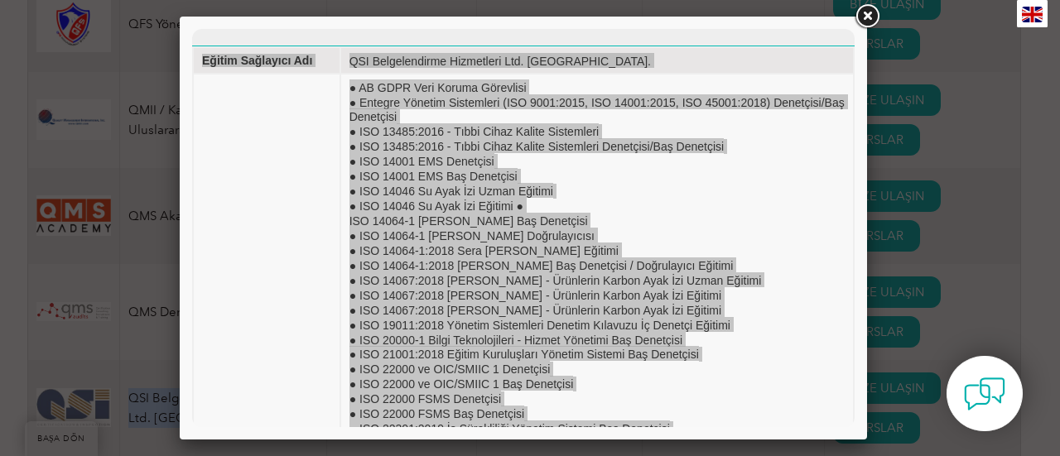
click at [861, 17] on link at bounding box center [867, 17] width 30 height 30
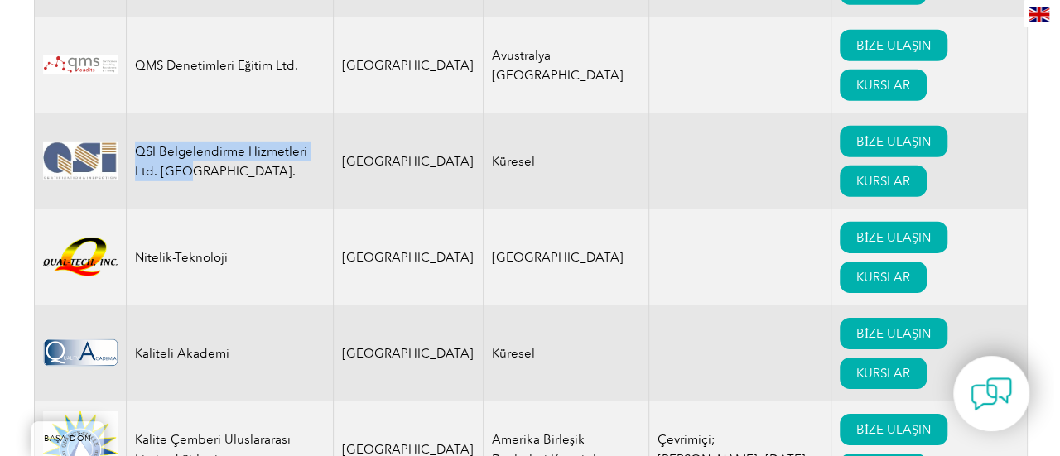
scroll to position [21364, 0]
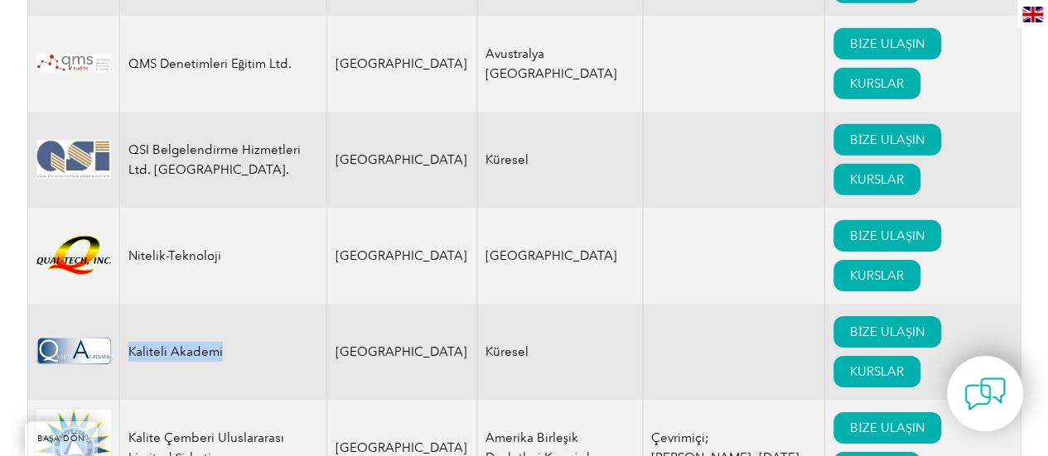
drag, startPoint x: 220, startPoint y: 173, endPoint x: 126, endPoint y: 185, distance: 95.1
click at [126, 304] on td "Kaliteli Akademi" at bounding box center [222, 352] width 207 height 96
click at [850, 364] on font "KURSLAR" at bounding box center [877, 371] width 54 height 15
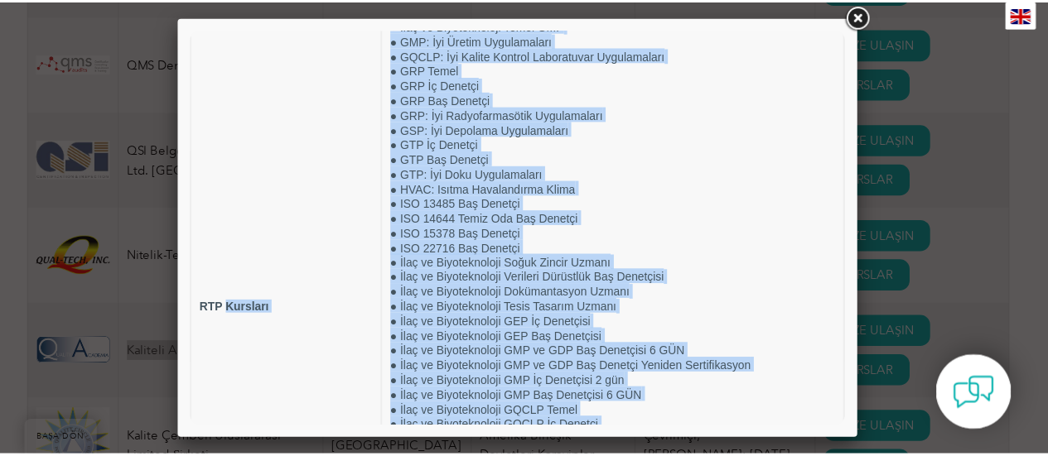
scroll to position [0, 0]
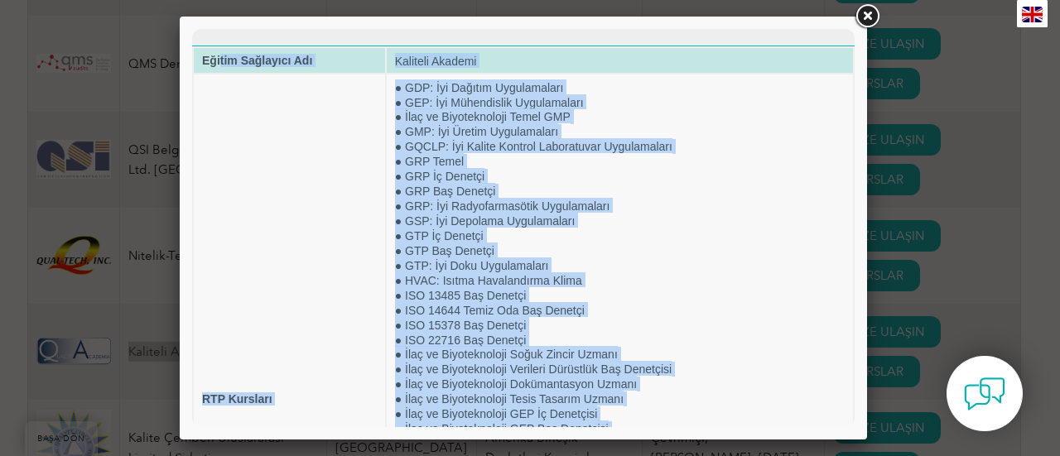
drag, startPoint x: 528, startPoint y: 388, endPoint x: 219, endPoint y: 61, distance: 449.9
click at [219, 61] on tbody "Eğitim Sağlayıcı Adı Kaliteli Akademi RTP Kursları ● GDP: İyi Dağıtım Uygulamal…" at bounding box center [523, 398] width 659 height 701
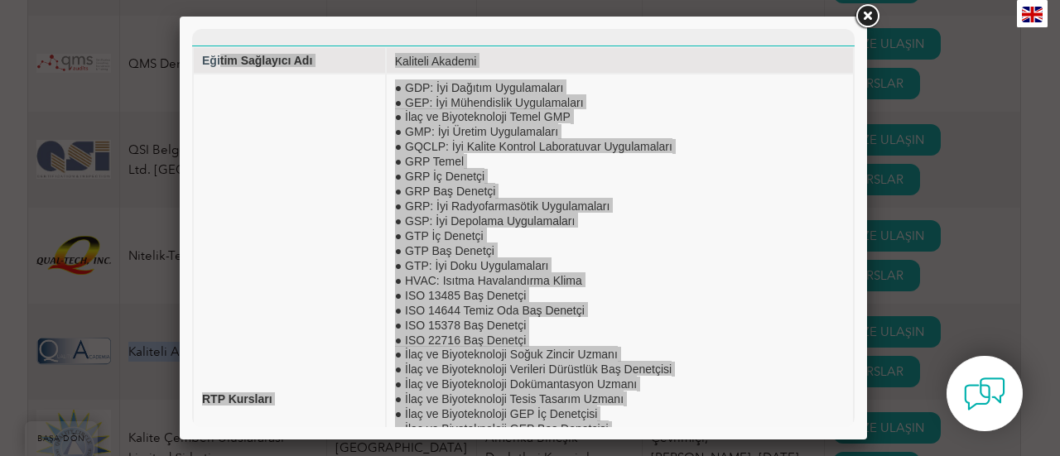
click at [863, 19] on link at bounding box center [867, 17] width 30 height 30
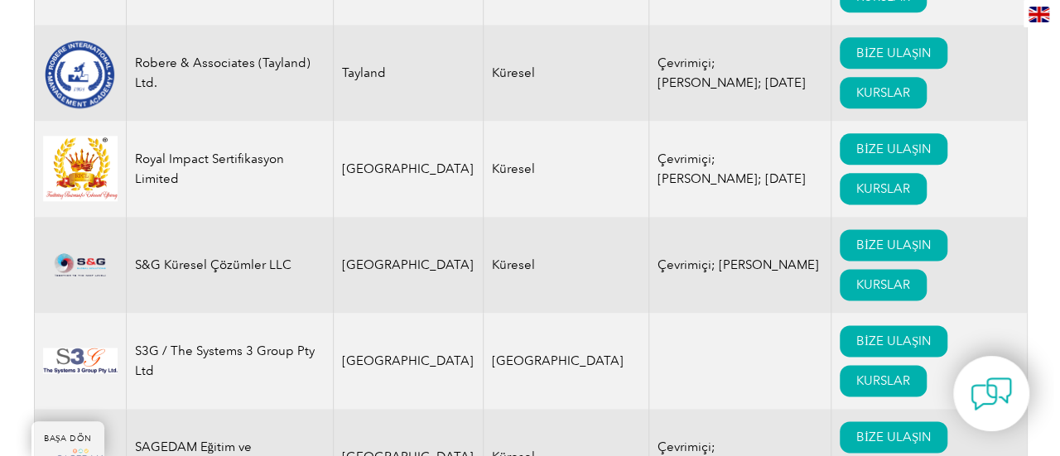
scroll to position [23103, 0]
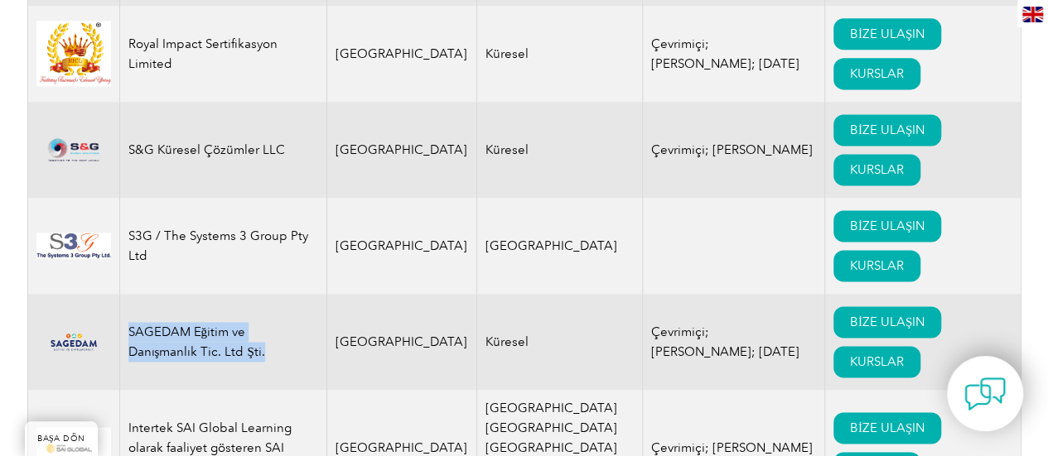
drag, startPoint x: 199, startPoint y: 185, endPoint x: 128, endPoint y: 151, distance: 78.9
click at [128, 294] on td "SAGEDAM Eğitim ve Danışmanlık Tic. Ltd Şti." at bounding box center [222, 342] width 207 height 96
click at [850, 354] on font "KURSLAR" at bounding box center [877, 361] width 54 height 15
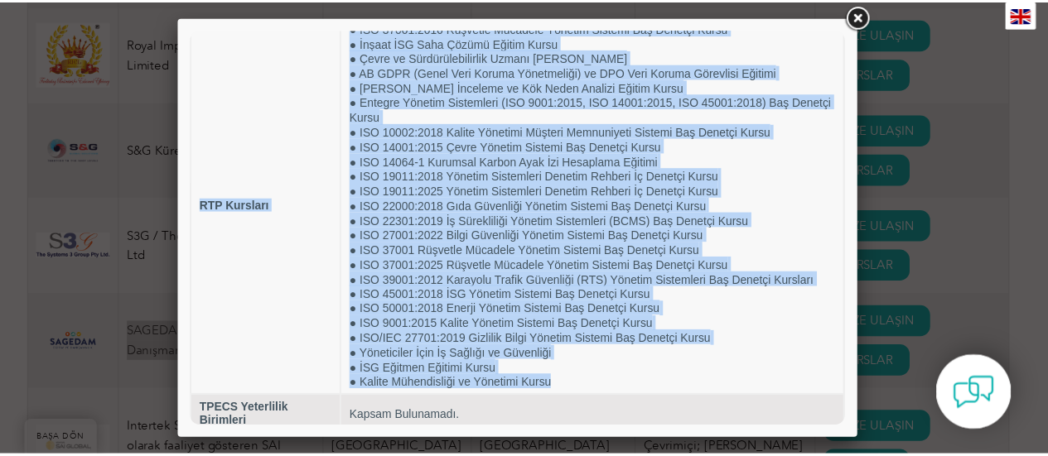
scroll to position [0, 0]
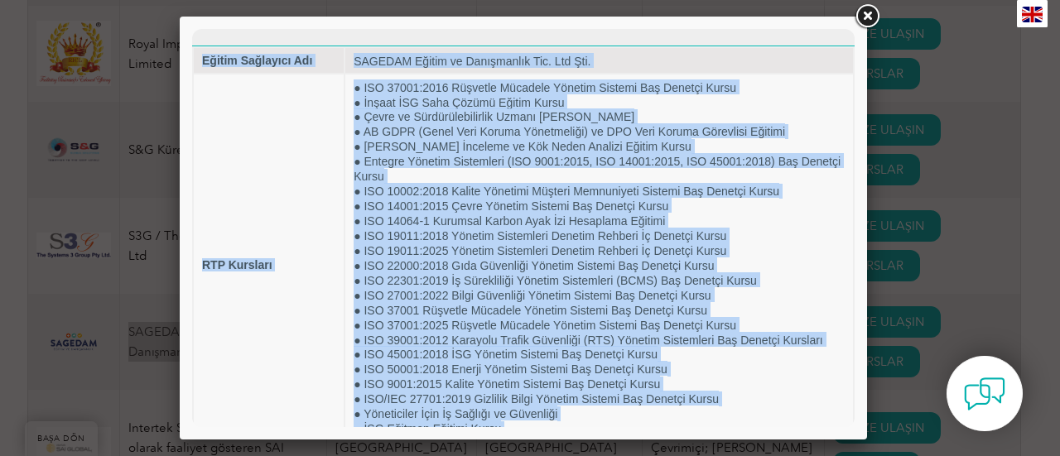
drag, startPoint x: 566, startPoint y: 370, endPoint x: 376, endPoint y: 88, distance: 340.6
click at [192, 51] on html "Eğitim Sağlayıcı Adı SAGEDAM Eğitim ve Danışmanlık Tic. Ltd Şti. RTP Kursları ●…" at bounding box center [523, 262] width 662 height 466
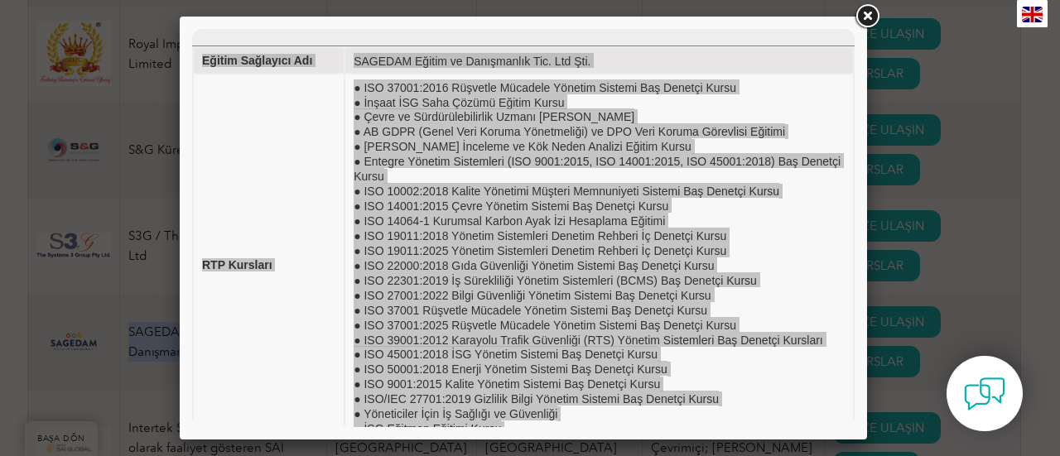
click at [861, 14] on link at bounding box center [867, 17] width 30 height 30
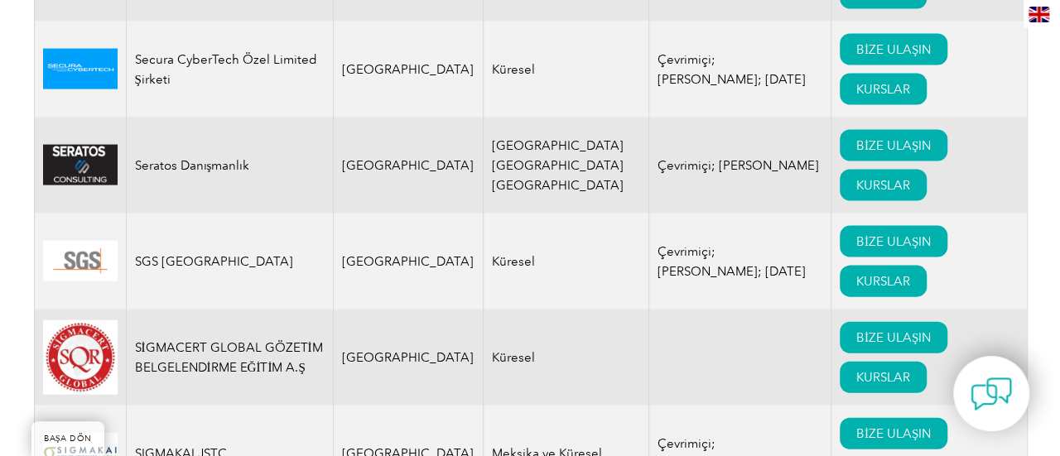
scroll to position [23765, 0]
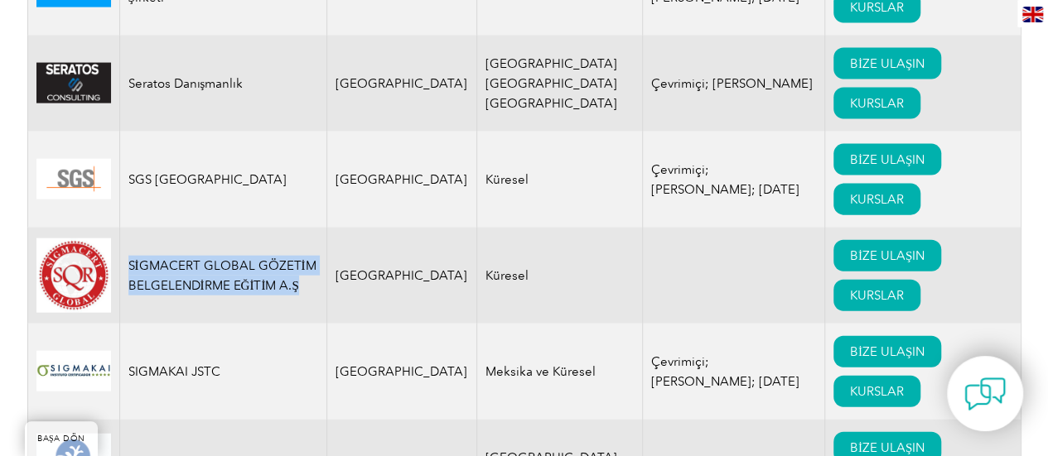
drag, startPoint x: 295, startPoint y: 110, endPoint x: 126, endPoint y: 84, distance: 171.0
click at [126, 228] on td "SİGMACERT GLOBAL GÖZETİM BELGELENDİRME EĞİTİM A.Ş" at bounding box center [222, 276] width 207 height 96
click at [850, 288] on font "KURSLAR" at bounding box center [877, 295] width 54 height 15
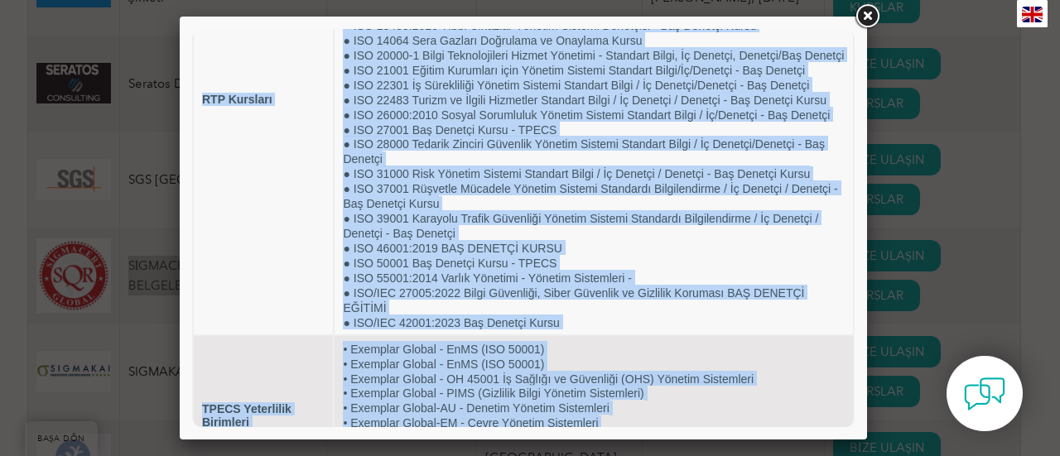
scroll to position [0, 0]
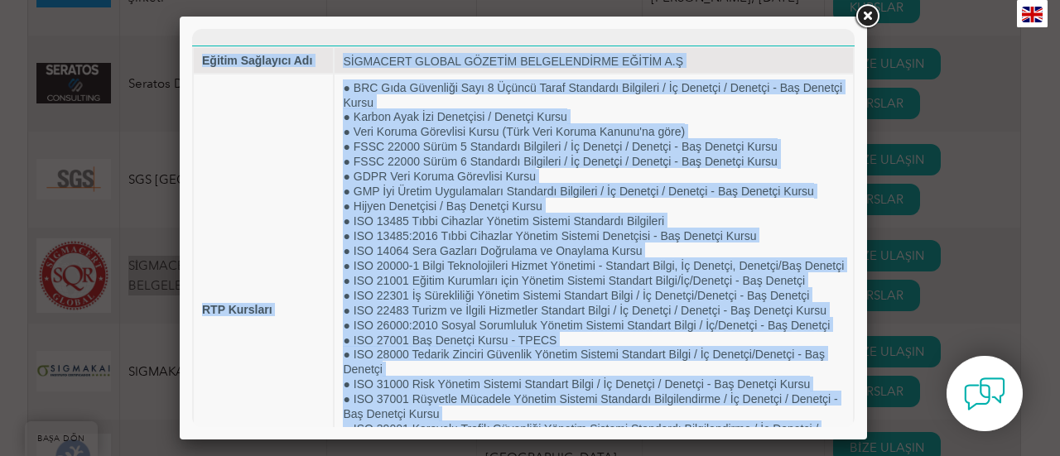
drag, startPoint x: 608, startPoint y: 417, endPoint x: 191, endPoint y: 117, distance: 513.7
click at [192, 117] on html "Eğitim Sağlayıcı Adı SİGMACERT GLOBAL GÖZETİM BELGELENDİRME EĞİTİM A.Ş RTP Kurs…" at bounding box center [523, 367] width 662 height 677
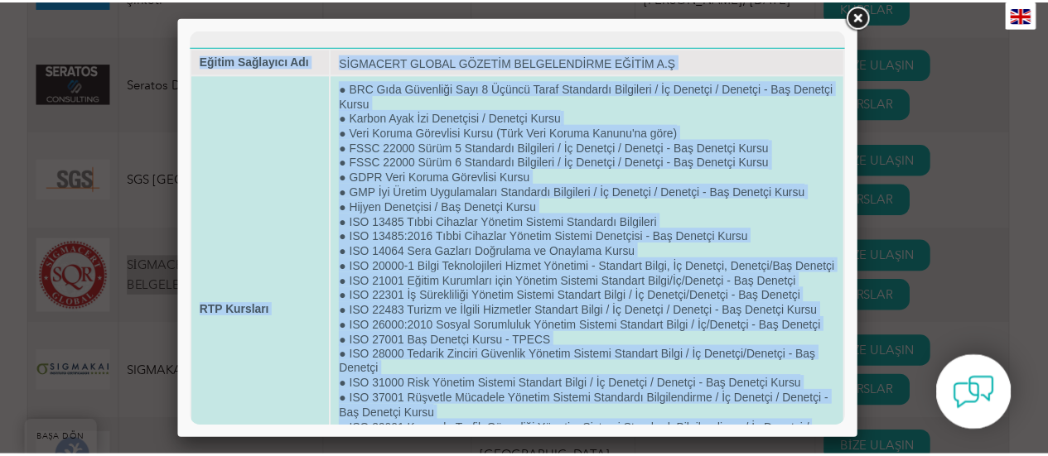
scroll to position [280, 0]
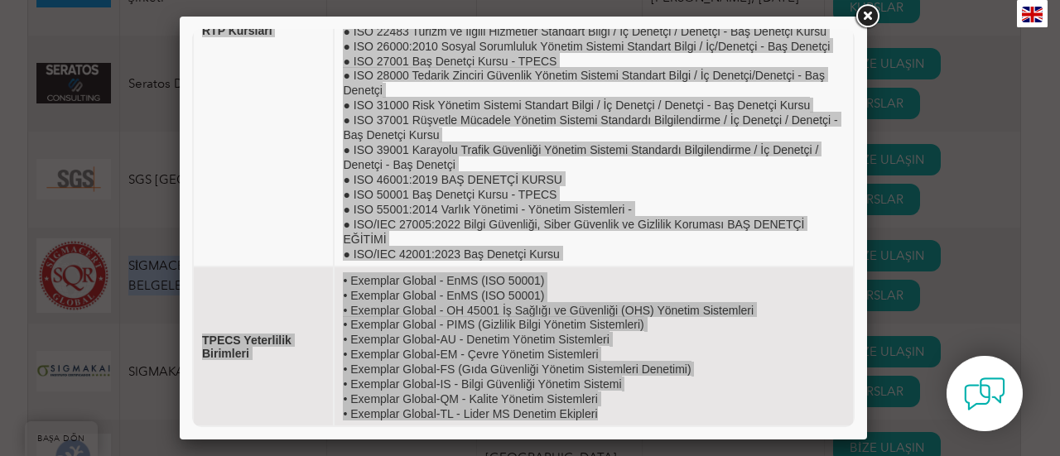
click at [869, 17] on link at bounding box center [867, 17] width 30 height 30
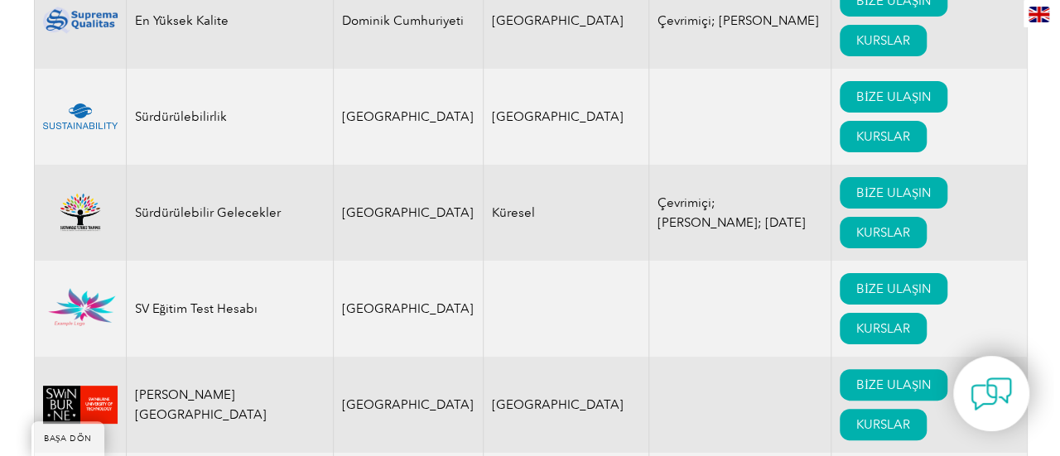
scroll to position [25339, 0]
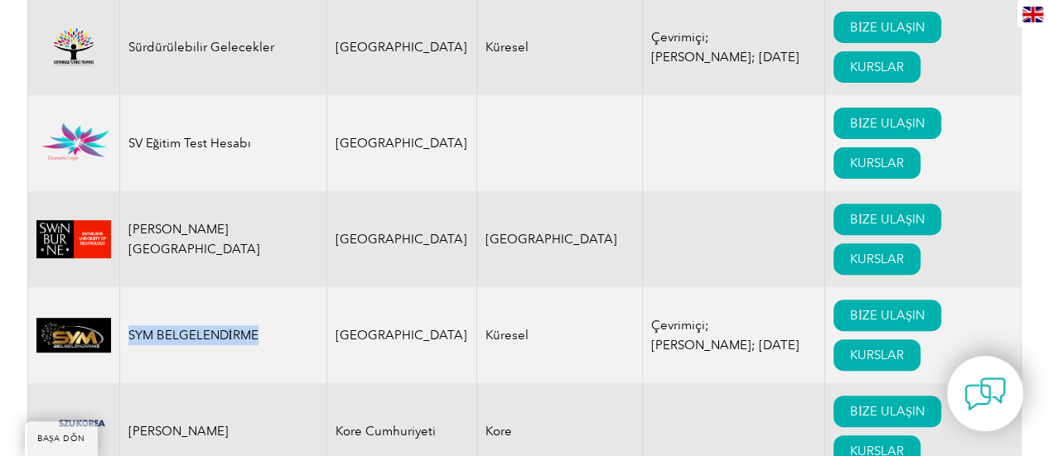
drag, startPoint x: 273, startPoint y: 163, endPoint x: 128, endPoint y: 169, distance: 145.9
click at [128, 287] on td "SYM BELGELENDİRME" at bounding box center [222, 335] width 207 height 96
click at [850, 348] on font "KURSLAR" at bounding box center [877, 355] width 54 height 15
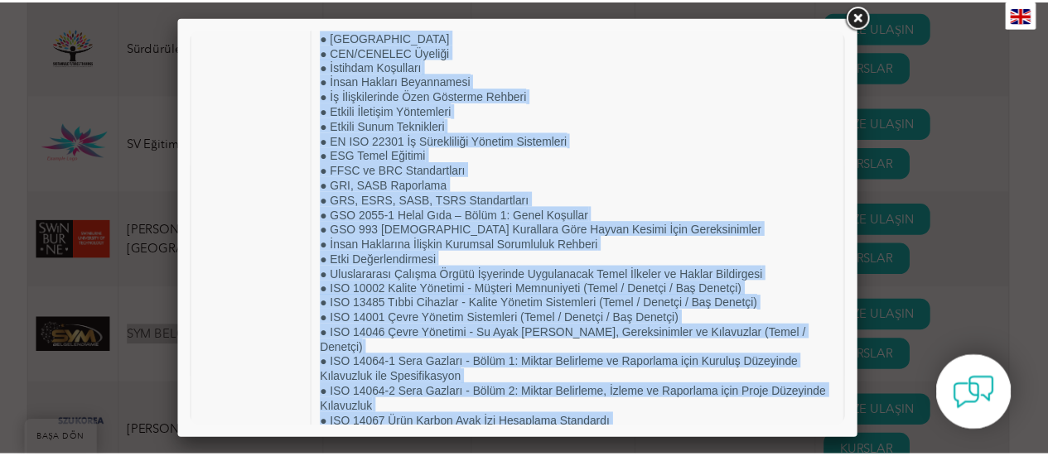
scroll to position [0, 0]
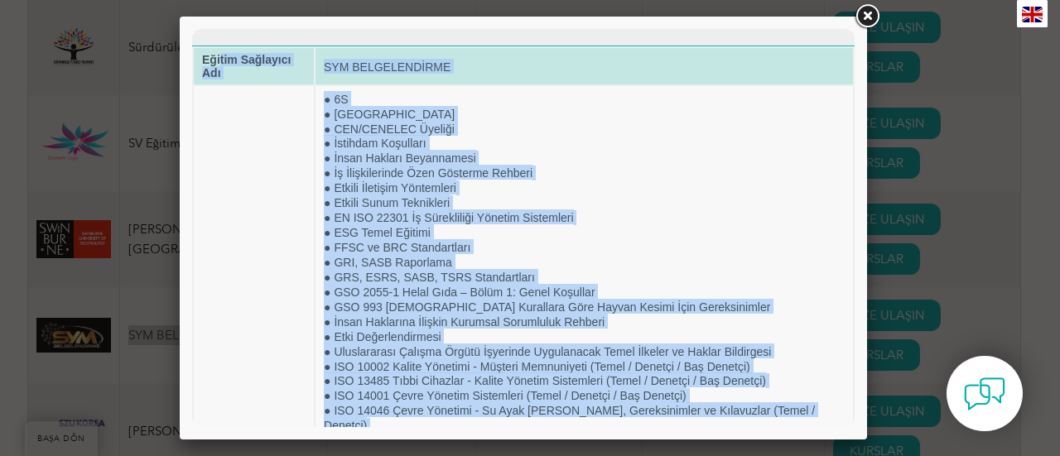
drag, startPoint x: 783, startPoint y: 379, endPoint x: 220, endPoint y: 49, distance: 652.9
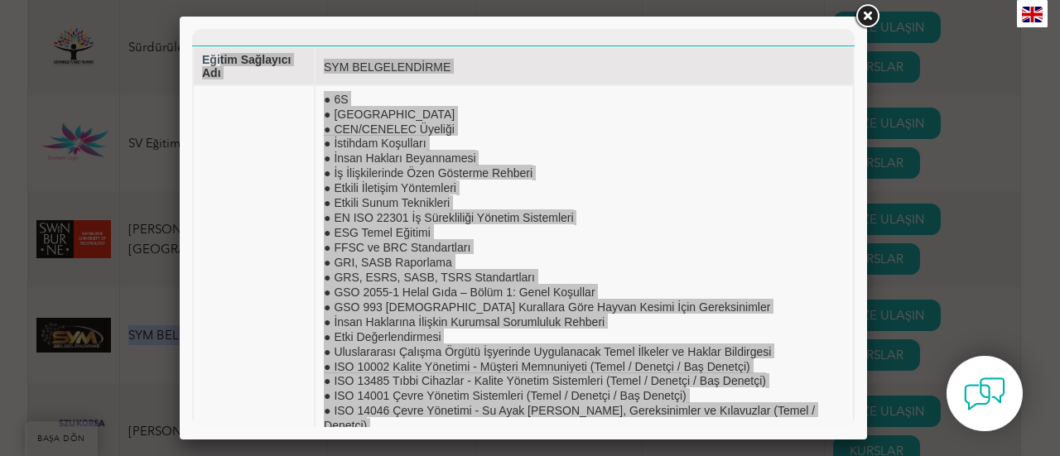
click at [874, 17] on link at bounding box center [867, 17] width 30 height 30
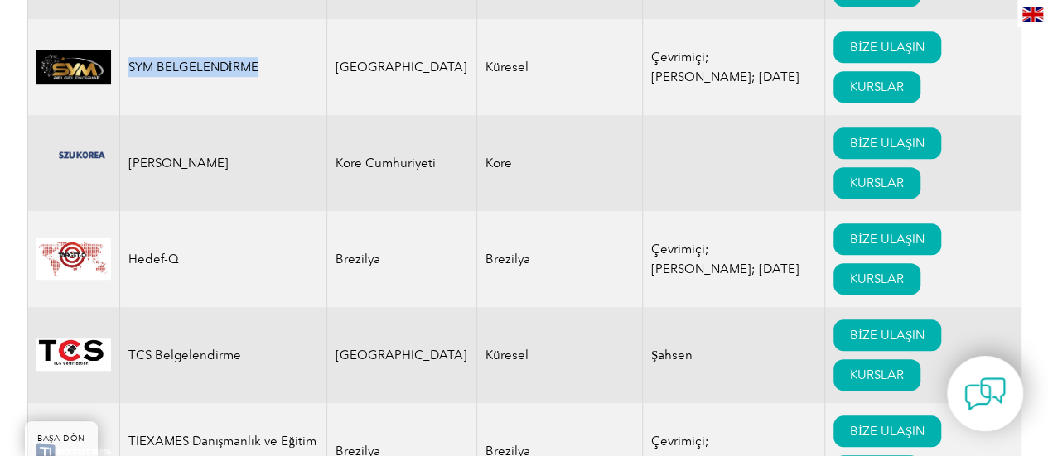
scroll to position [25504, 0]
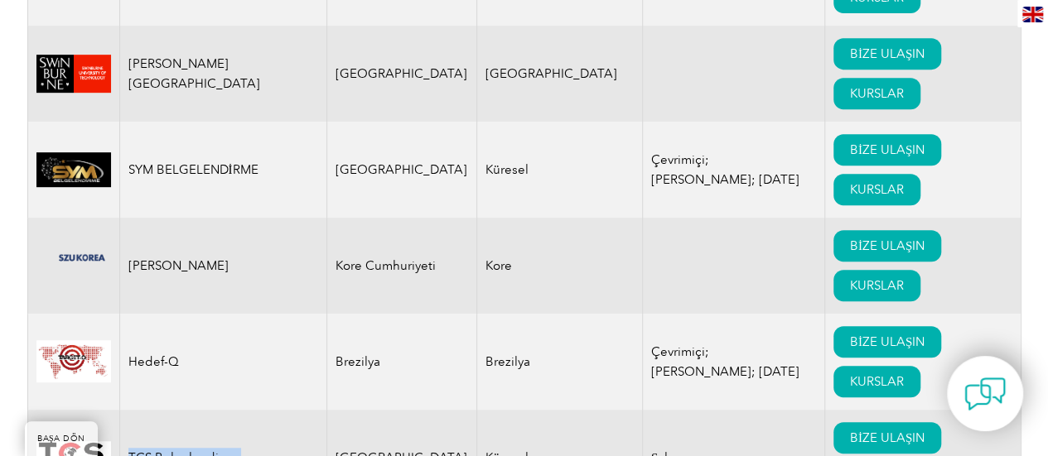
drag, startPoint x: 241, startPoint y: 282, endPoint x: 126, endPoint y: 293, distance: 115.6
click at [126, 410] on td "TCS Belgelendirme" at bounding box center [222, 458] width 207 height 96
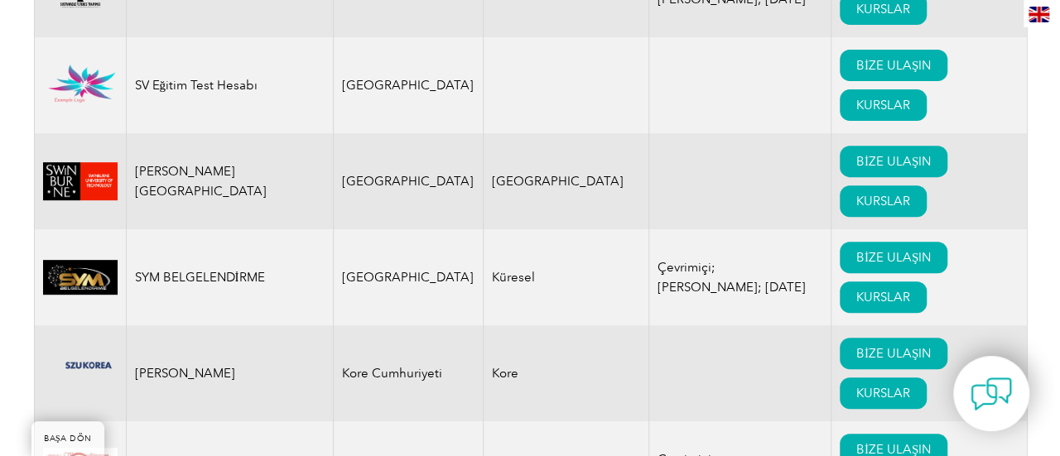
scroll to position [25422, 0]
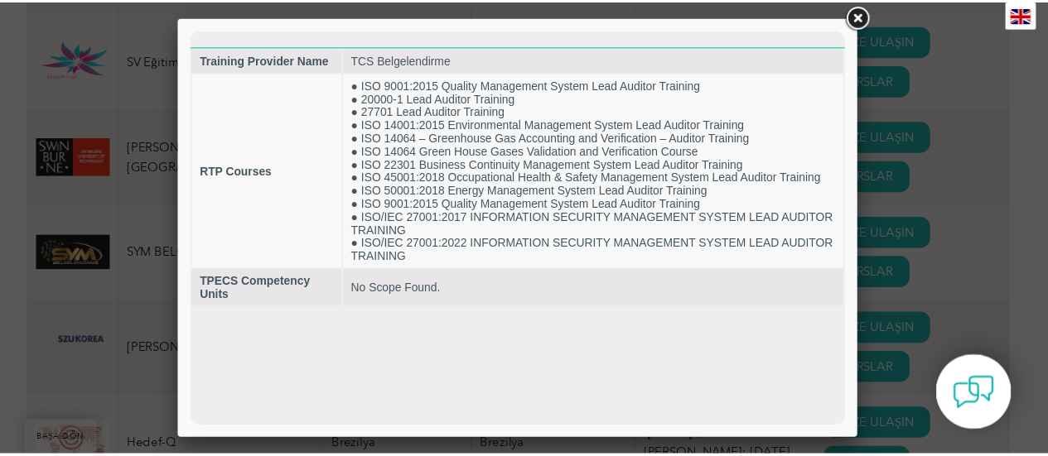
scroll to position [0, 0]
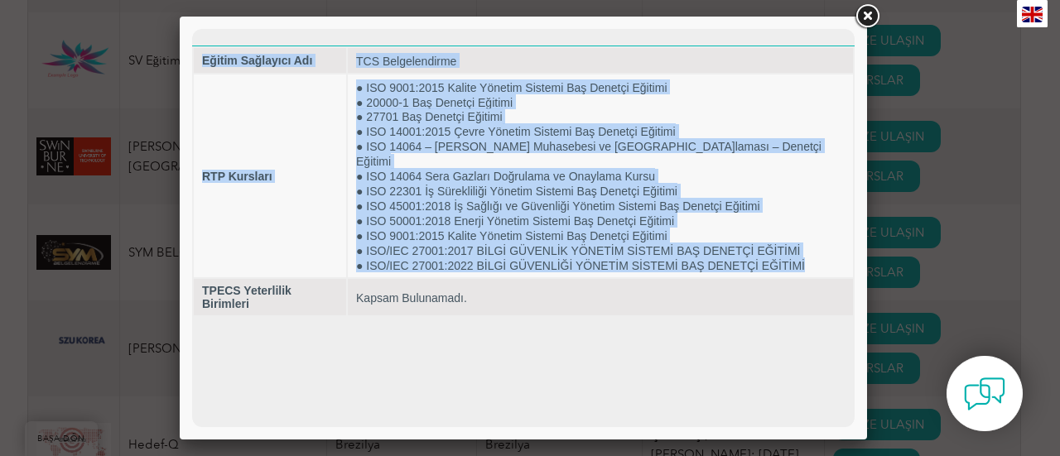
drag, startPoint x: 827, startPoint y: 243, endPoint x: 171, endPoint y: 45, distance: 685.0
click at [192, 45] on html "Eğitim Sağlayıcı Adı TCS Belgelendirme RTP Kursları ● ISO 9001:2015 Kalite Yöne…" at bounding box center [523, 173] width 662 height 288
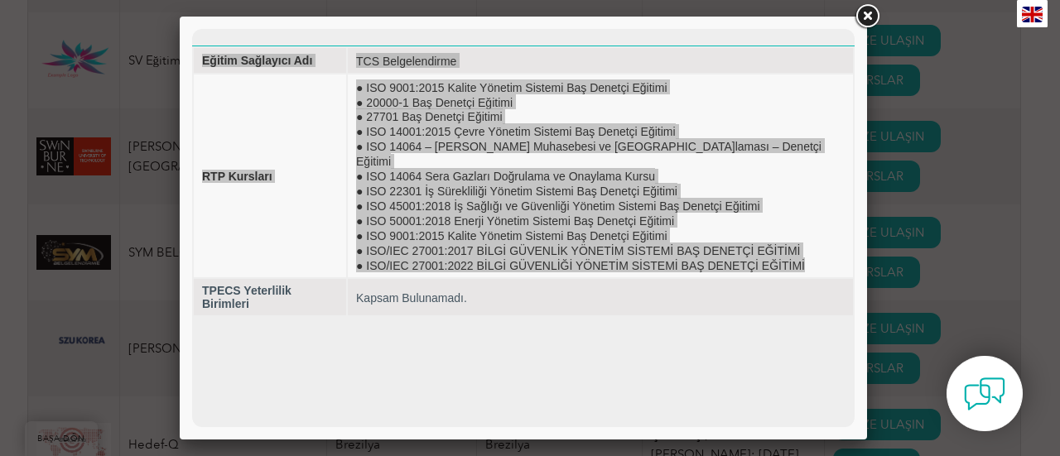
click at [863, 18] on link at bounding box center [867, 17] width 30 height 30
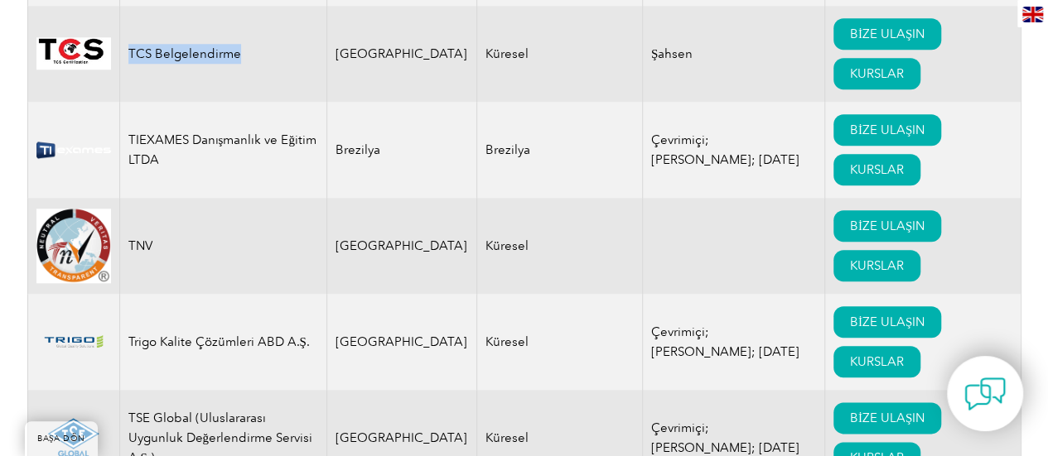
scroll to position [25918, 0]
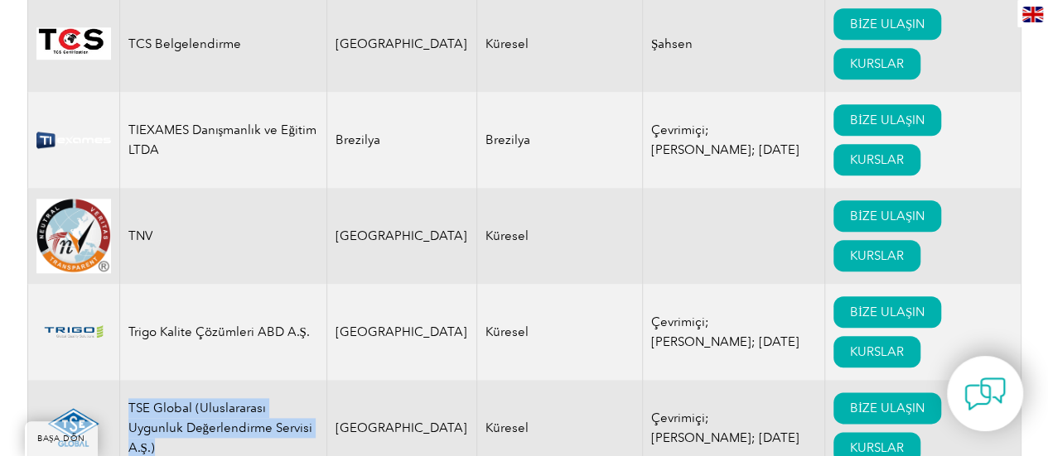
drag, startPoint x: 166, startPoint y: 273, endPoint x: 123, endPoint y: 231, distance: 60.9
click at [123, 380] on td "TSE Global (Uluslararası Uygunluk Değerlendirme Servisi A.Ş.)" at bounding box center [222, 428] width 207 height 96
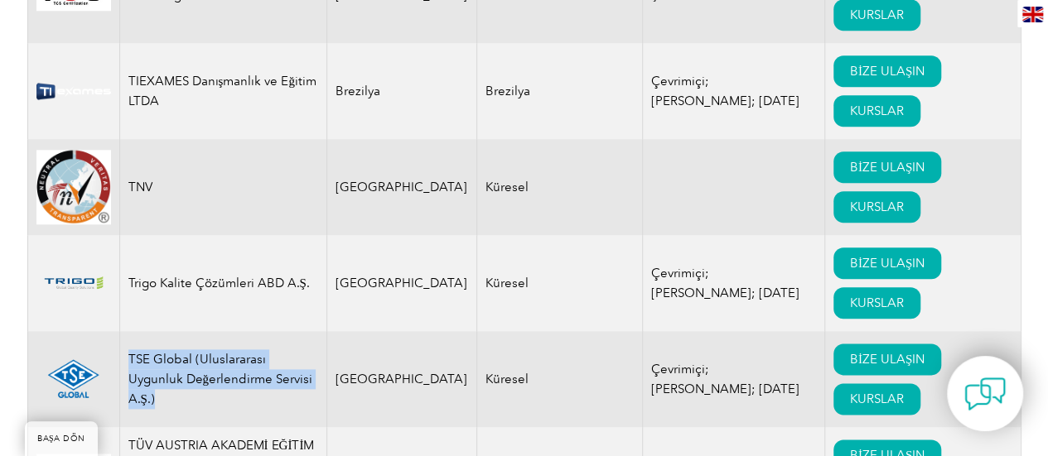
scroll to position [26001, 0]
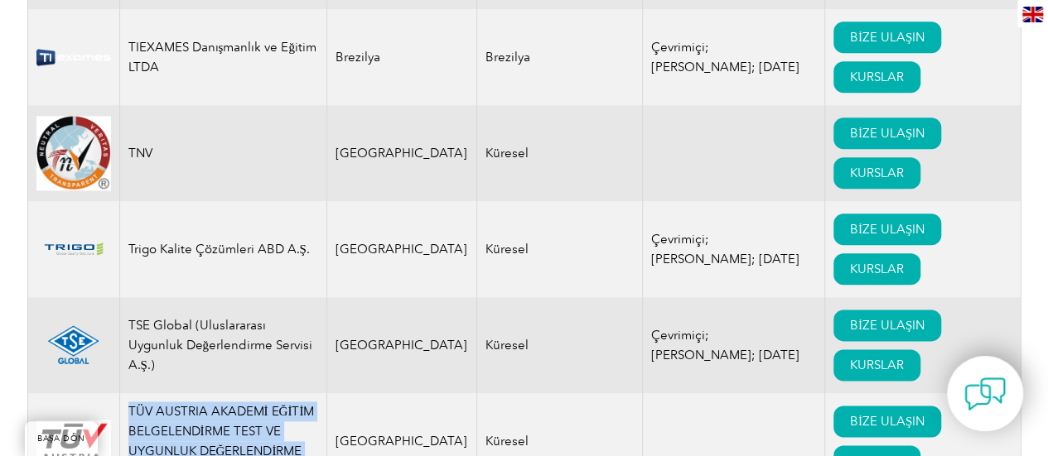
drag, startPoint x: 267, startPoint y: 296, endPoint x: 124, endPoint y: 237, distance: 154.1
click at [124, 393] on td "TÜV AUSTRIA AKADEMİ EĞİTİM BELGELENDİRME TEST VE UYGUNLUK DEĞERLENDİRME HİZMETL…" at bounding box center [222, 441] width 207 height 96
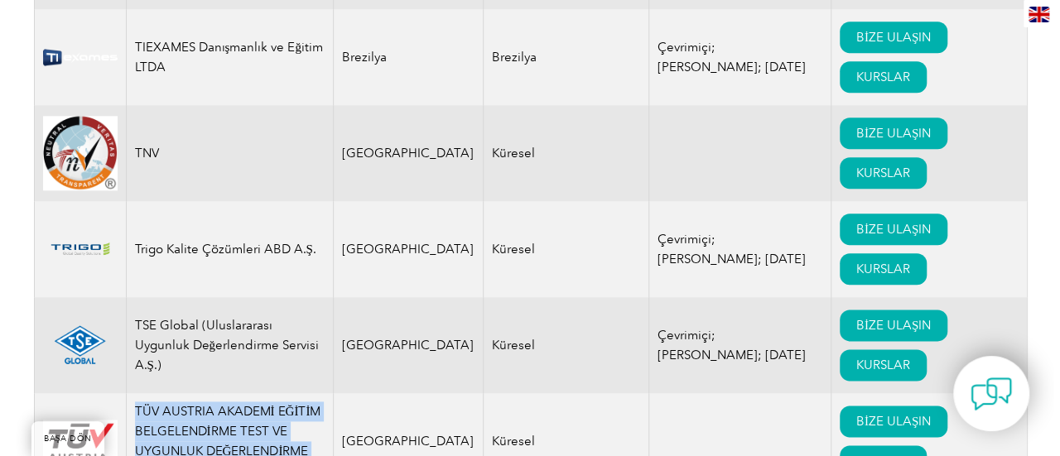
scroll to position [25918, 0]
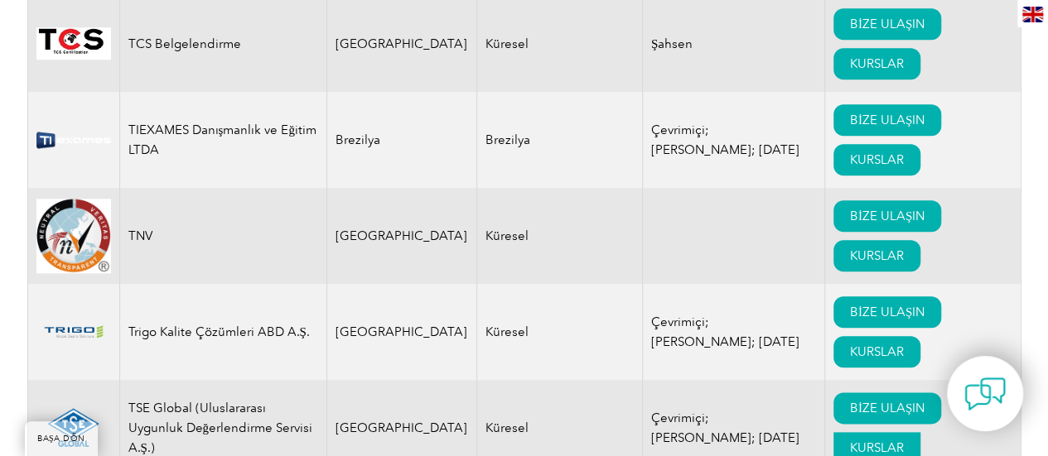
click at [850, 441] on font "KURSLAR" at bounding box center [877, 448] width 54 height 15
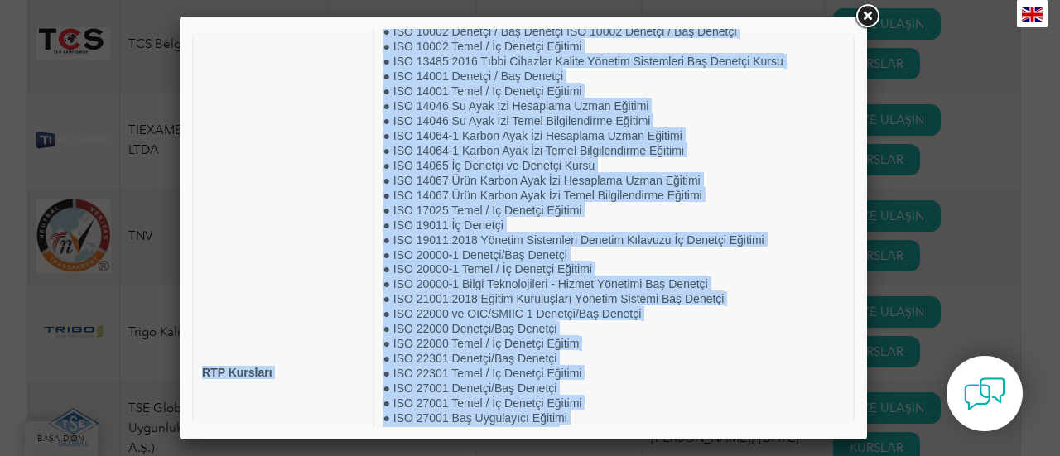
scroll to position [0, 0]
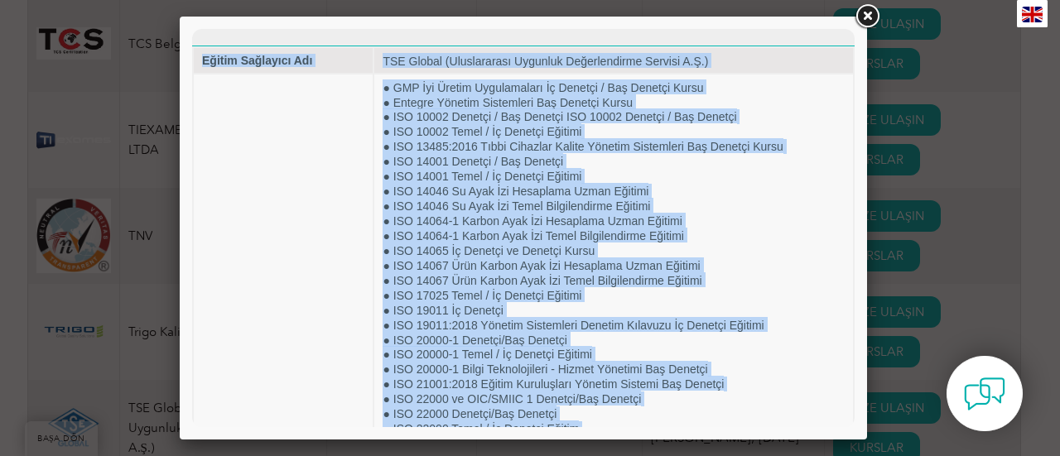
drag, startPoint x: 605, startPoint y: 388, endPoint x: 181, endPoint y: 26, distance: 558.0
click at [192, 29] on html "Eğitim Sağlayıcı Adı TSE Global (Uluslararası Uygunluk Değerlendirme Servisi A.…" at bounding box center [523, 449] width 662 height 841
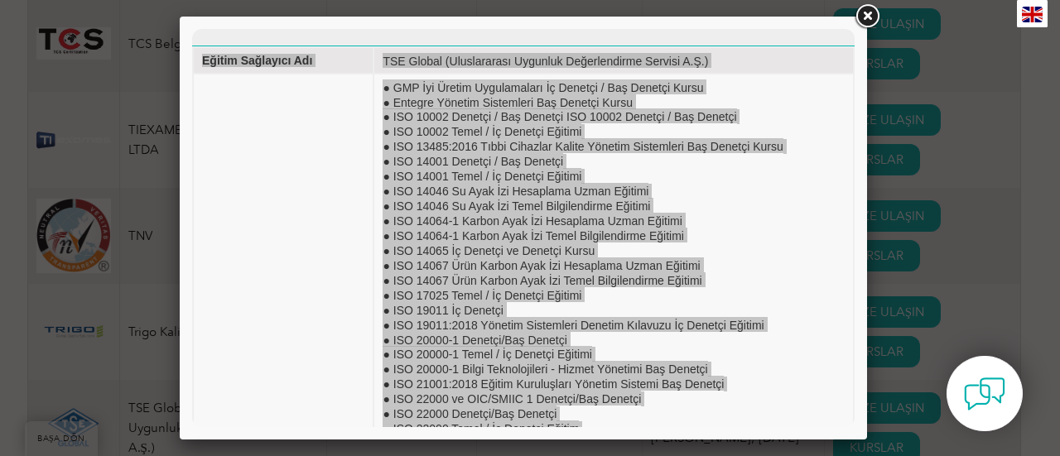
click at [882, 11] on div at bounding box center [530, 228] width 1060 height 456
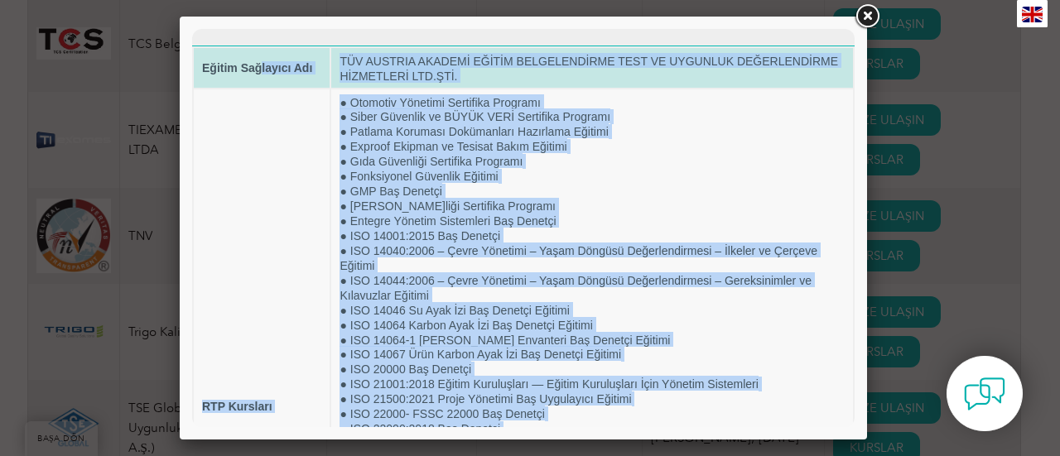
drag, startPoint x: 579, startPoint y: 378, endPoint x: 259, endPoint y: 71, distance: 443.3
click at [259, 71] on tbody "Eğitim Sağlayıcı Adı TÜV AUSTRIA AKADEMİ EĞİTİM BELGELENDİRME TEST VE UYGUNLUK …" at bounding box center [523, 404] width 659 height 713
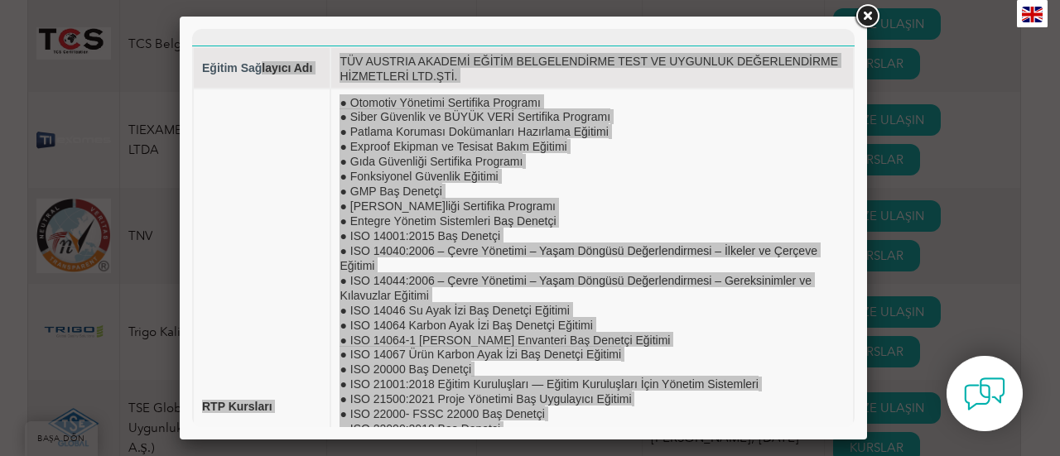
click at [873, 18] on link at bounding box center [867, 17] width 30 height 30
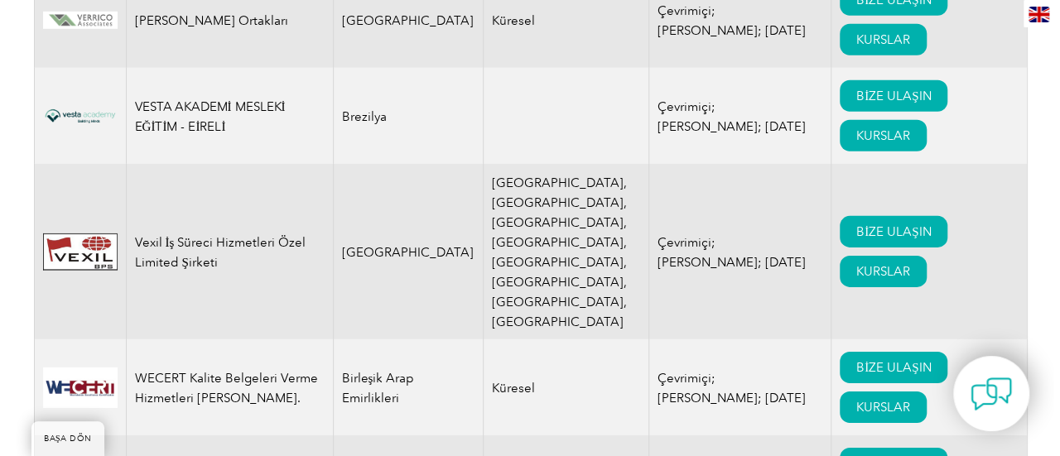
scroll to position [27740, 0]
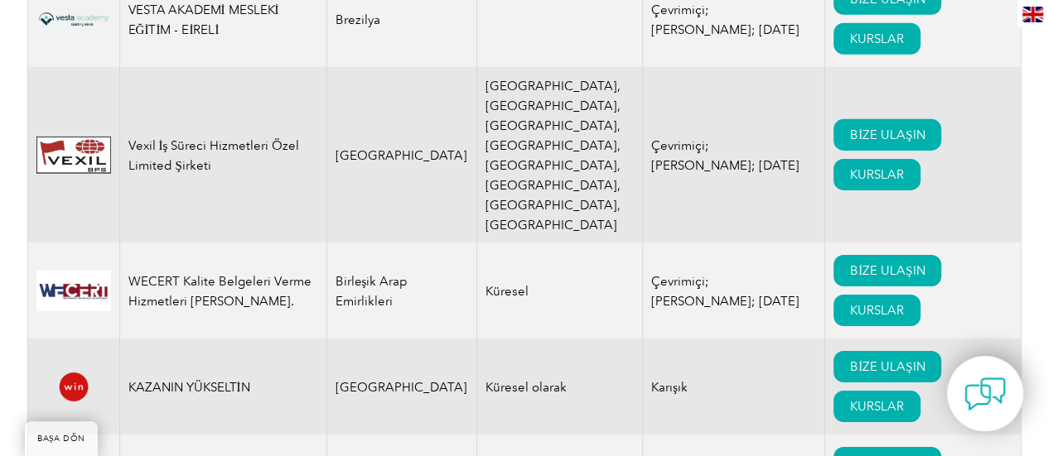
drag, startPoint x: 237, startPoint y: 214, endPoint x: 101, endPoint y: 191, distance: 137.6
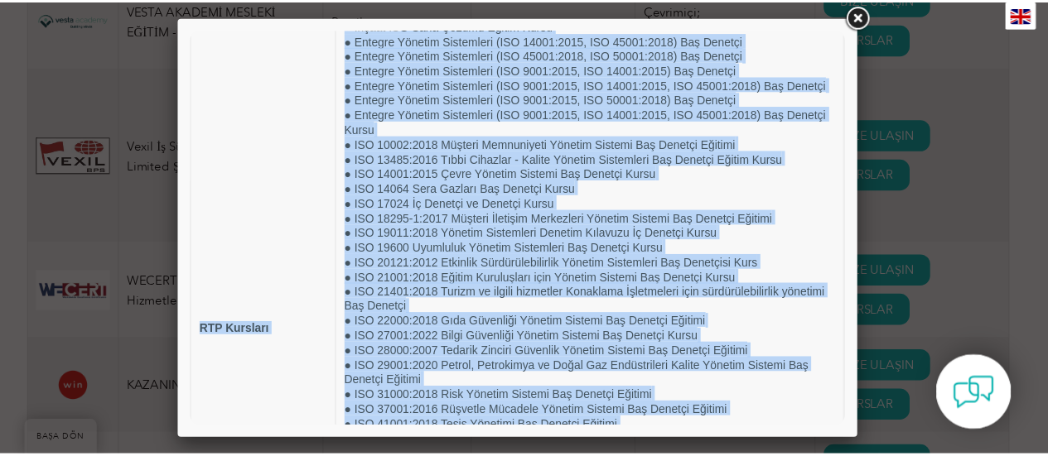
scroll to position [0, 0]
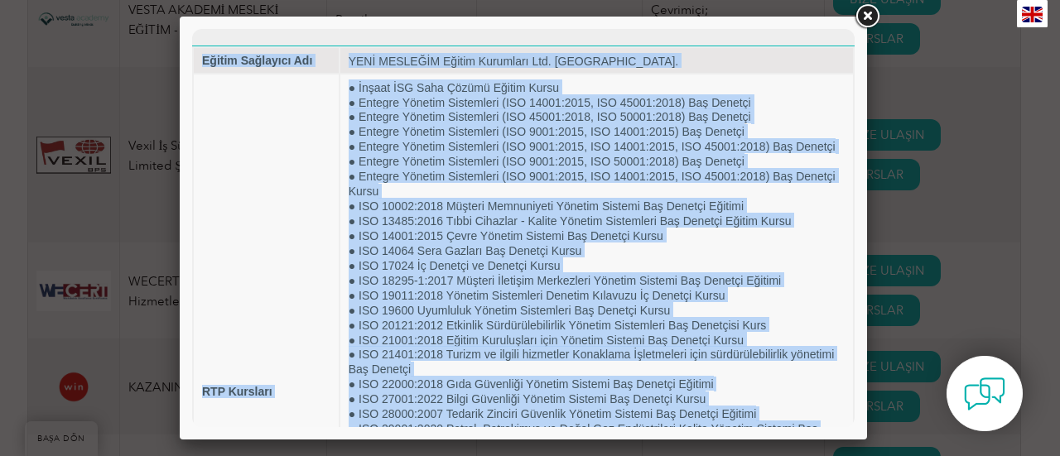
drag, startPoint x: 570, startPoint y: 376, endPoint x: 221, endPoint y: 41, distance: 483.7
click at [221, 41] on html "Eğitim Sağlayıcı Adı YENİ MESLEĞİM Eğitim Kurumları Ltd. [GEOGRAPHIC_DATA]. RTP…" at bounding box center [523, 388] width 662 height 719
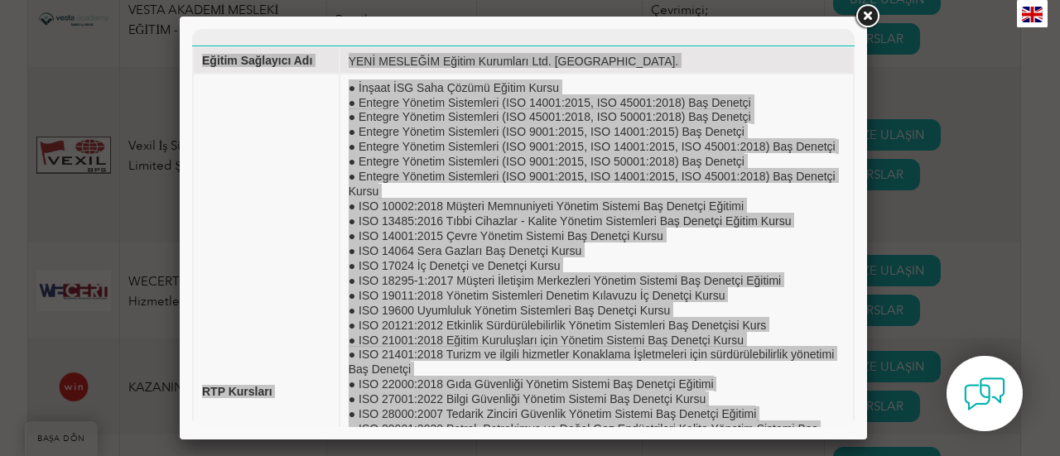
click at [864, 21] on link at bounding box center [867, 17] width 30 height 30
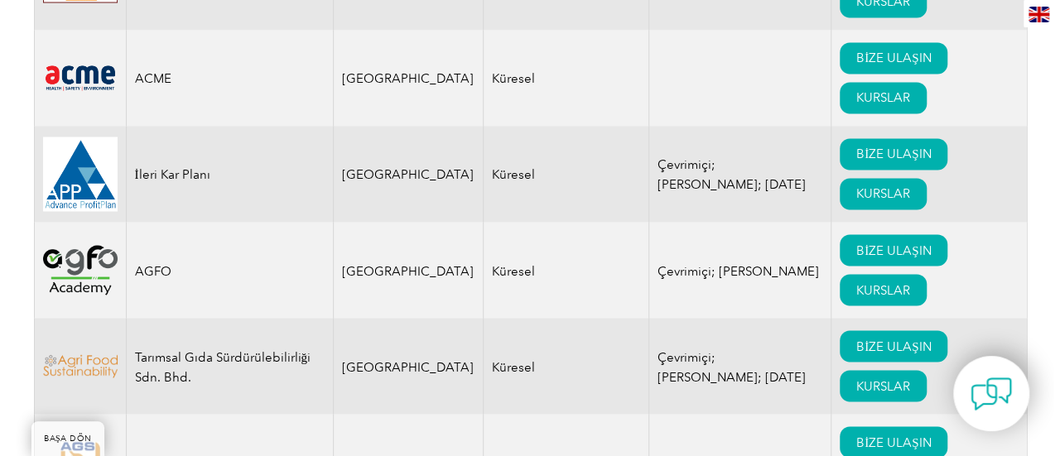
scroll to position [1391, 0]
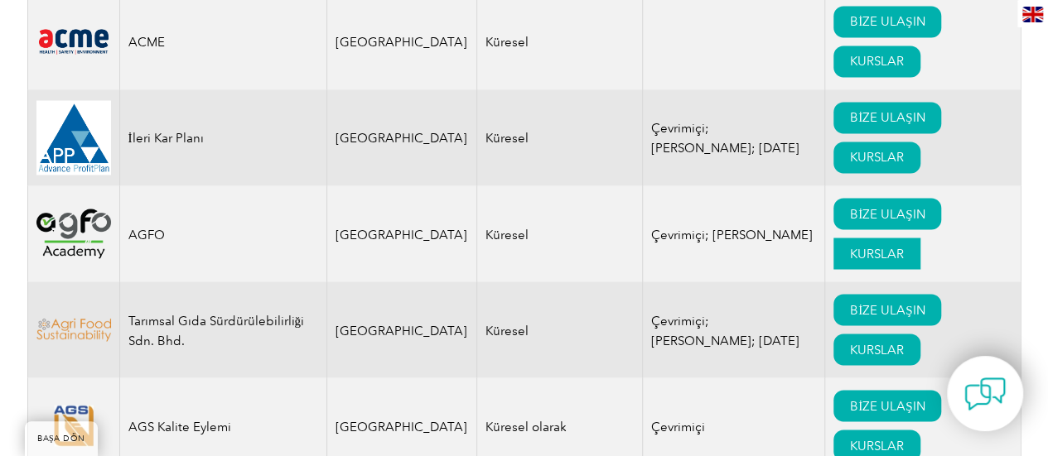
click at [833, 238] on link "KURSLAR" at bounding box center [876, 253] width 87 height 31
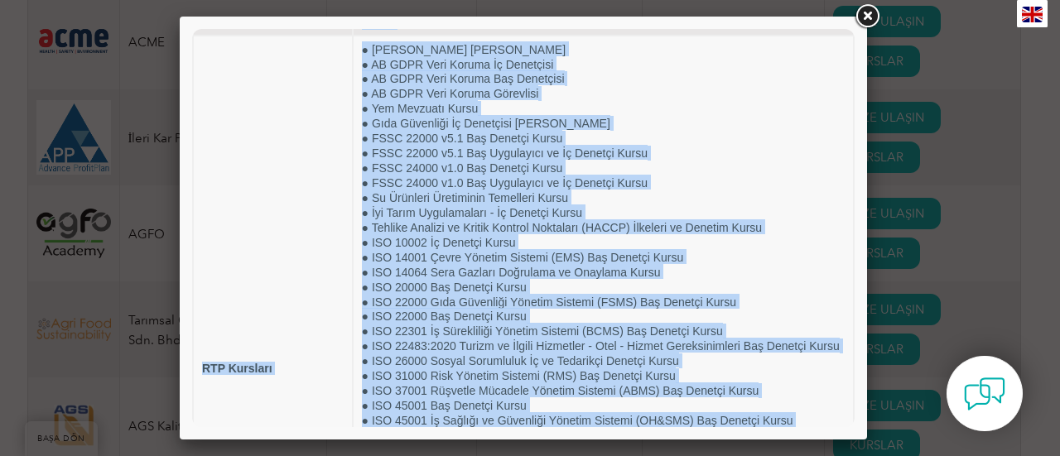
scroll to position [0, 0]
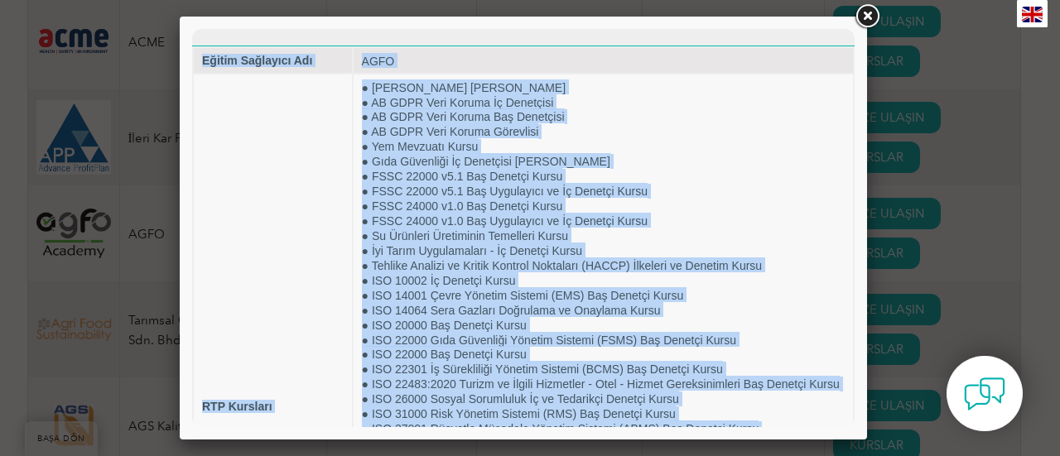
drag, startPoint x: 757, startPoint y: 374, endPoint x: 199, endPoint y: 17, distance: 662.9
click at [199, 29] on html "Eğitim Sağlayıcı Adı AGFO RTP Kursları ● Karbon Ayak İzi Kursu ● AB GDPR Veri K…" at bounding box center [523, 397] width 662 height 737
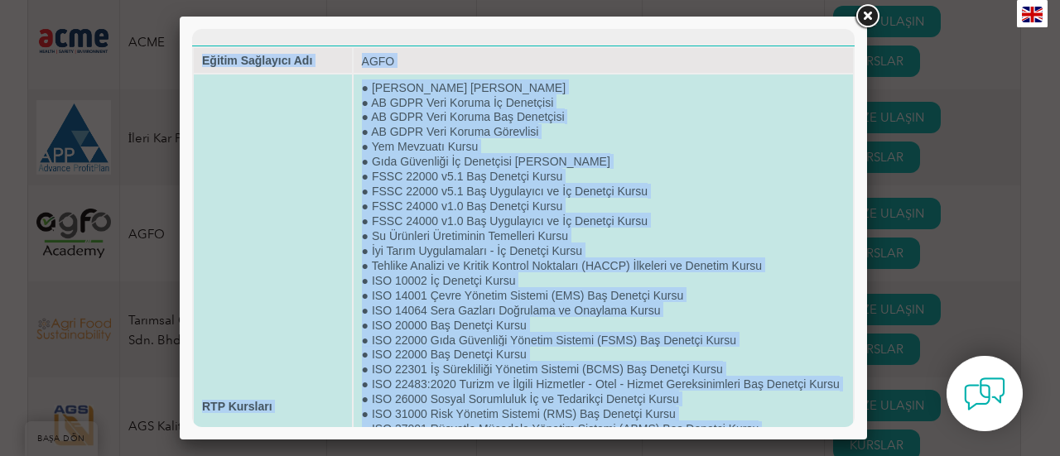
click at [638, 177] on td "● Karbon Ayak İzi Kursu ● AB GDPR Veri Koruma İç Denetçisi ● AB GDPR Veri Korum…" at bounding box center [603, 406] width 499 height 663
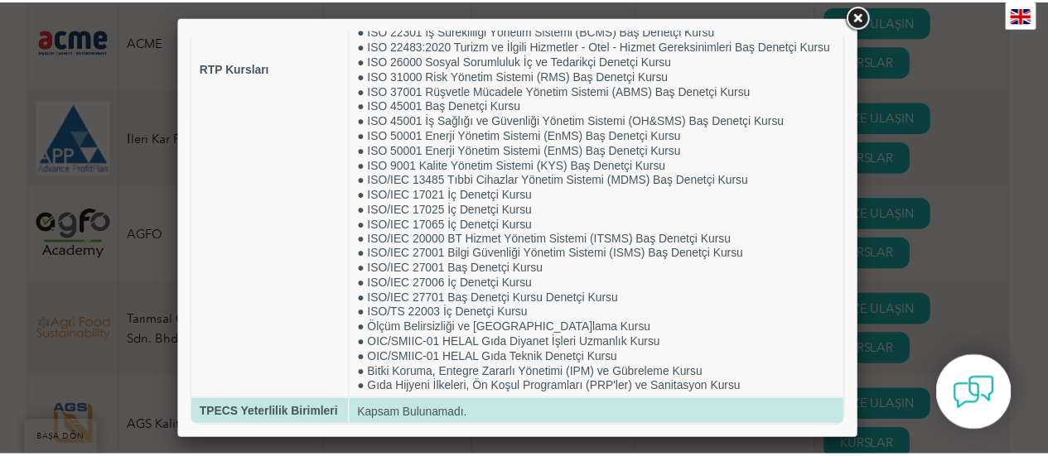
scroll to position [350, 0]
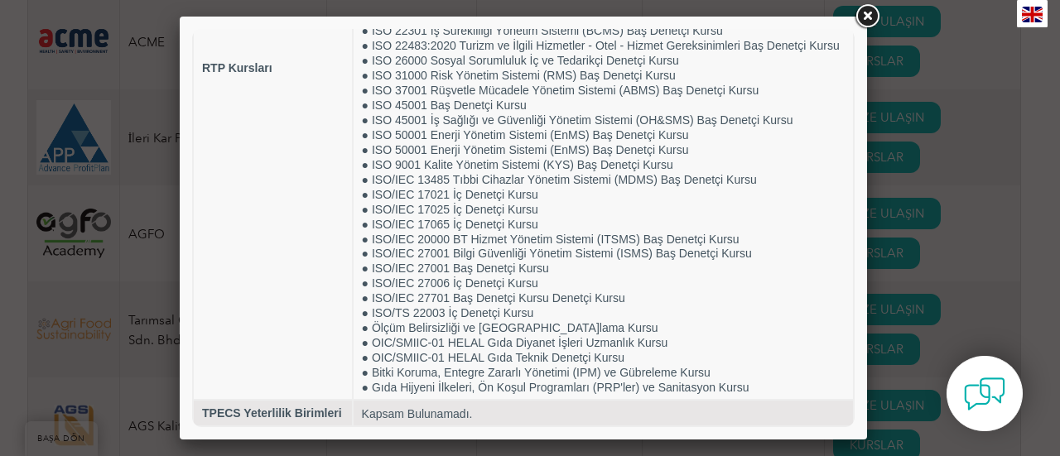
click at [869, 21] on link at bounding box center [867, 17] width 30 height 30
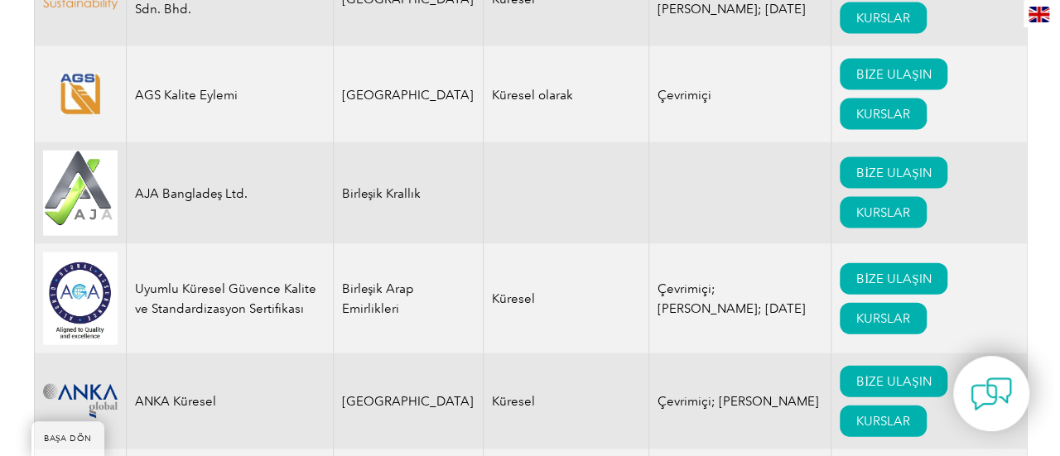
scroll to position [1888, 0]
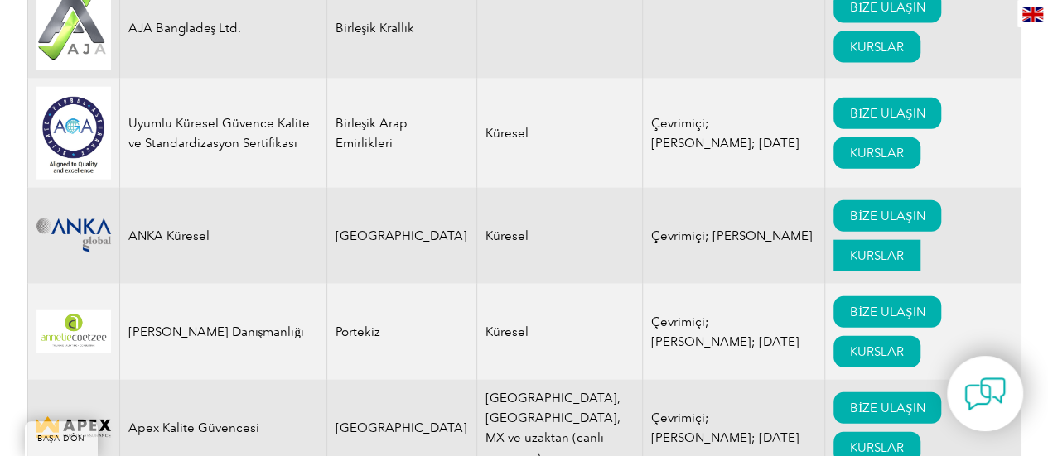
click at [850, 248] on font "KURSLAR" at bounding box center [877, 255] width 54 height 15
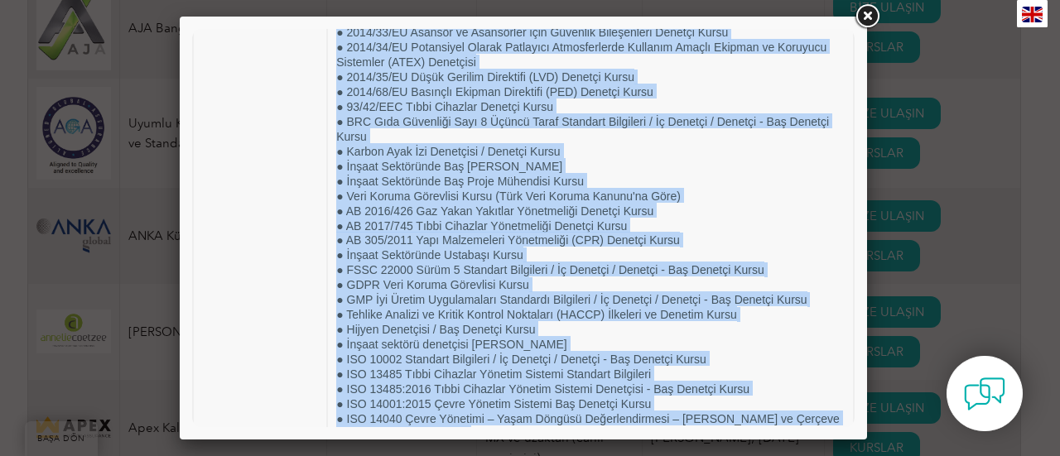
scroll to position [0, 0]
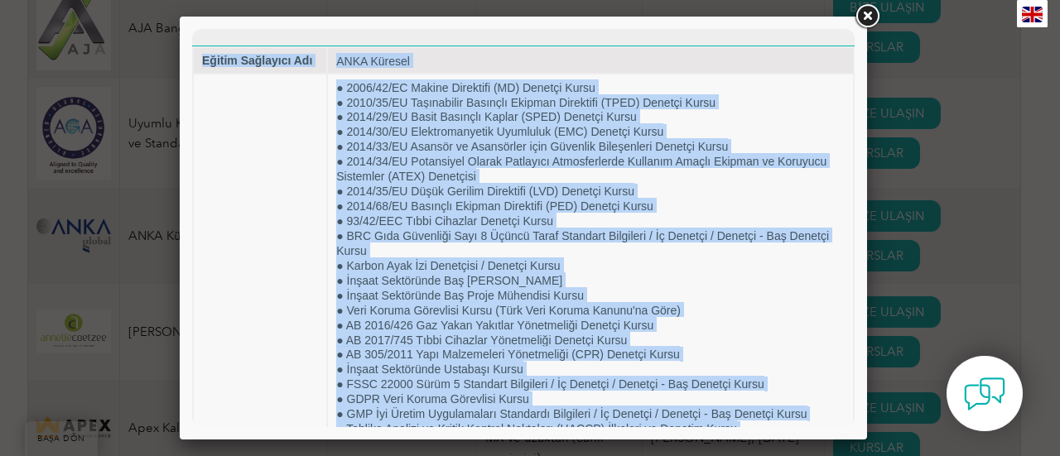
drag, startPoint x: 490, startPoint y: 375, endPoint x: 190, endPoint y: 31, distance: 457.2
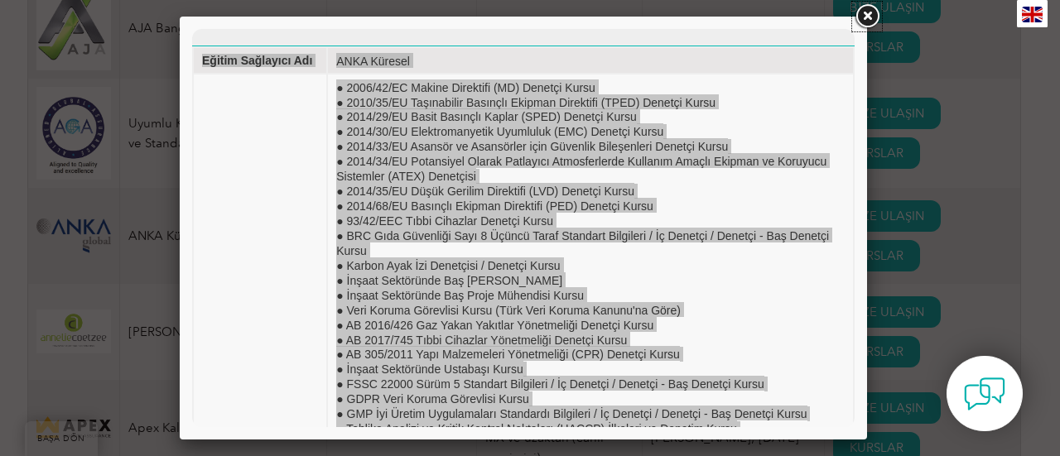
click at [873, 16] on link at bounding box center [867, 17] width 30 height 30
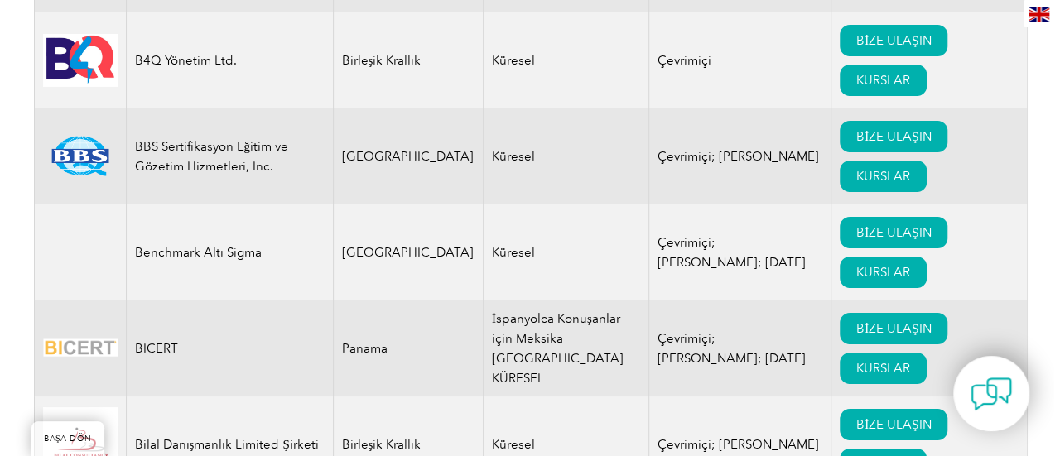
scroll to position [2882, 0]
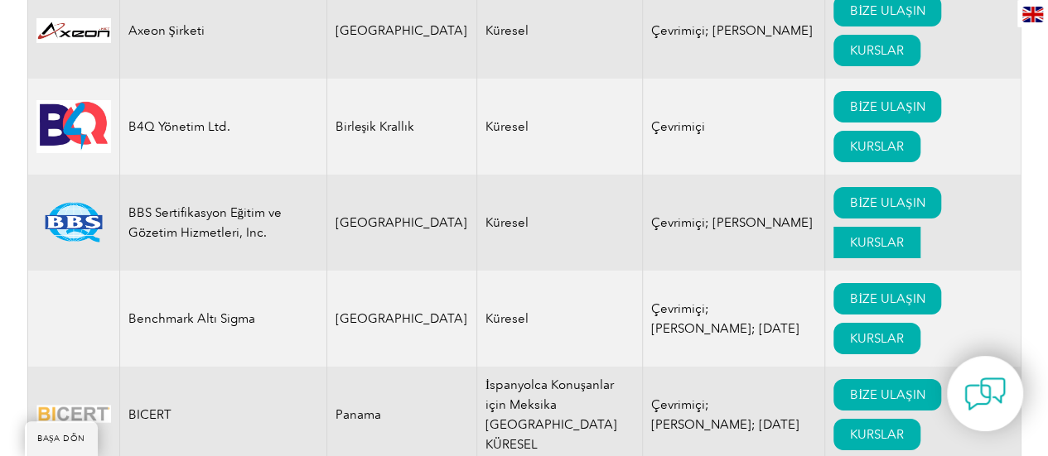
click at [853, 227] on link "KURSLAR" at bounding box center [876, 242] width 87 height 31
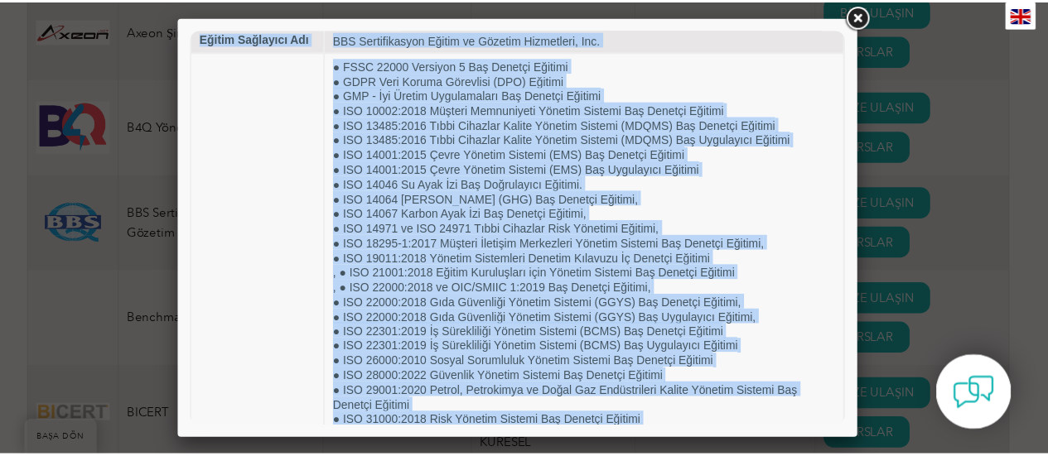
scroll to position [0, 0]
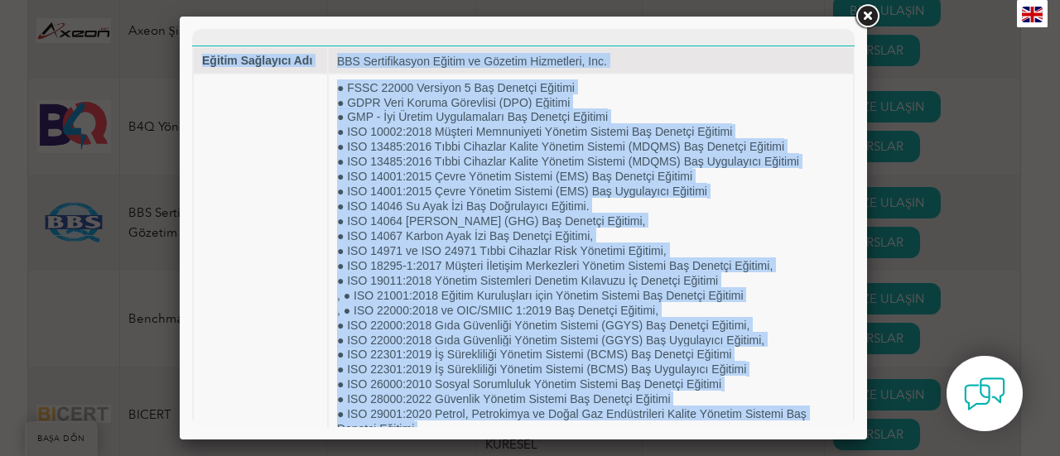
drag, startPoint x: 480, startPoint y: 378, endPoint x: 198, endPoint y: 43, distance: 438.4
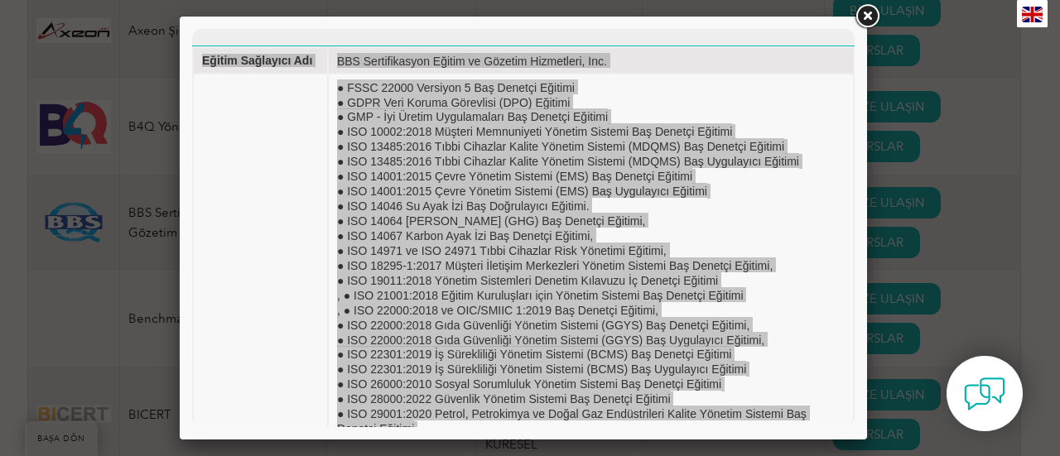
click at [864, 14] on link at bounding box center [867, 17] width 30 height 30
